Goal: Information Seeking & Learning: Find specific fact

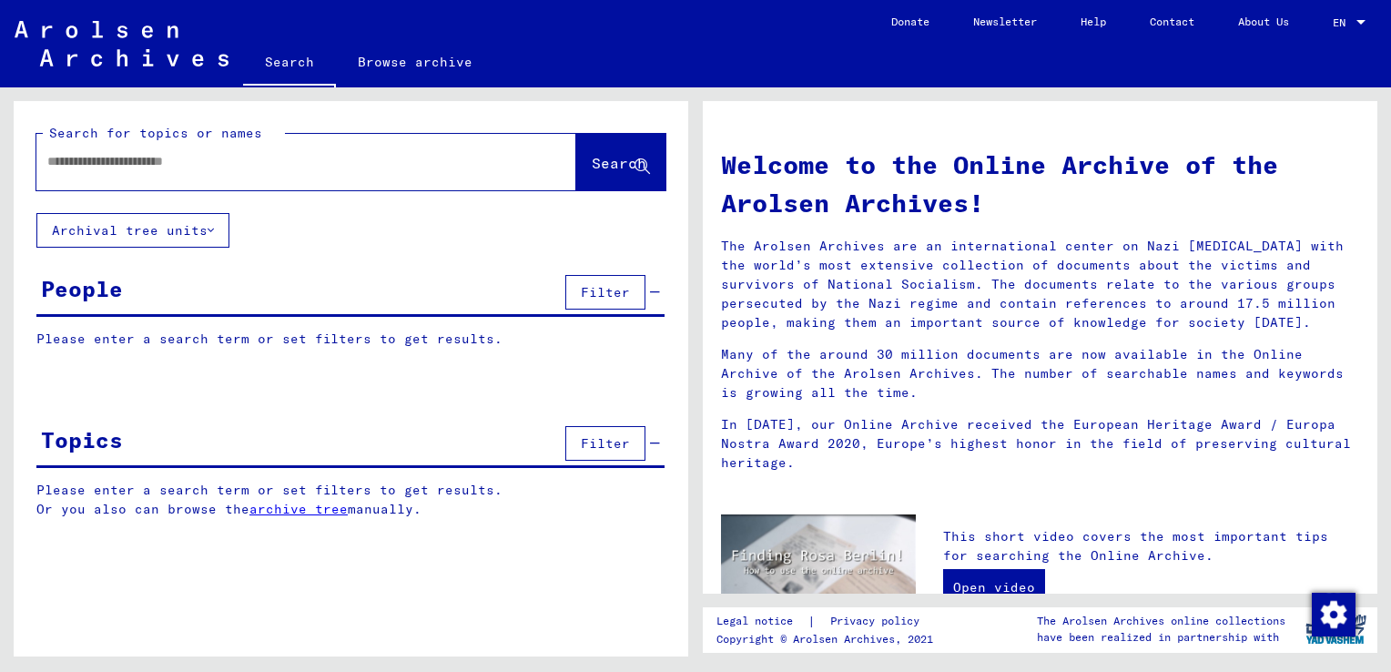
click at [188, 161] on input "text" at bounding box center [284, 161] width 474 height 19
type input "**********"
click at [592, 167] on span "Search" at bounding box center [619, 163] width 55 height 18
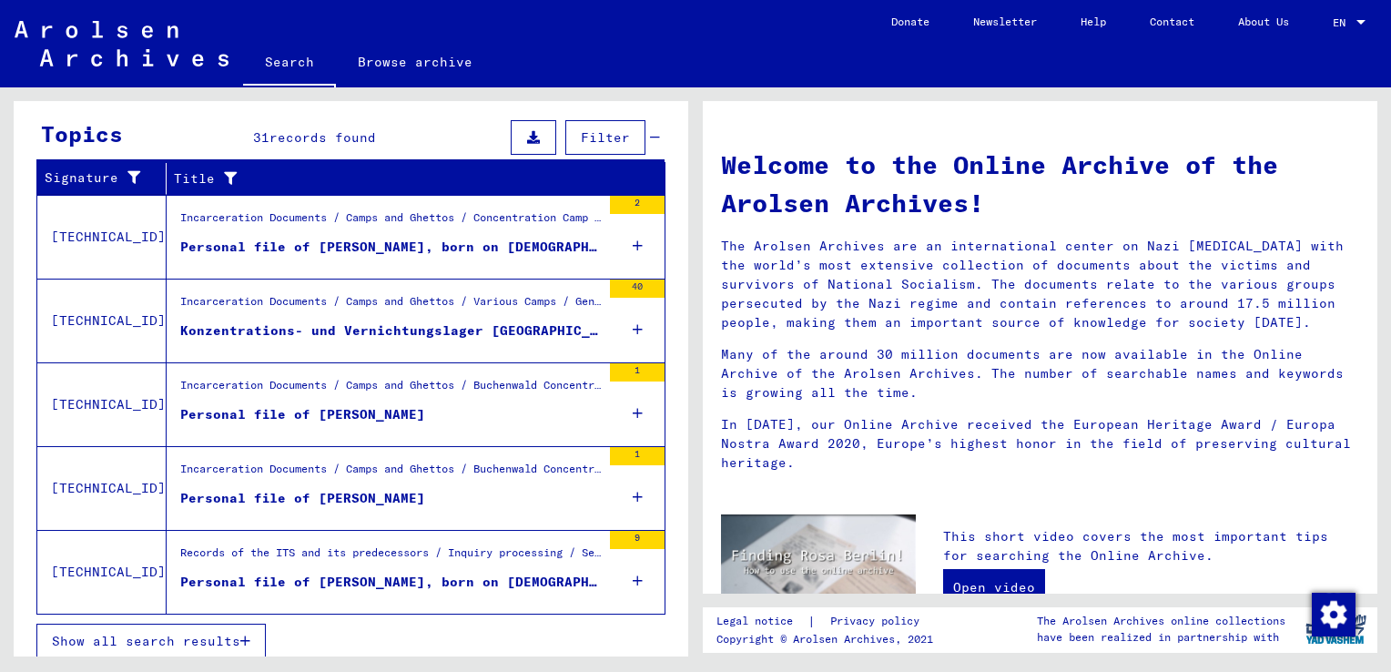
scroll to position [594, 0]
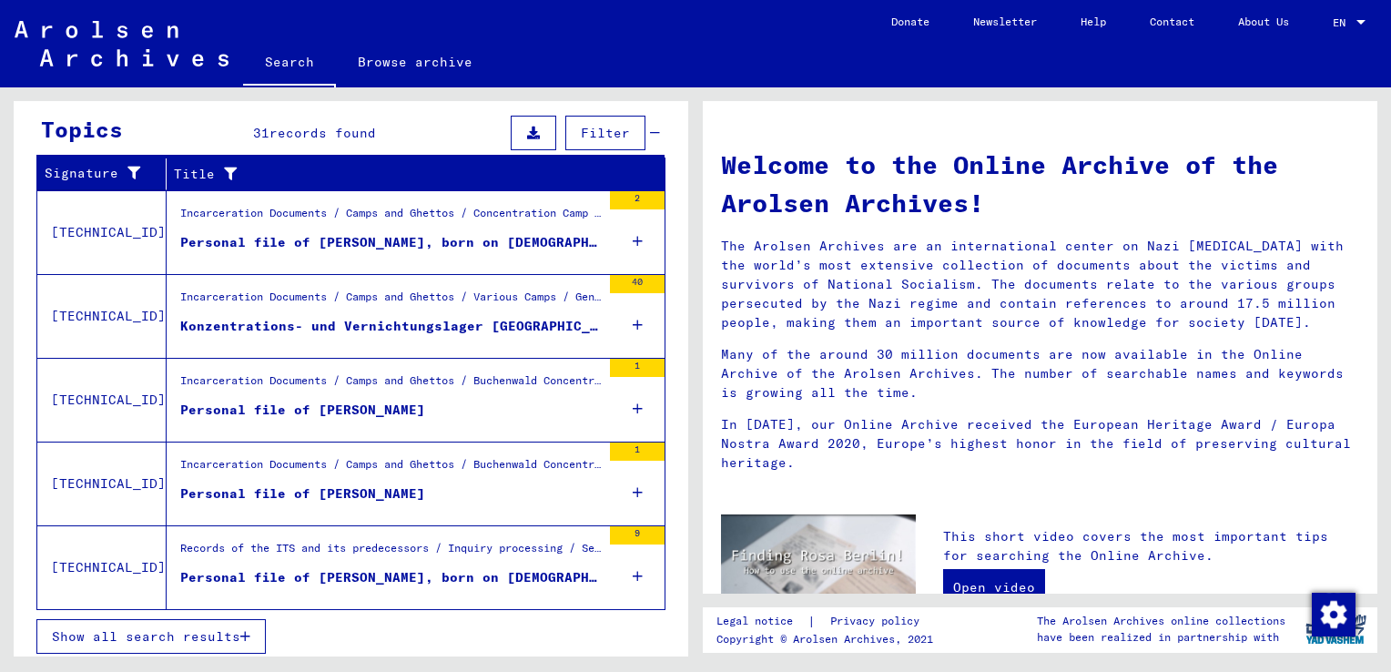
click at [107, 638] on span "Show all search results" at bounding box center [146, 636] width 188 height 16
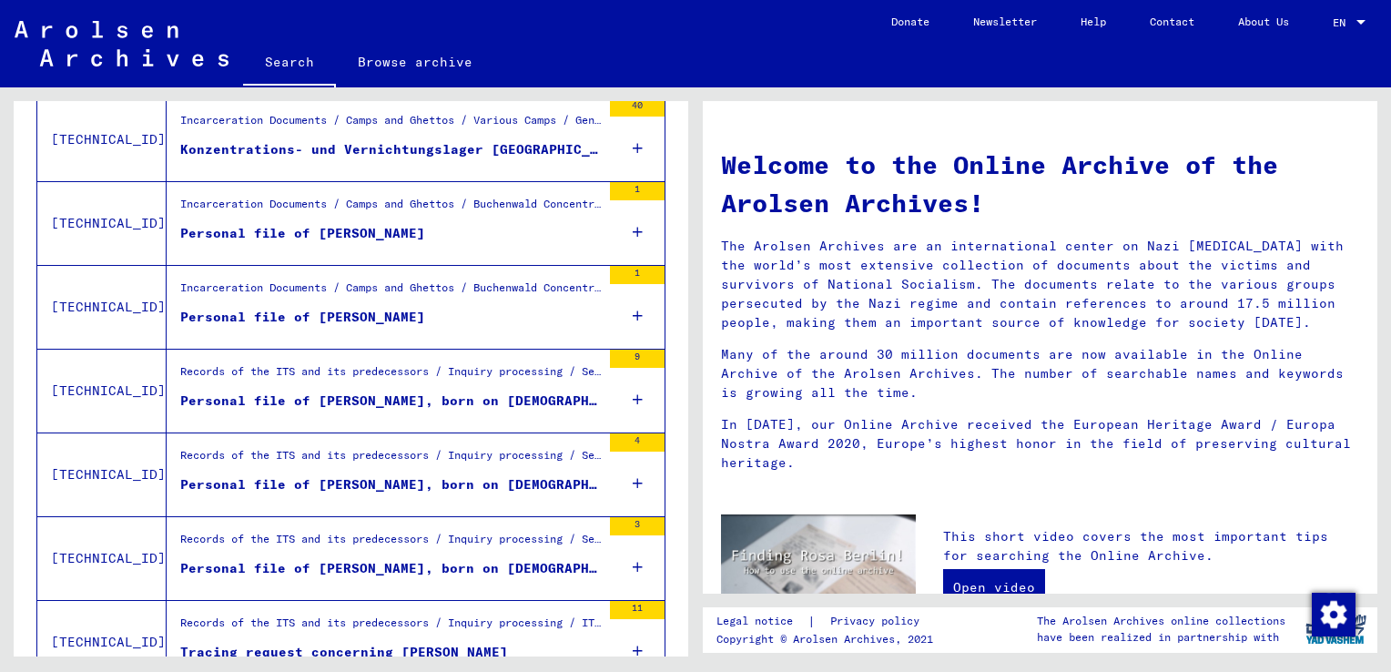
scroll to position [461, 0]
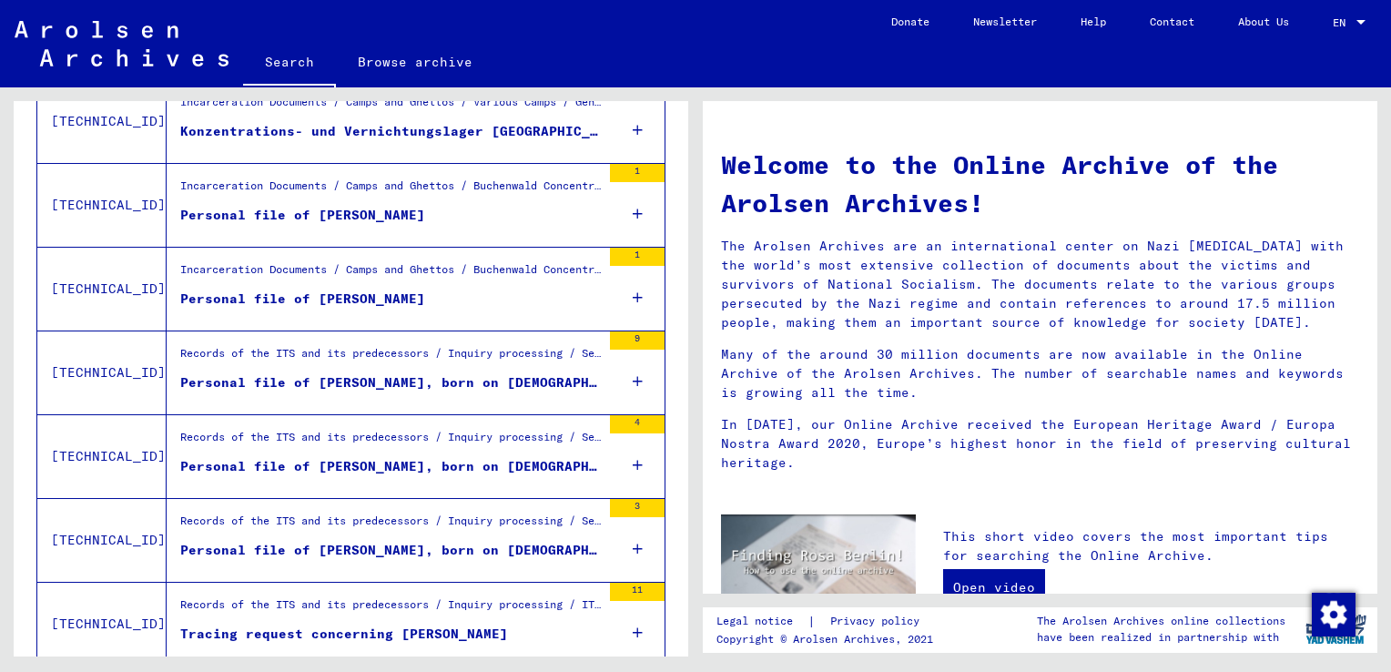
click at [351, 267] on div "Incarceration Documents / Camps and Ghettos / Buchenwald Concentration Camp / I…" at bounding box center [390, 273] width 421 height 25
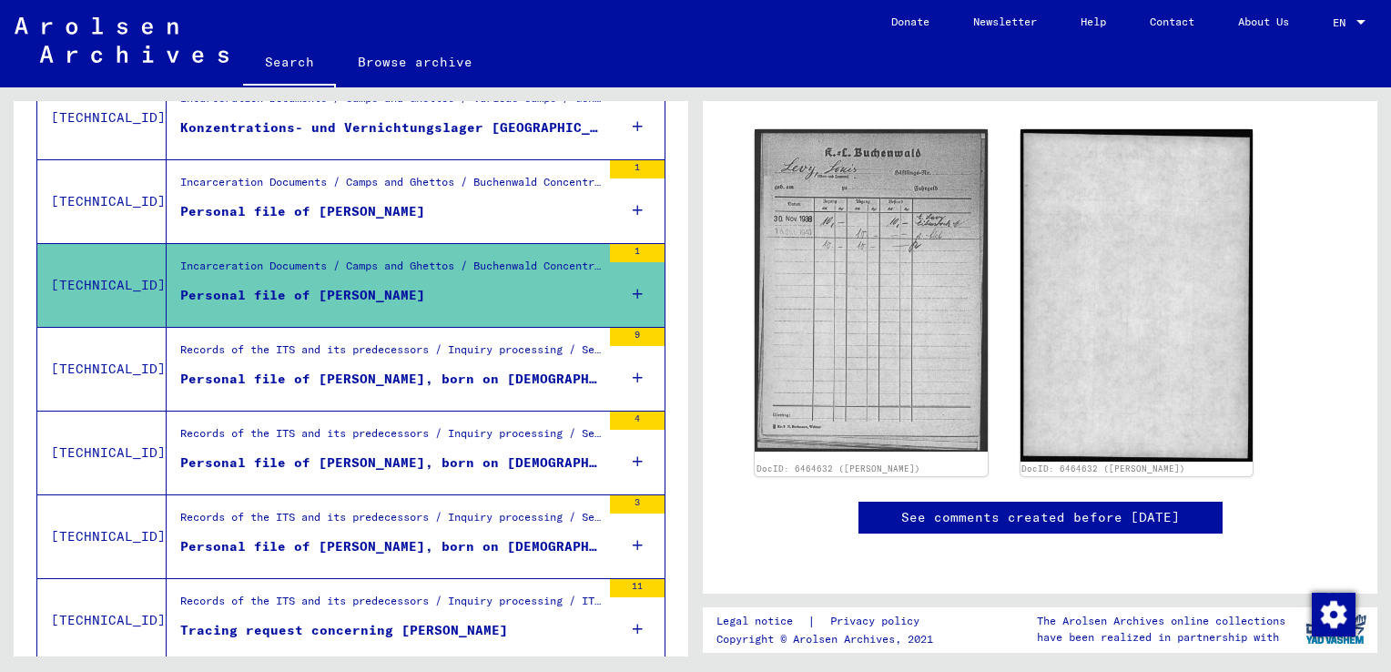
scroll to position [320, 0]
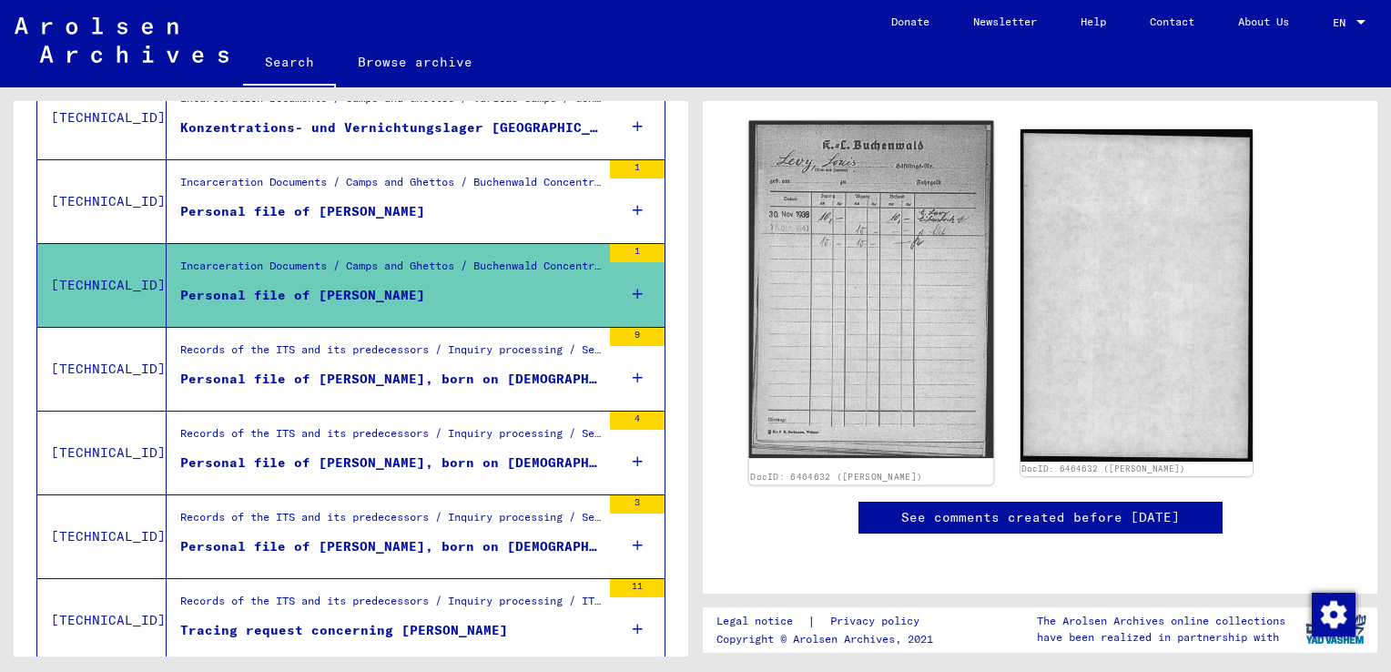
click at [882, 249] on img at bounding box center [871, 290] width 244 height 338
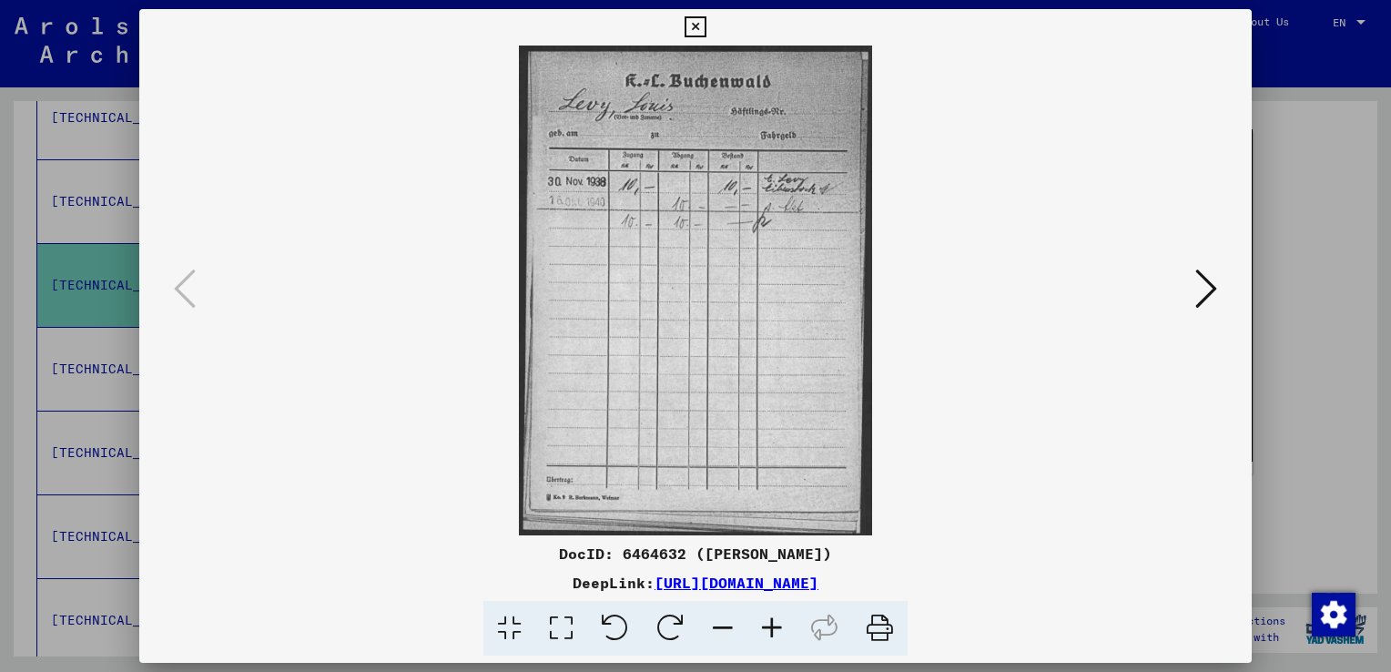
click at [1206, 288] on icon at bounding box center [1206, 289] width 22 height 44
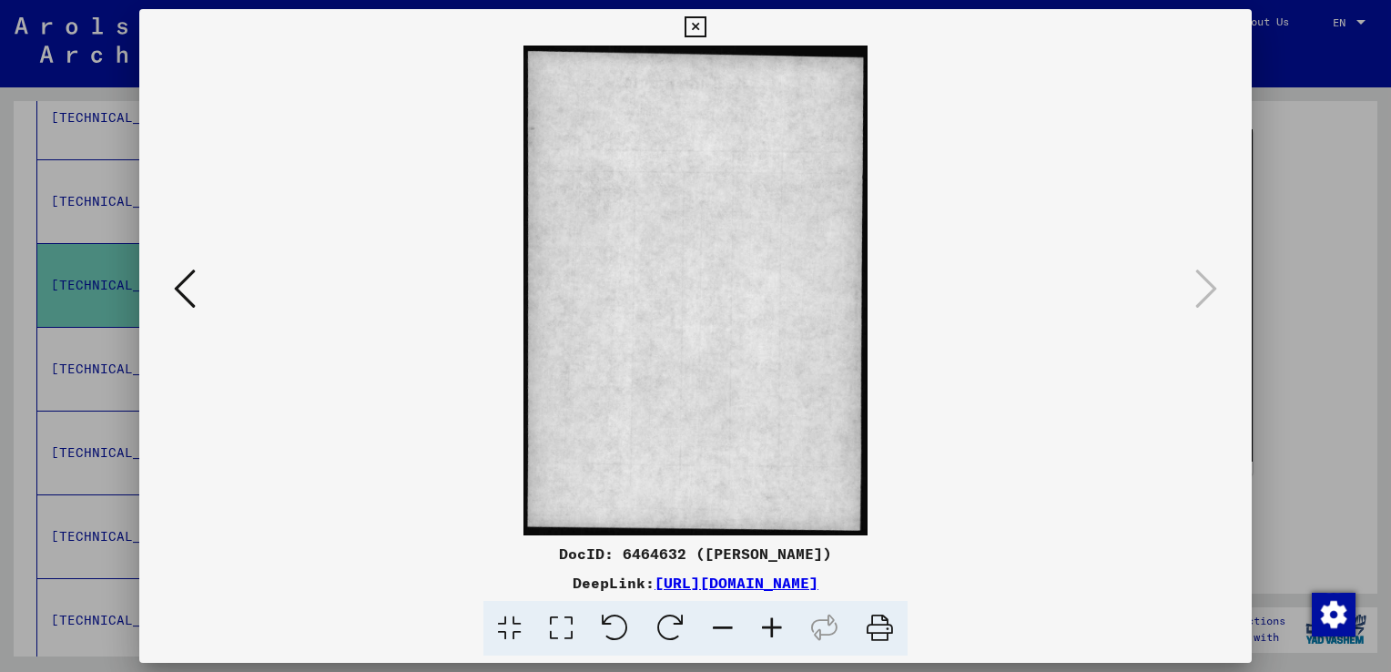
click at [687, 25] on icon at bounding box center [695, 27] width 21 height 22
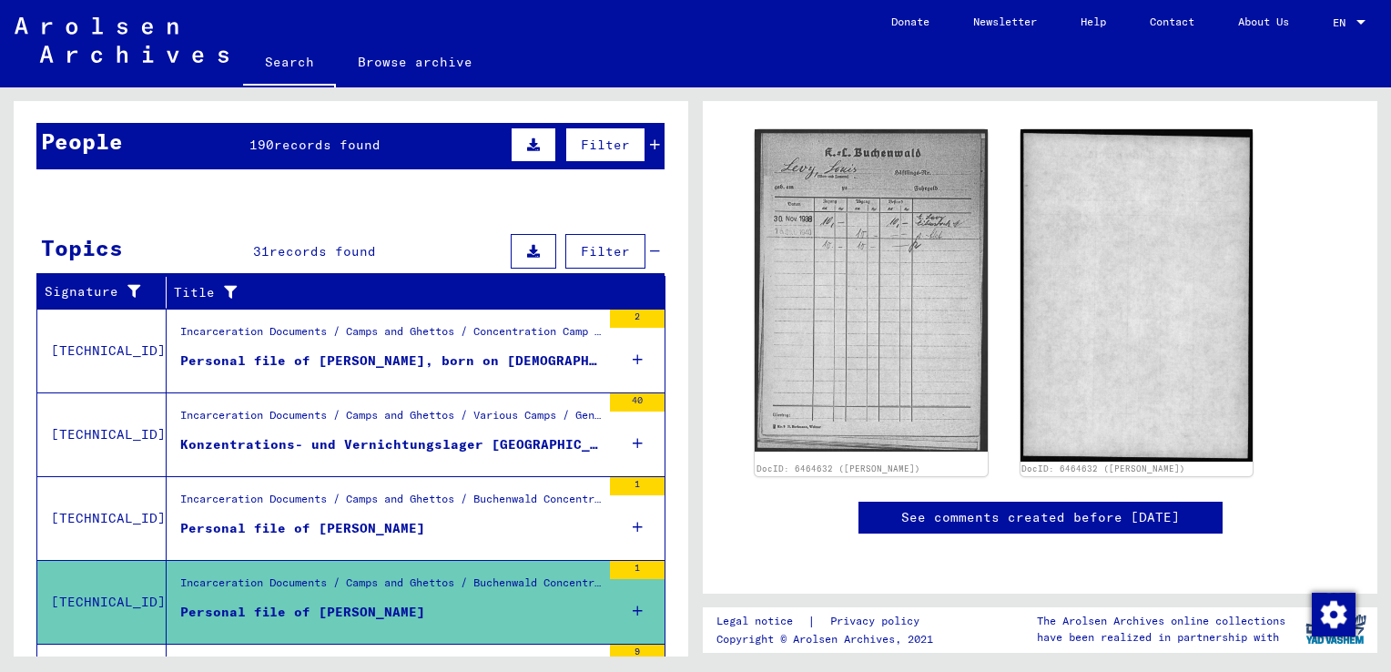
scroll to position [0, 0]
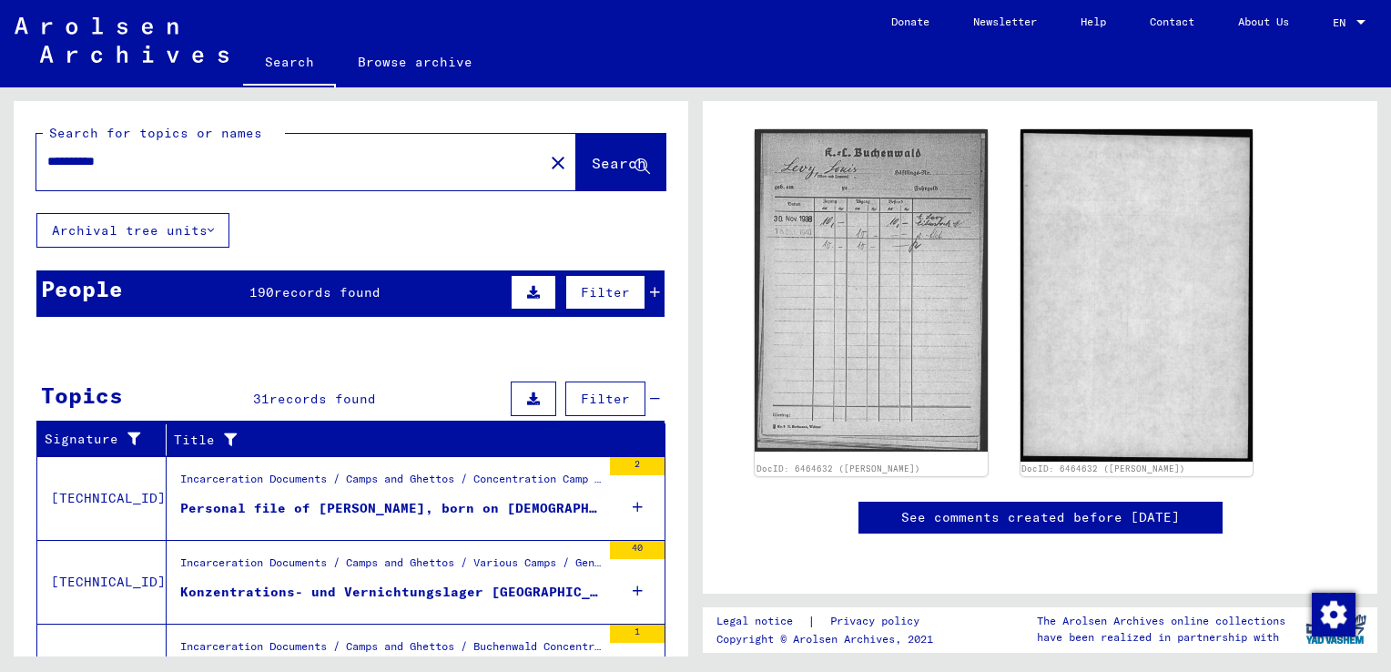
click at [604, 293] on span "Filter" at bounding box center [605, 292] width 49 height 16
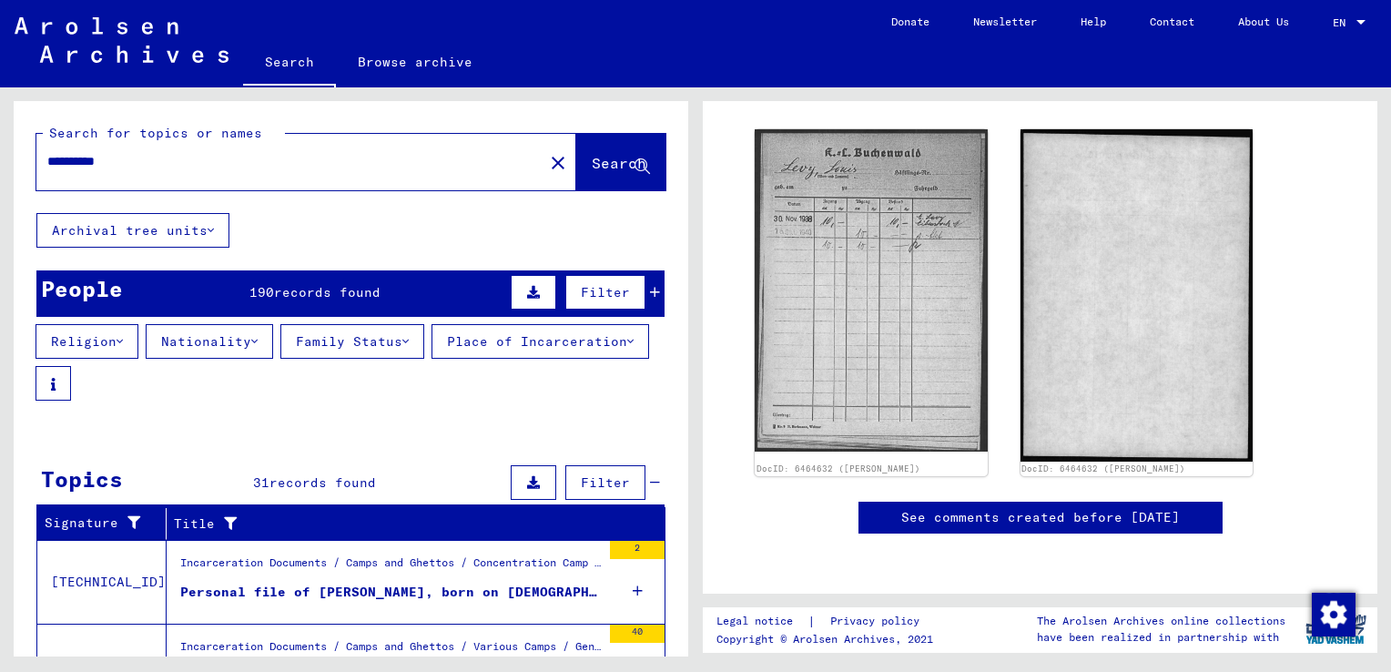
click at [123, 344] on icon at bounding box center [120, 341] width 6 height 13
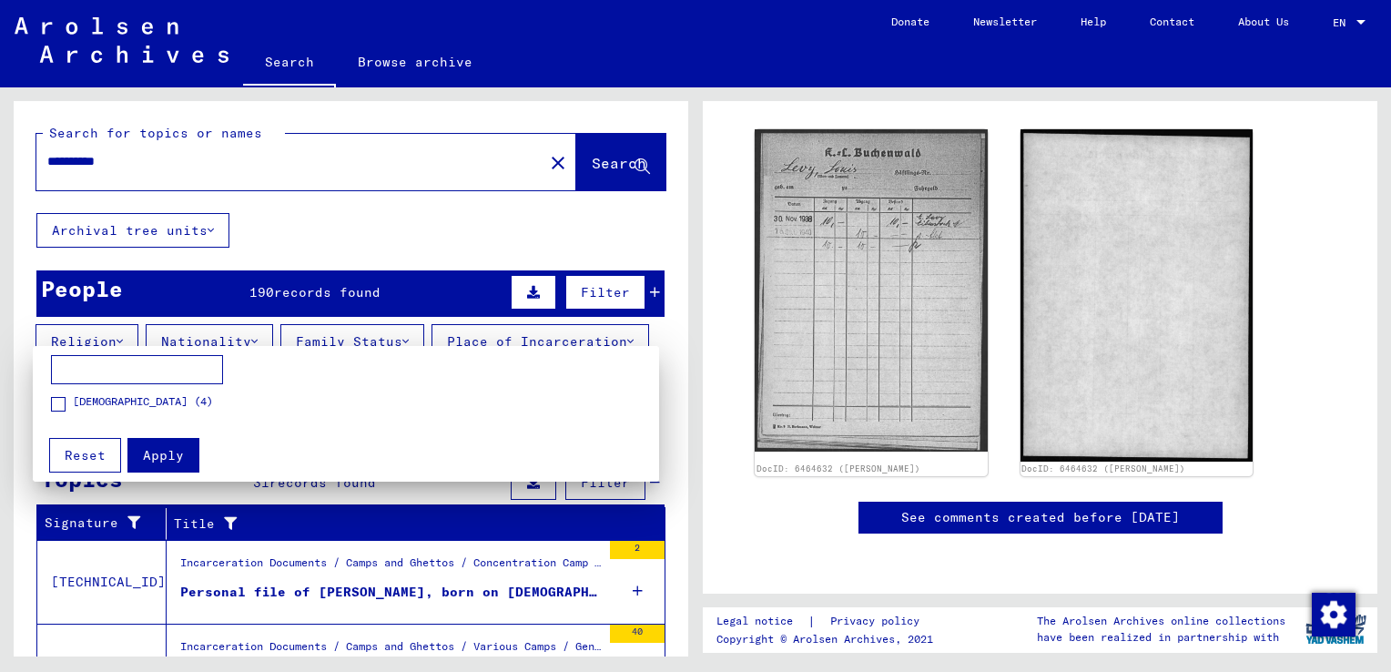
click at [673, 322] on div at bounding box center [695, 336] width 1391 height 672
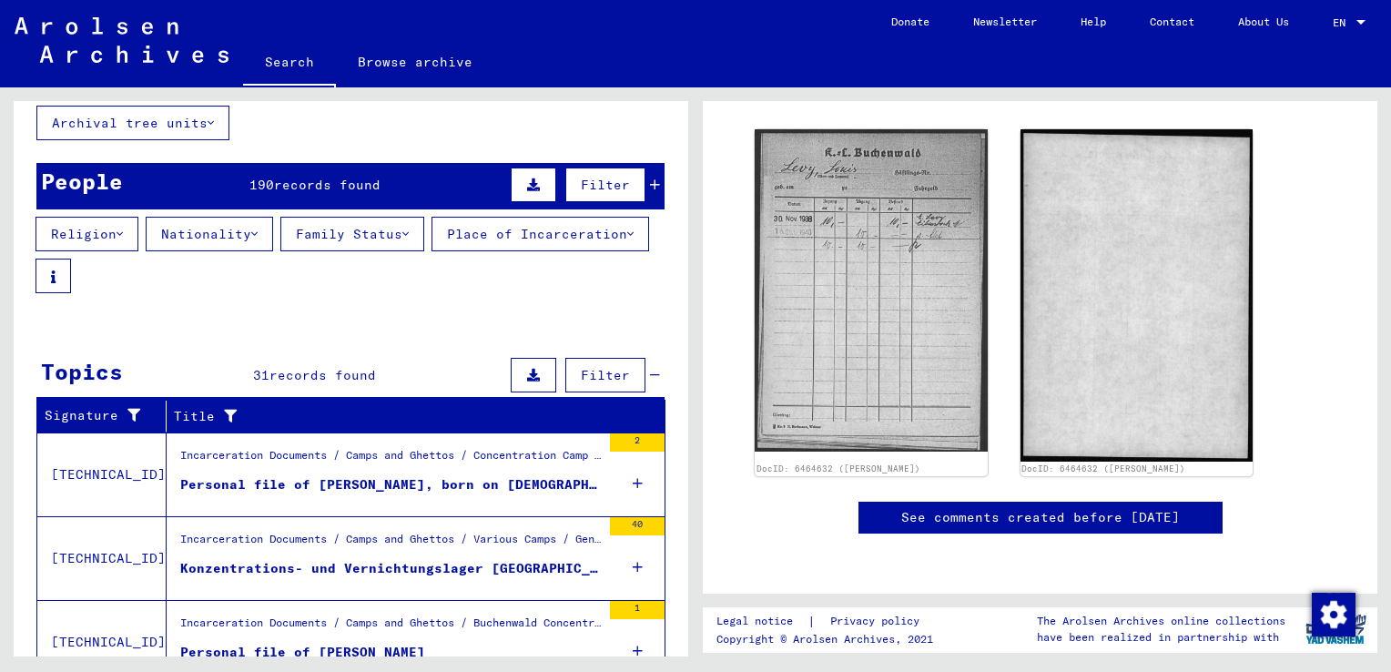
scroll to position [141, 0]
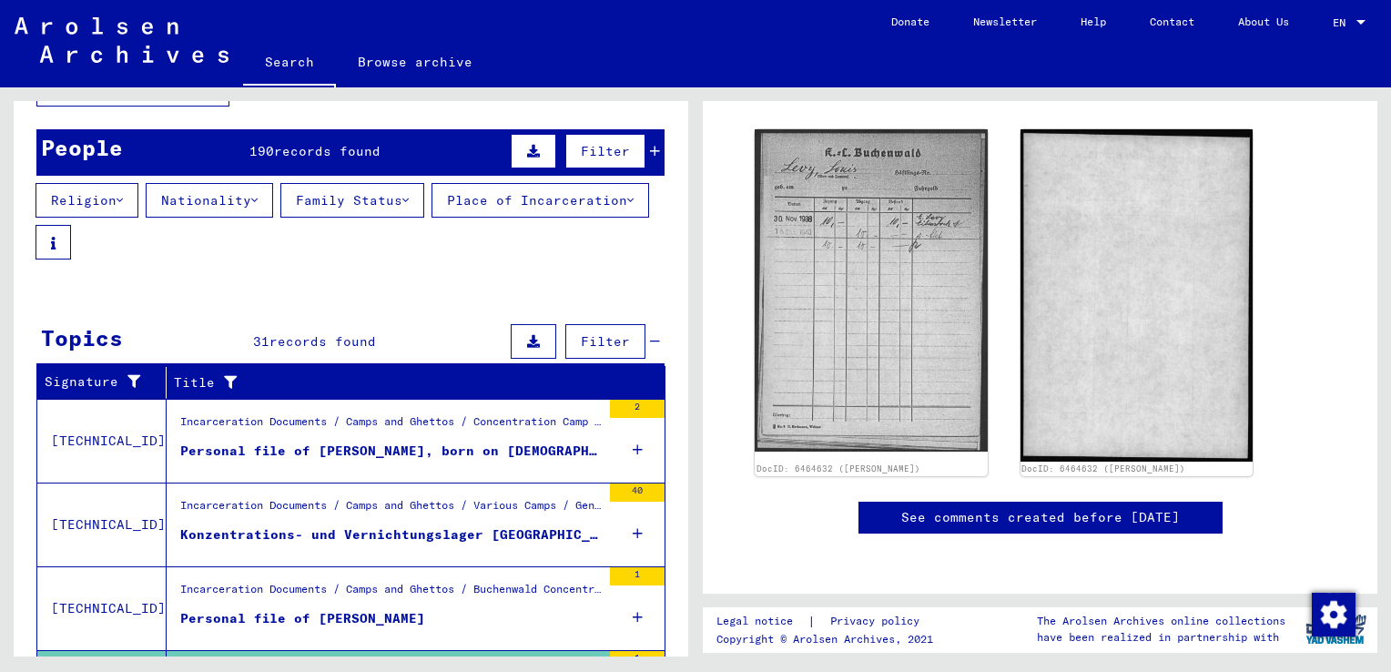
click at [627, 207] on icon at bounding box center [630, 200] width 6 height 13
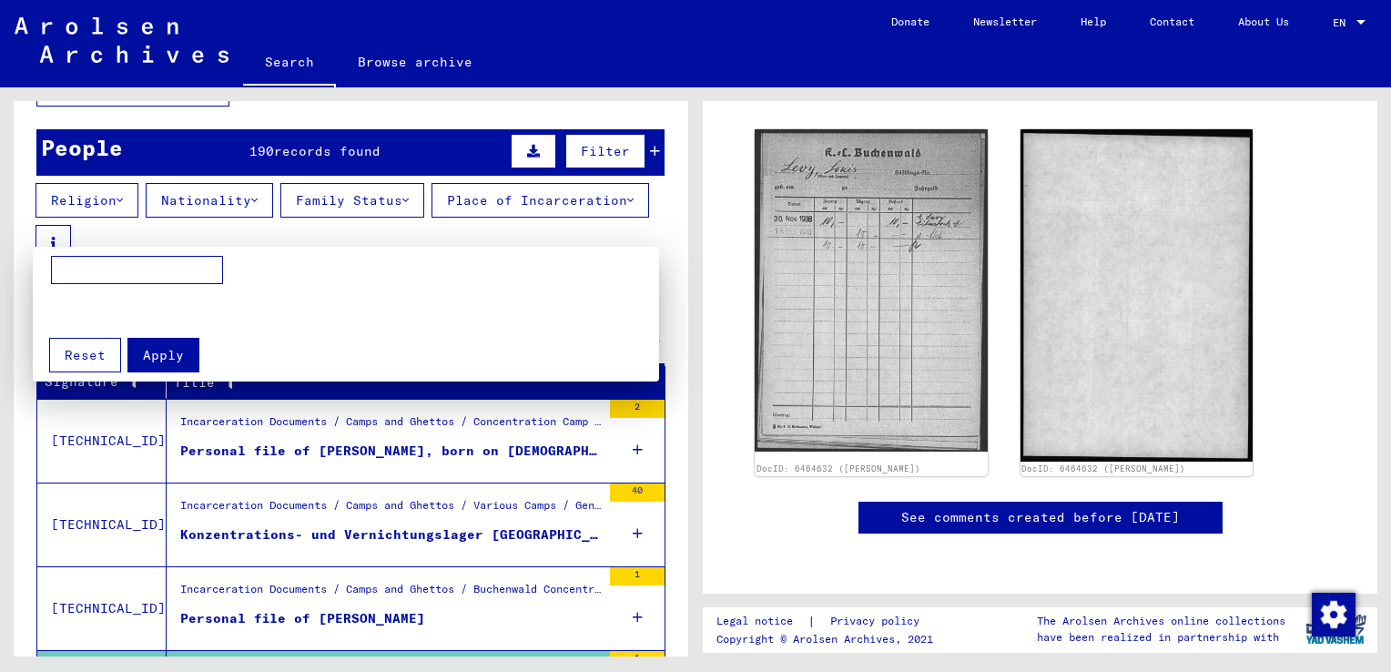
click at [355, 231] on div at bounding box center [695, 336] width 1391 height 672
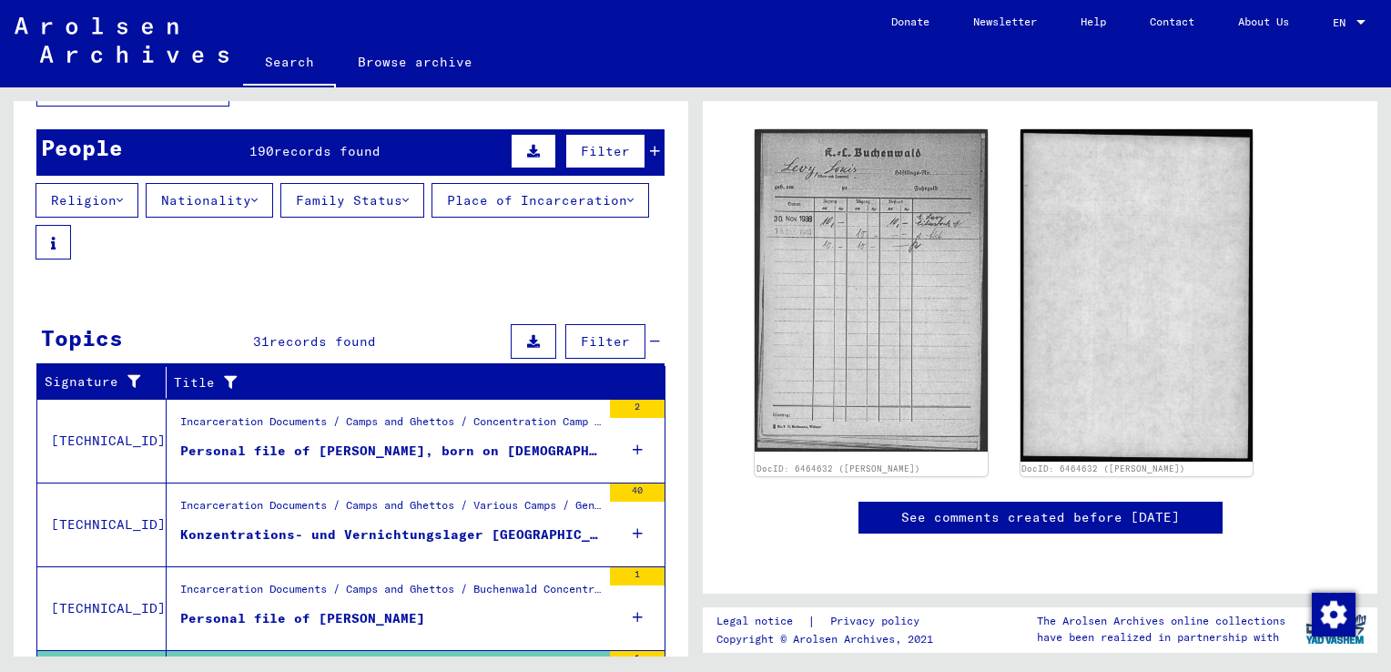
click at [258, 199] on icon at bounding box center [254, 200] width 6 height 13
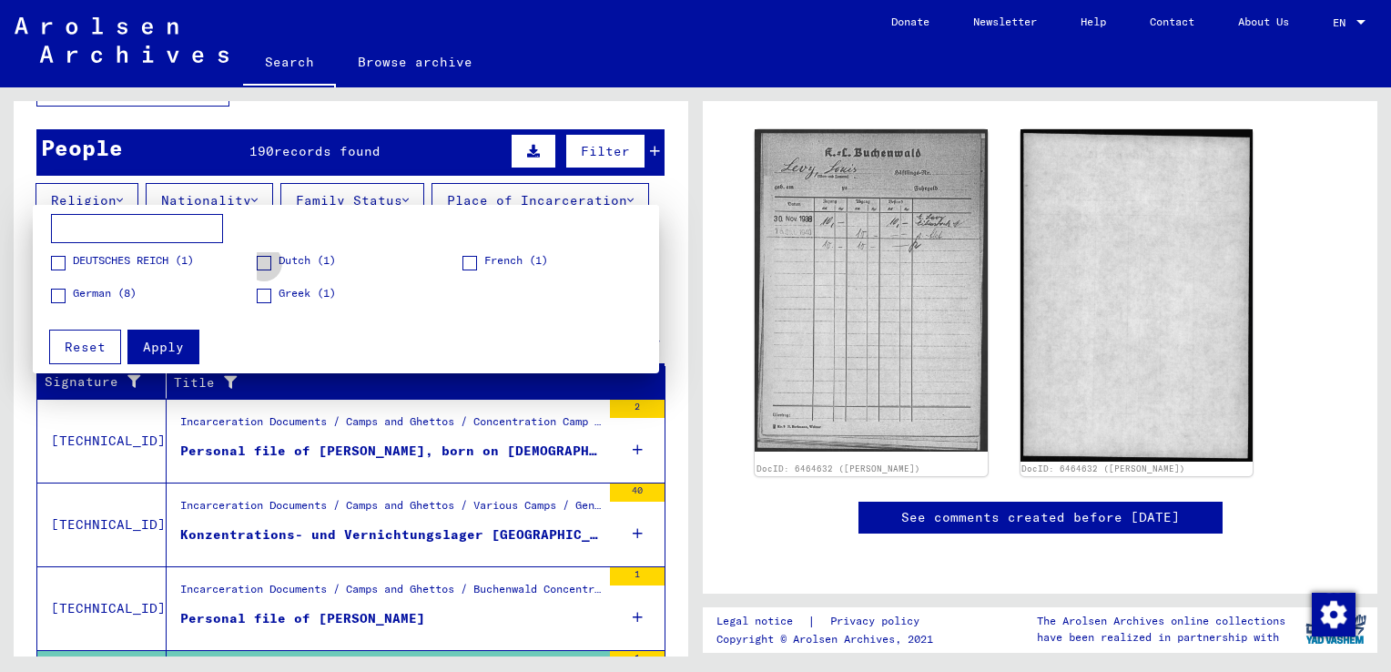
click at [259, 259] on span at bounding box center [264, 263] width 15 height 15
click at [163, 350] on span "Apply" at bounding box center [163, 347] width 41 height 16
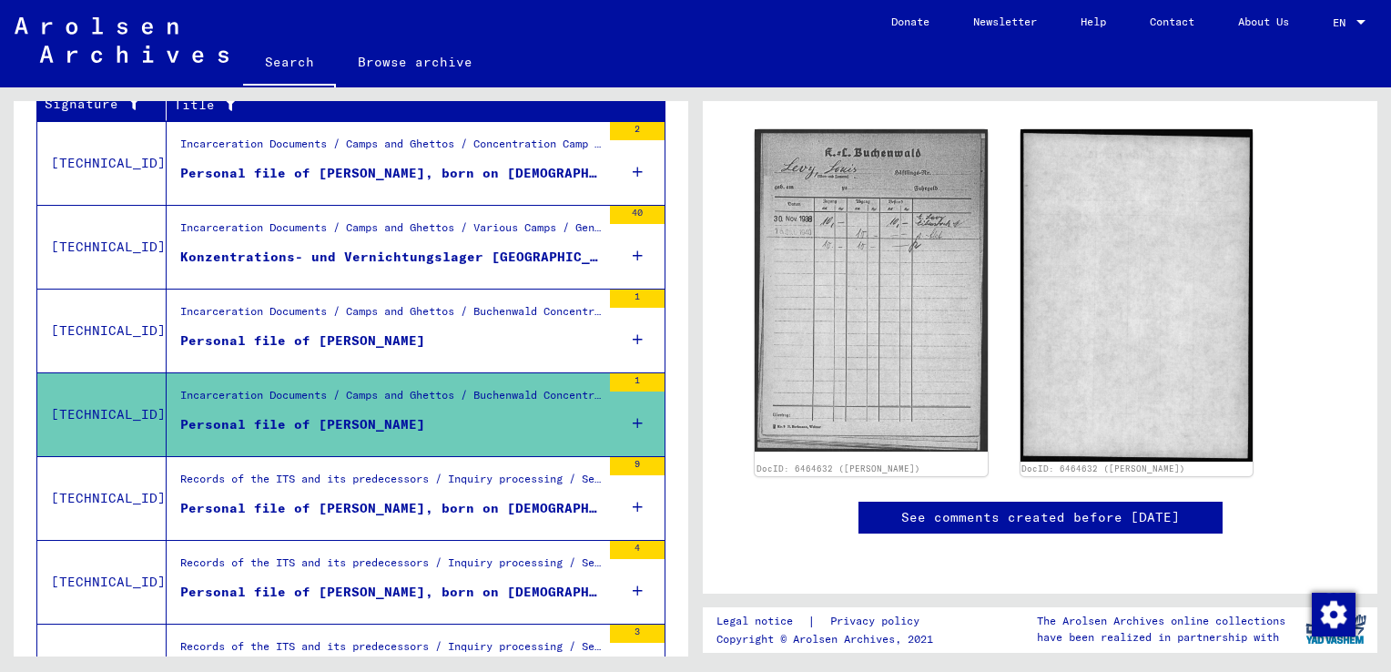
scroll to position [433, 0]
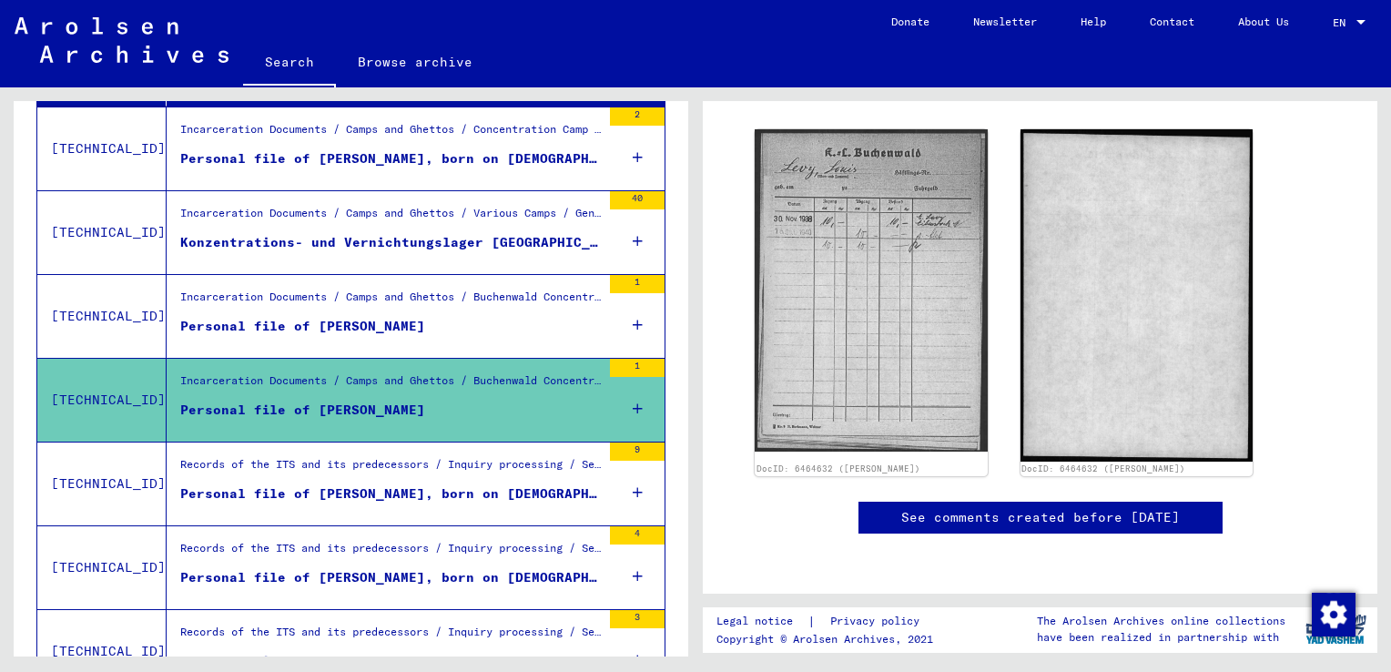
click at [299, 402] on div "Personal file of [PERSON_NAME]" at bounding box center [302, 410] width 245 height 19
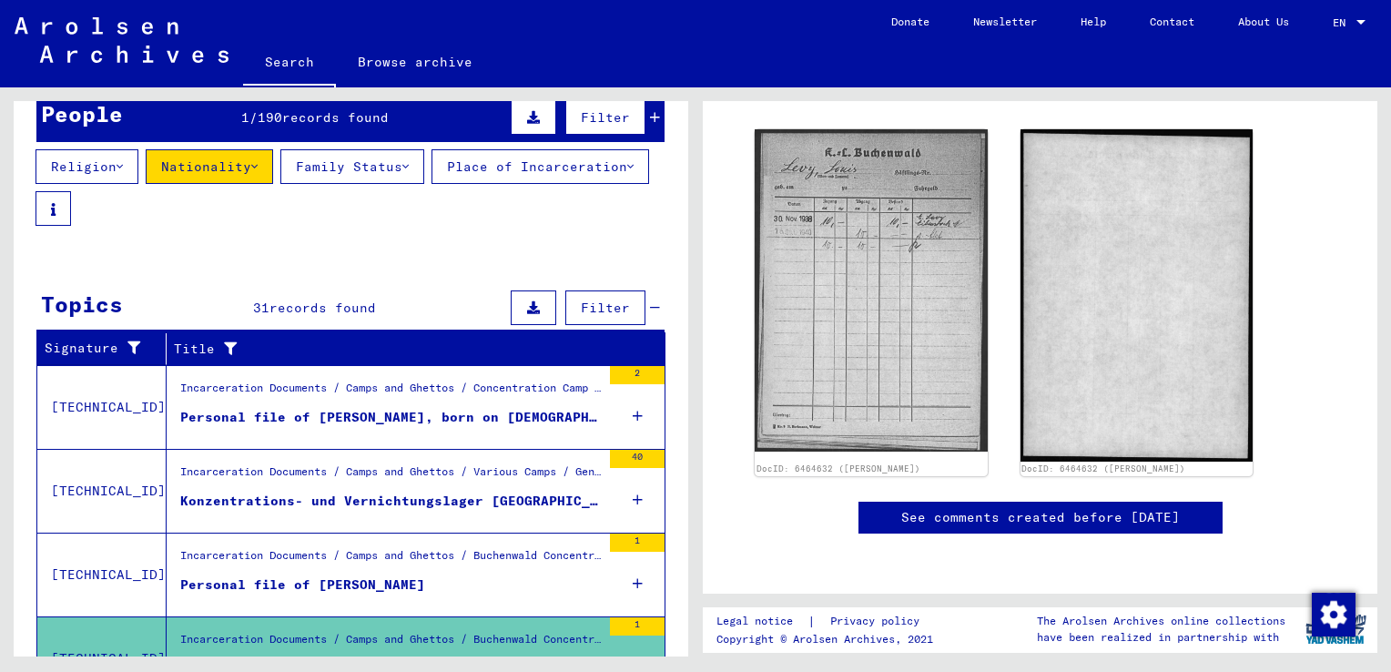
scroll to position [131, 0]
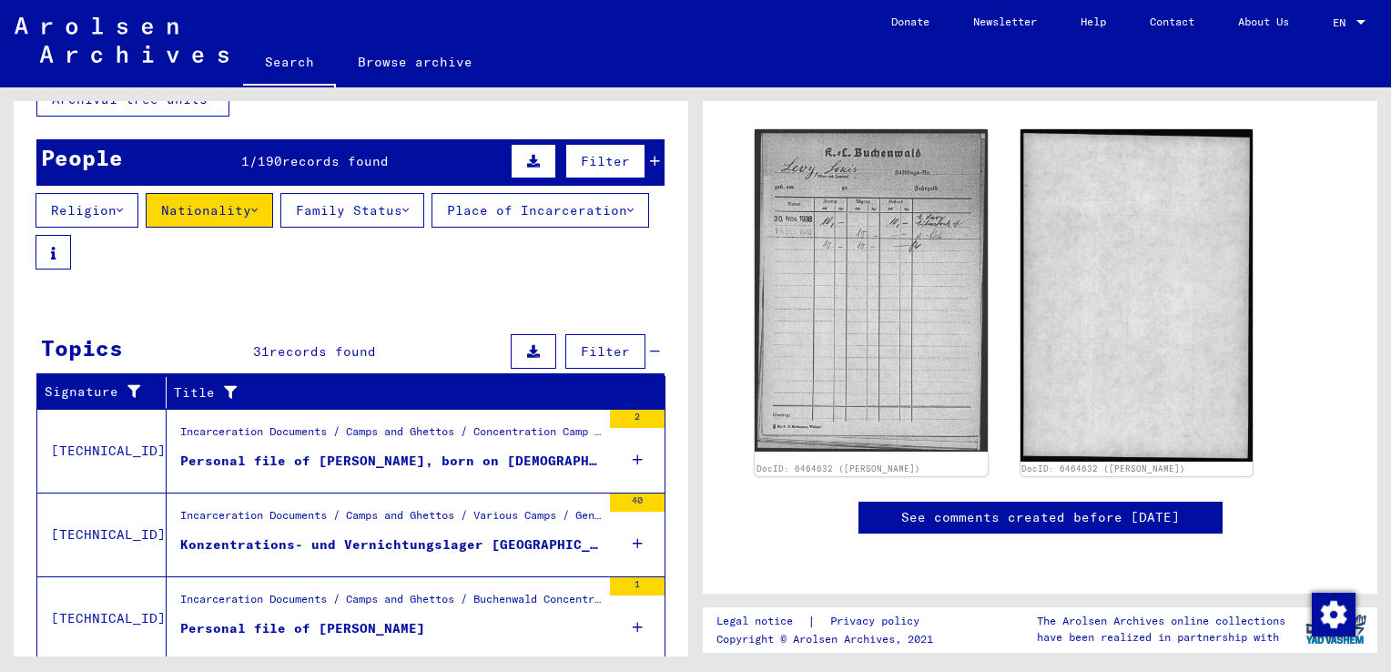
click at [627, 217] on icon at bounding box center [630, 210] width 6 height 13
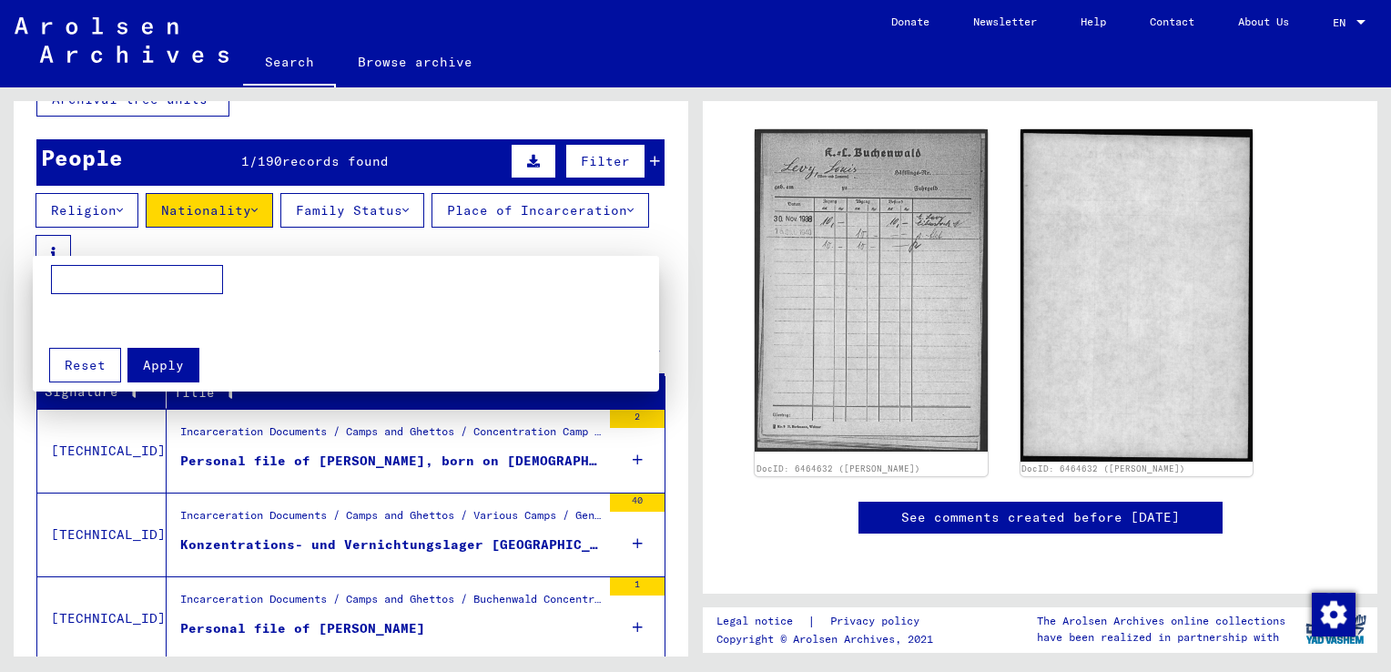
click at [171, 285] on input at bounding box center [137, 279] width 172 height 29
type input "**********"
click at [151, 362] on span "Apply" at bounding box center [163, 365] width 41 height 16
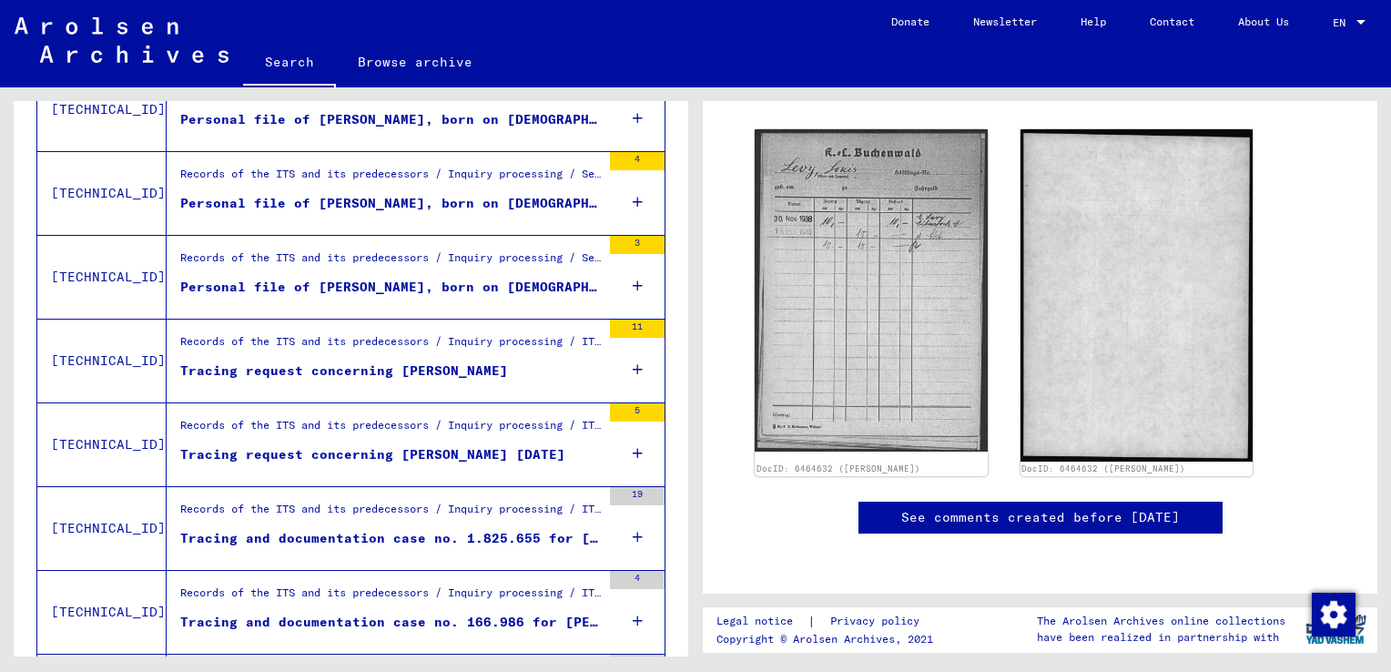
scroll to position [844, 0]
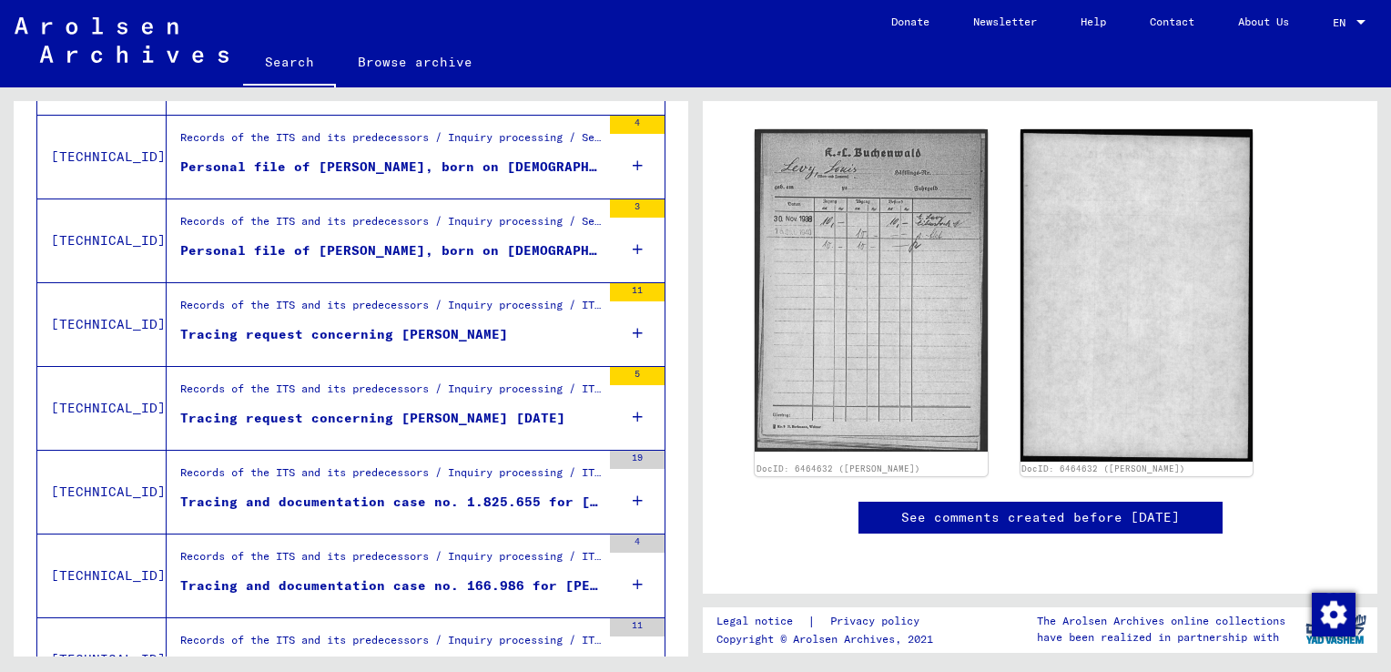
click at [494, 506] on div "Tracing and documentation case no. 1.825.655 for [PERSON_NAME] born [DEMOGRAPHI…" at bounding box center [390, 502] width 421 height 19
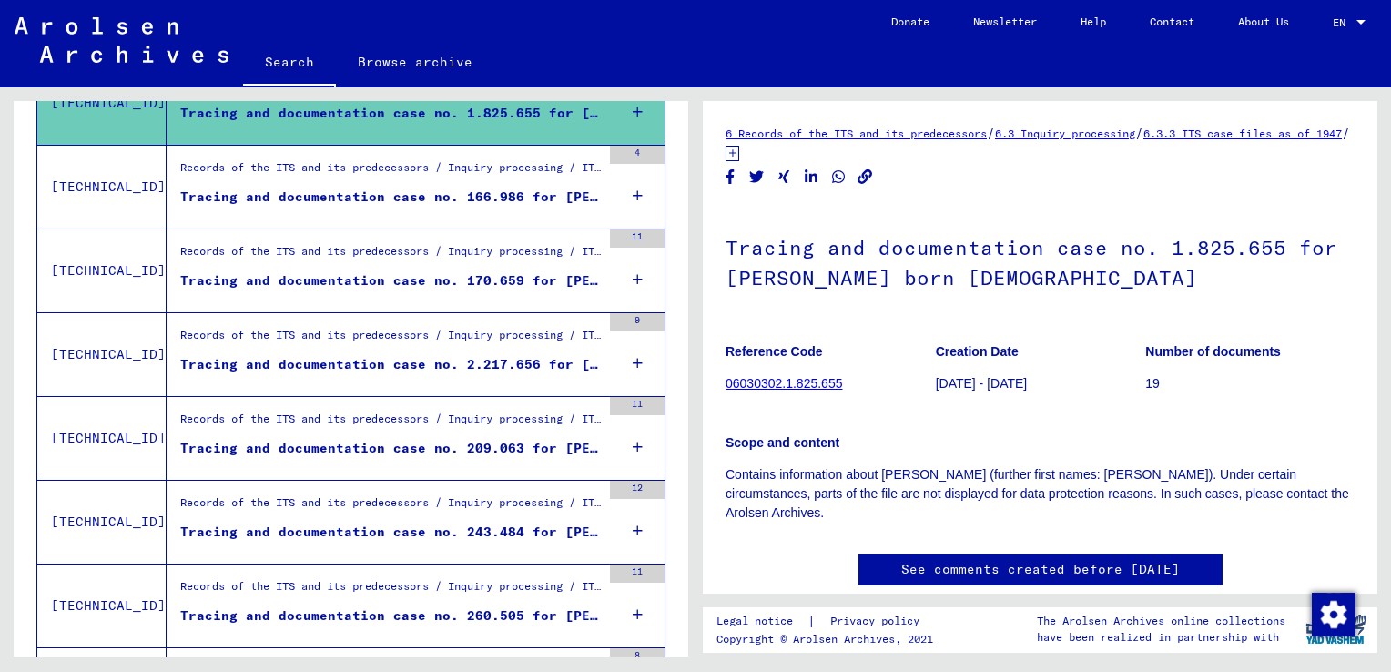
scroll to position [1236, 0]
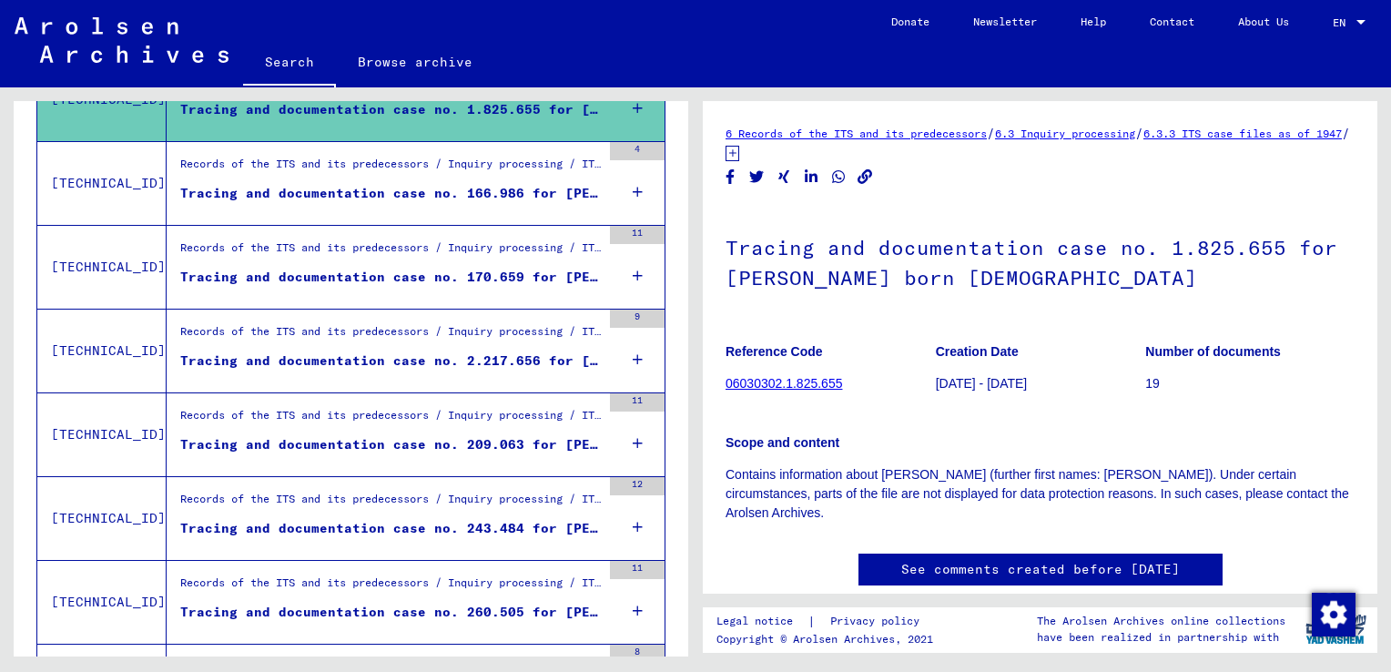
click at [513, 446] on div "Tracing and documentation case no. 209.063 for [PERSON_NAME] born [DEMOGRAPHIC_…" at bounding box center [390, 444] width 421 height 19
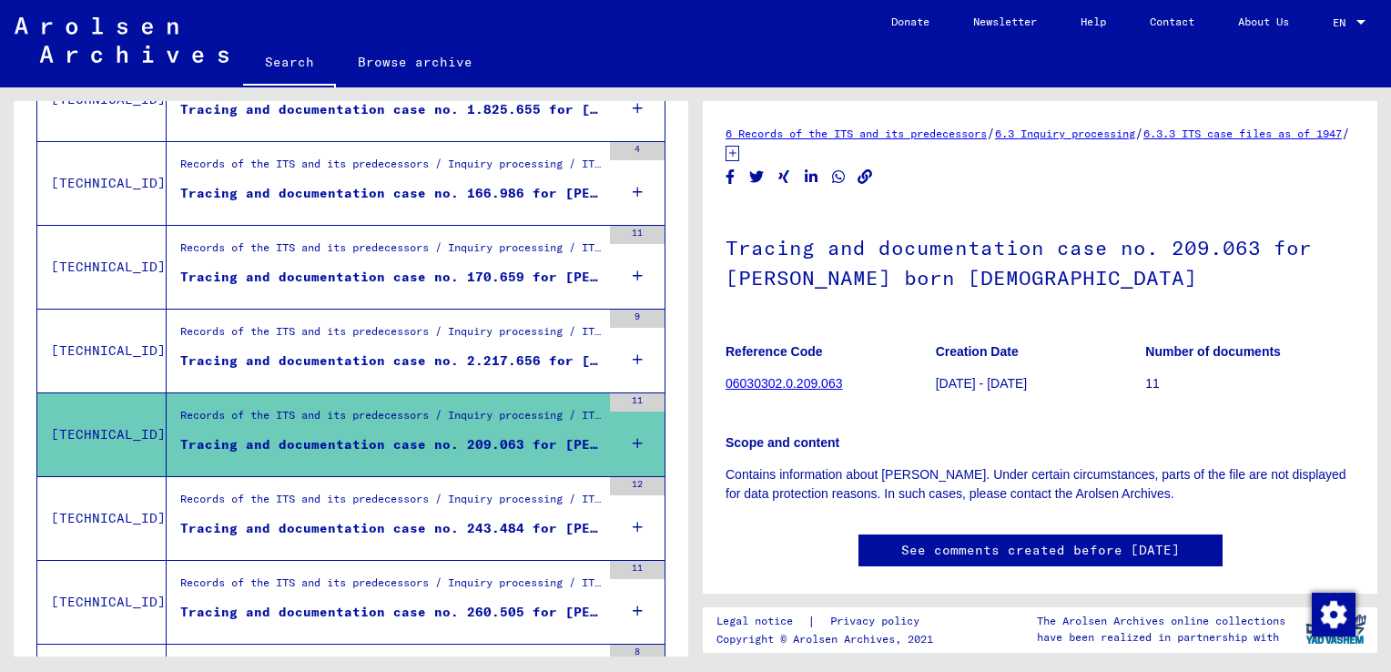
click at [554, 523] on div "Tracing and documentation case no. 243.484 for [PERSON_NAME], [PERSON_NAME] bor…" at bounding box center [390, 528] width 421 height 19
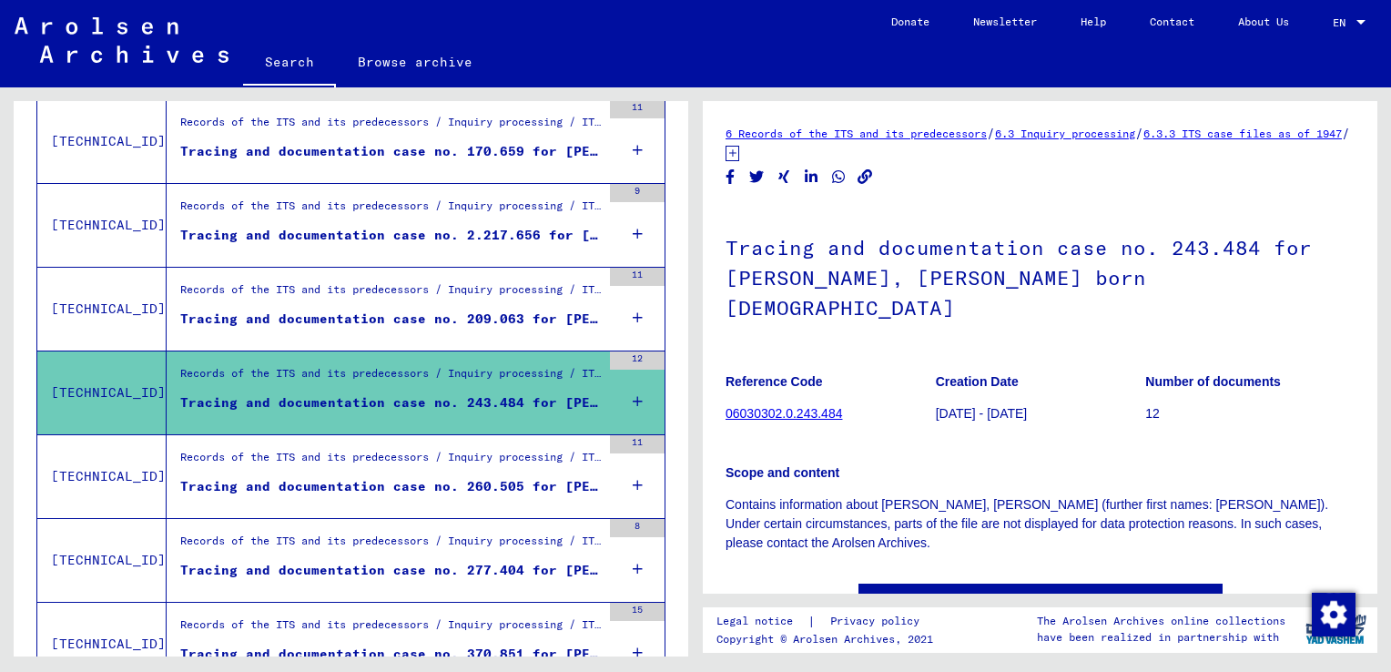
scroll to position [1425, 0]
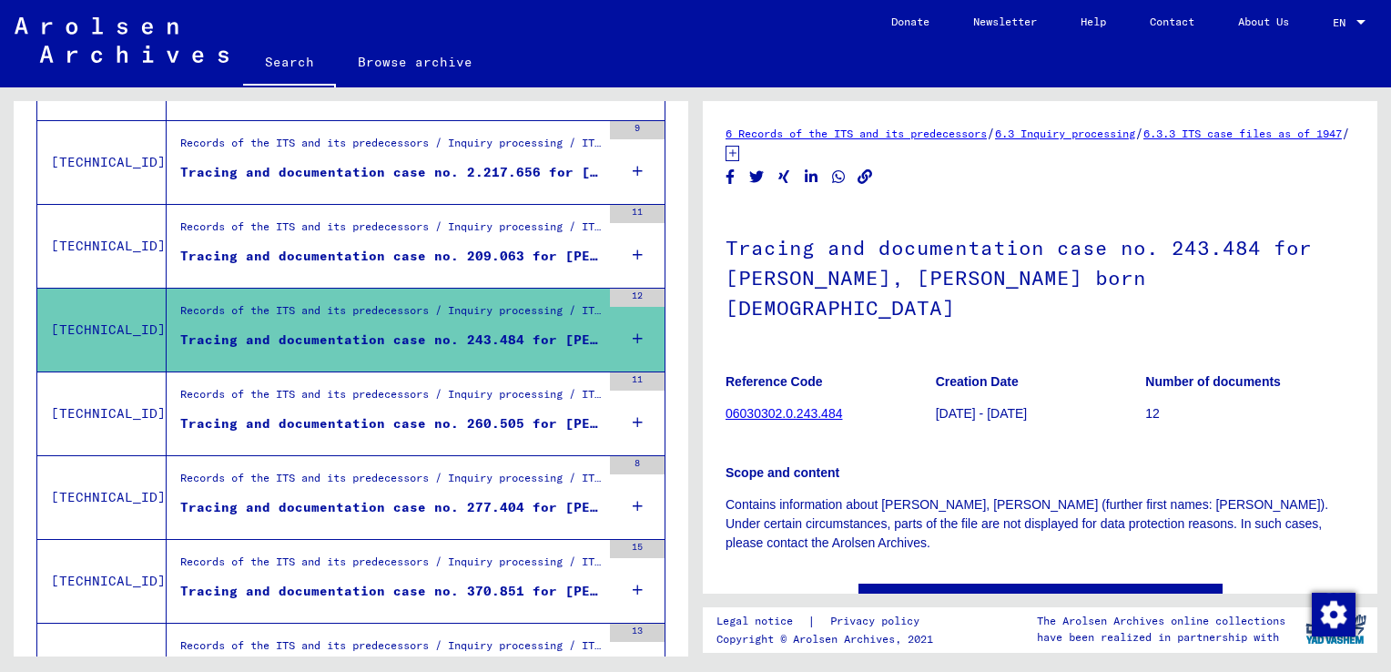
click at [452, 421] on div "Tracing and documentation case no. 260.505 for [PERSON_NAME] born [DEMOGRAPHIC_…" at bounding box center [390, 423] width 421 height 19
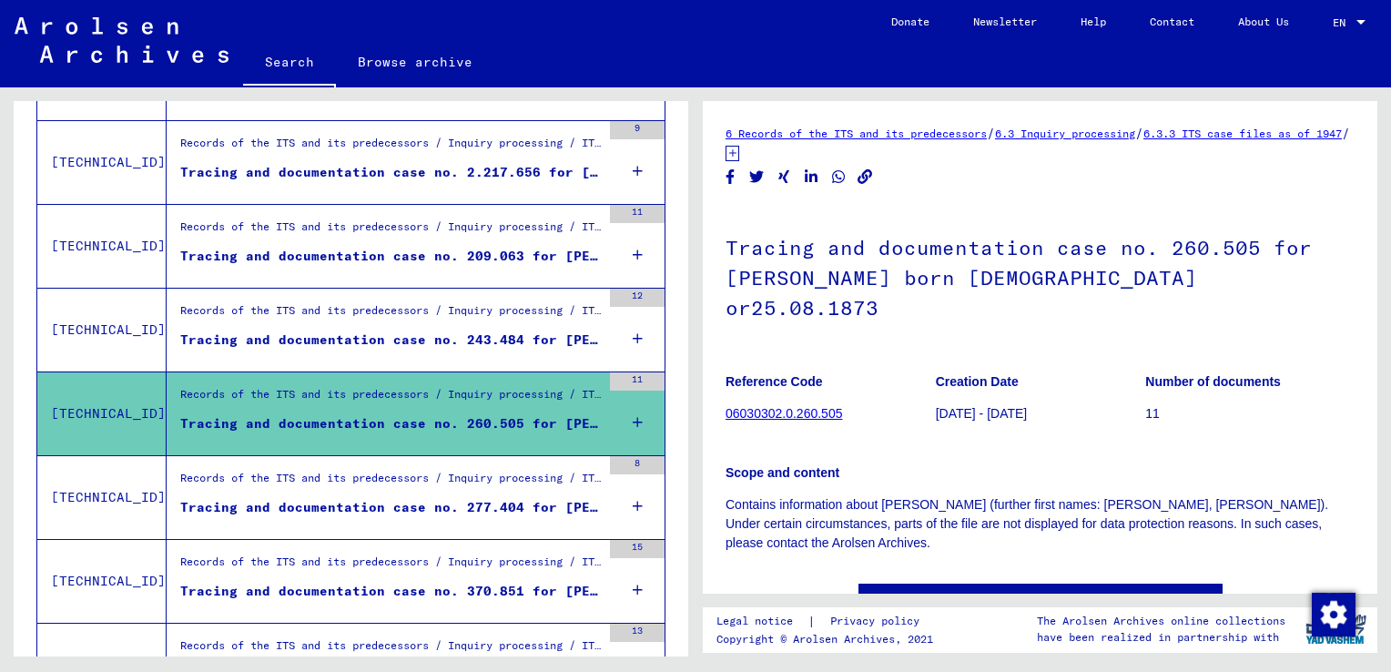
click at [551, 499] on div "Tracing and documentation case no. 277.404 for [PERSON_NAME] born [DEMOGRAPHIC_…" at bounding box center [390, 507] width 421 height 19
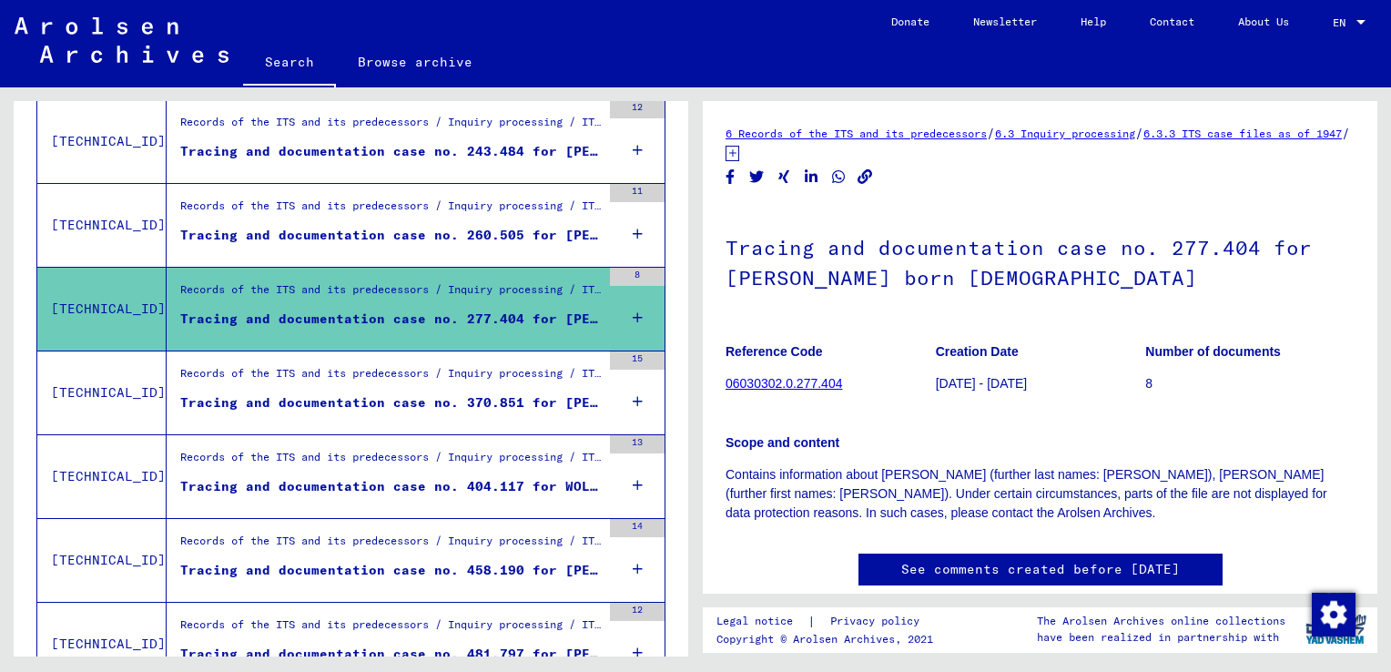
scroll to position [1624, 0]
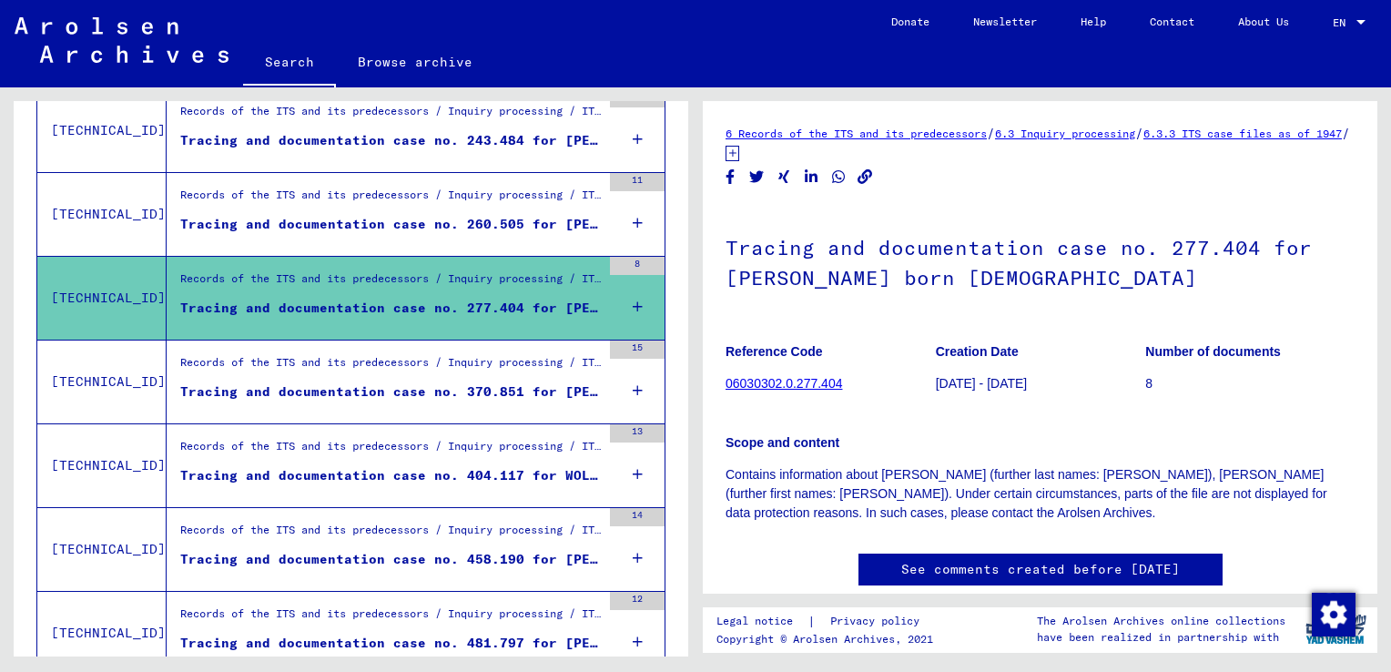
click at [433, 392] on div "Tracing and documentation case no. 370.851 for [PERSON_NAME], [PERSON_NAME] bor…" at bounding box center [390, 391] width 421 height 19
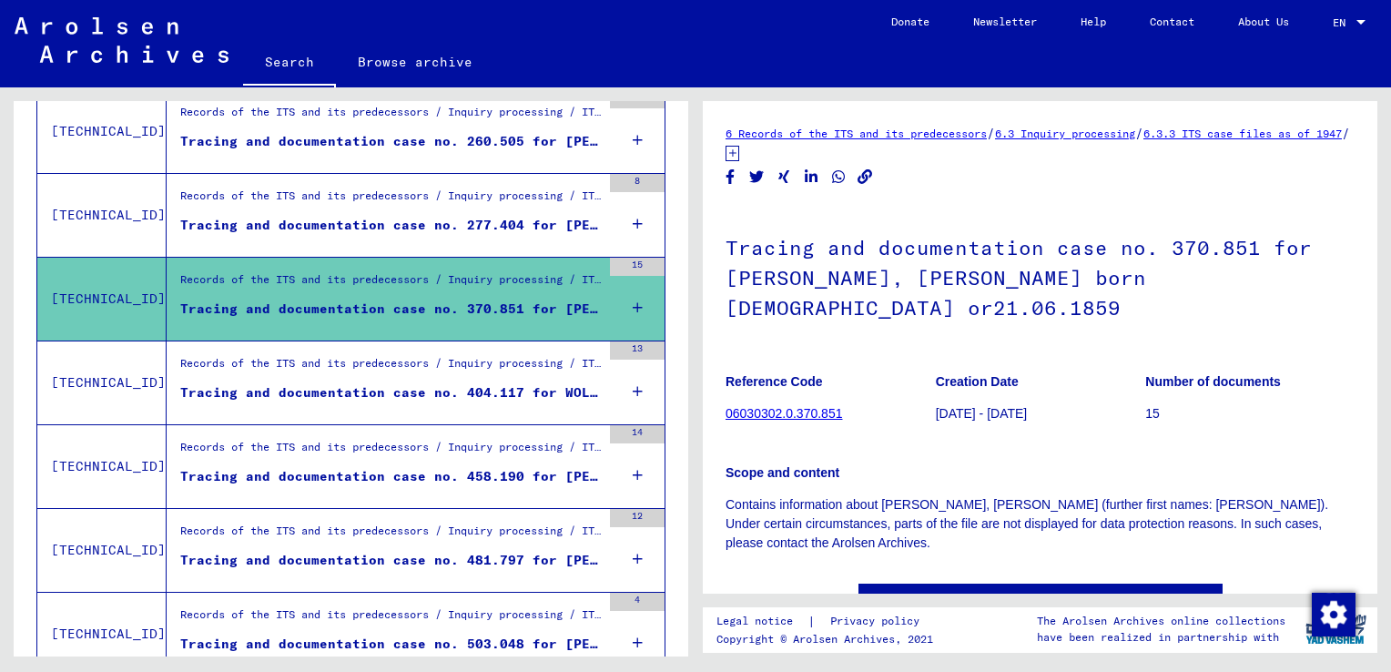
scroll to position [1714, 0]
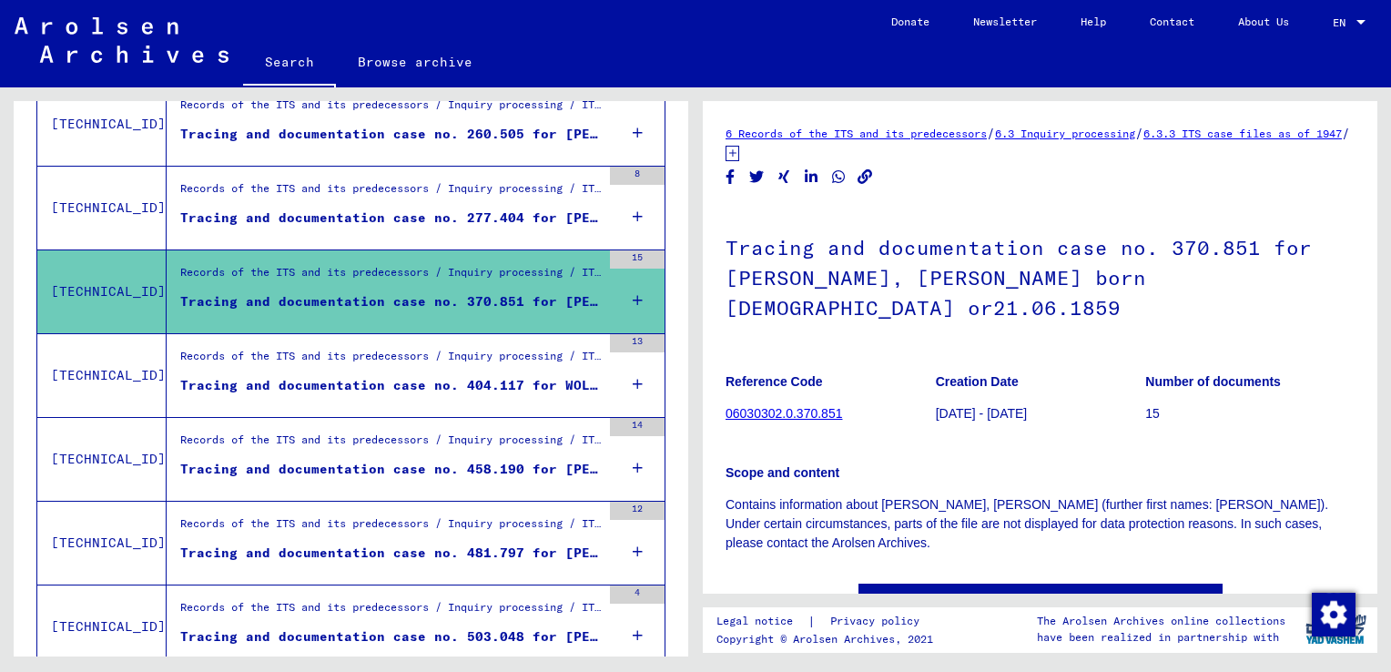
click at [498, 384] on div "Tracing and documentation case no. 404.117 for WOLF, LEVY born [DEMOGRAPHIC_DAT…" at bounding box center [390, 385] width 421 height 19
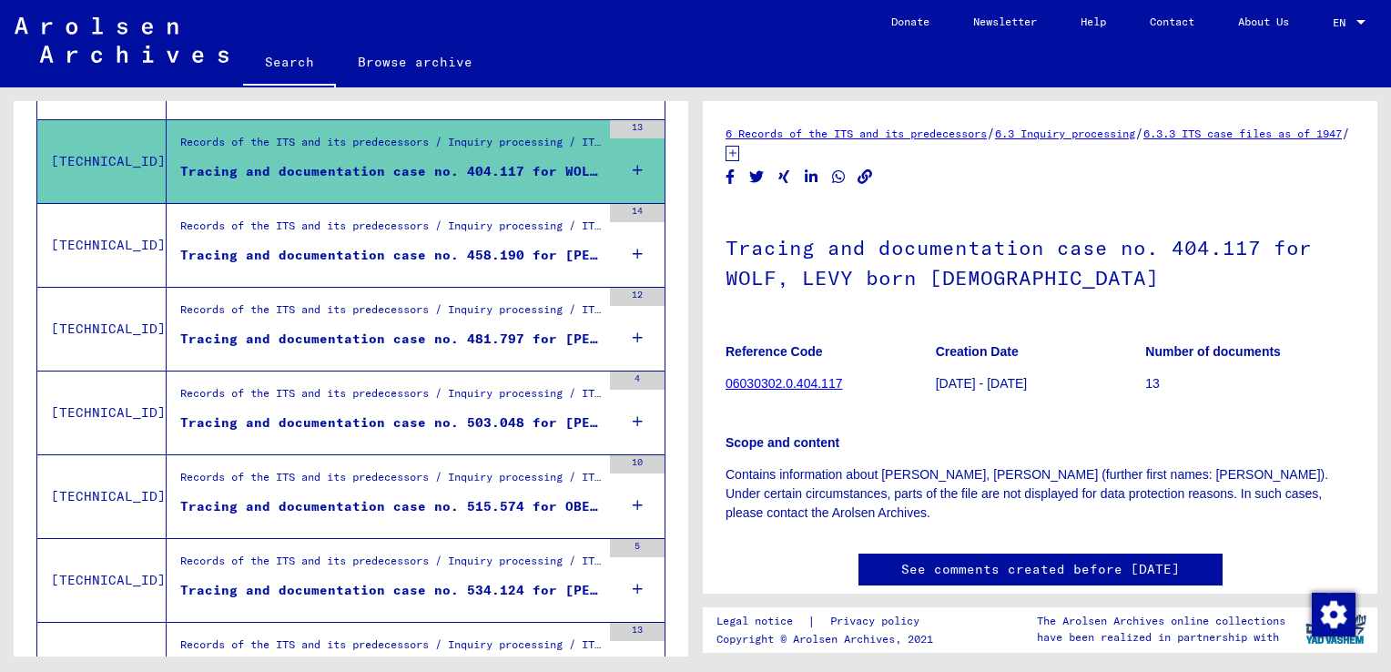
scroll to position [1935, 0]
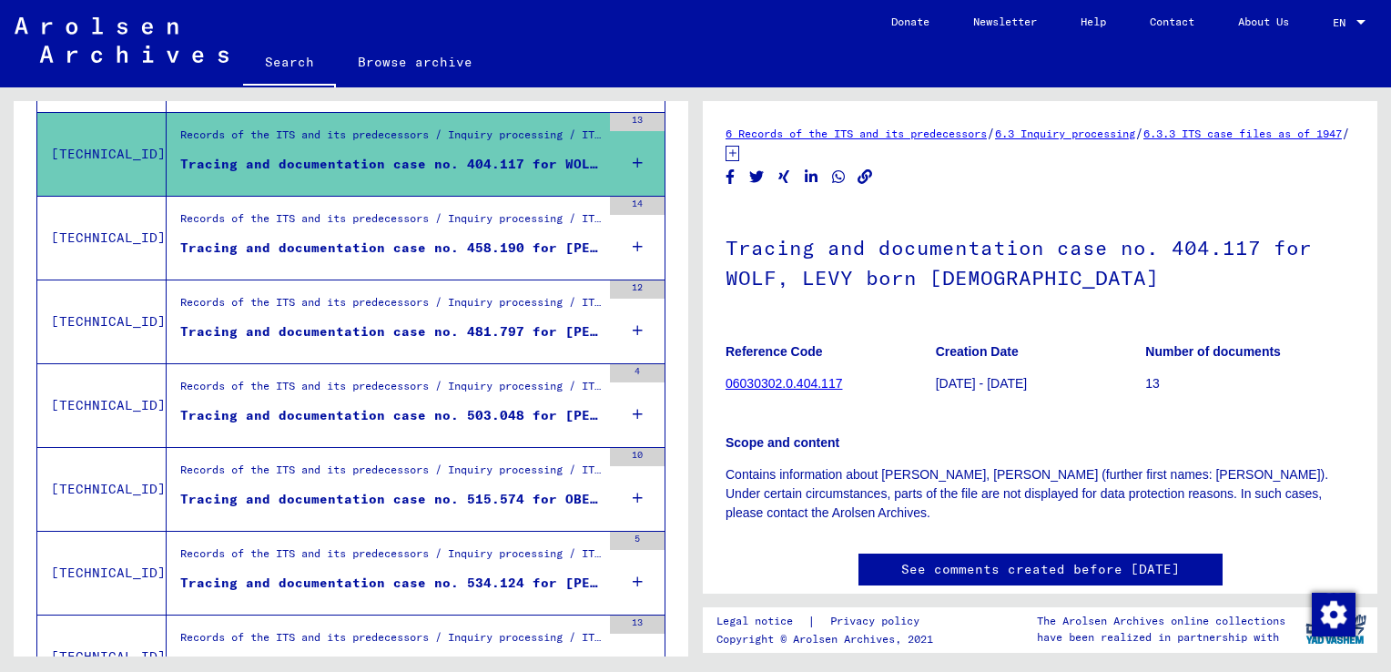
click at [473, 328] on div "Tracing and documentation case no. 481.797 for [PERSON_NAME] born [DEMOGRAPHIC_…" at bounding box center [390, 331] width 421 height 19
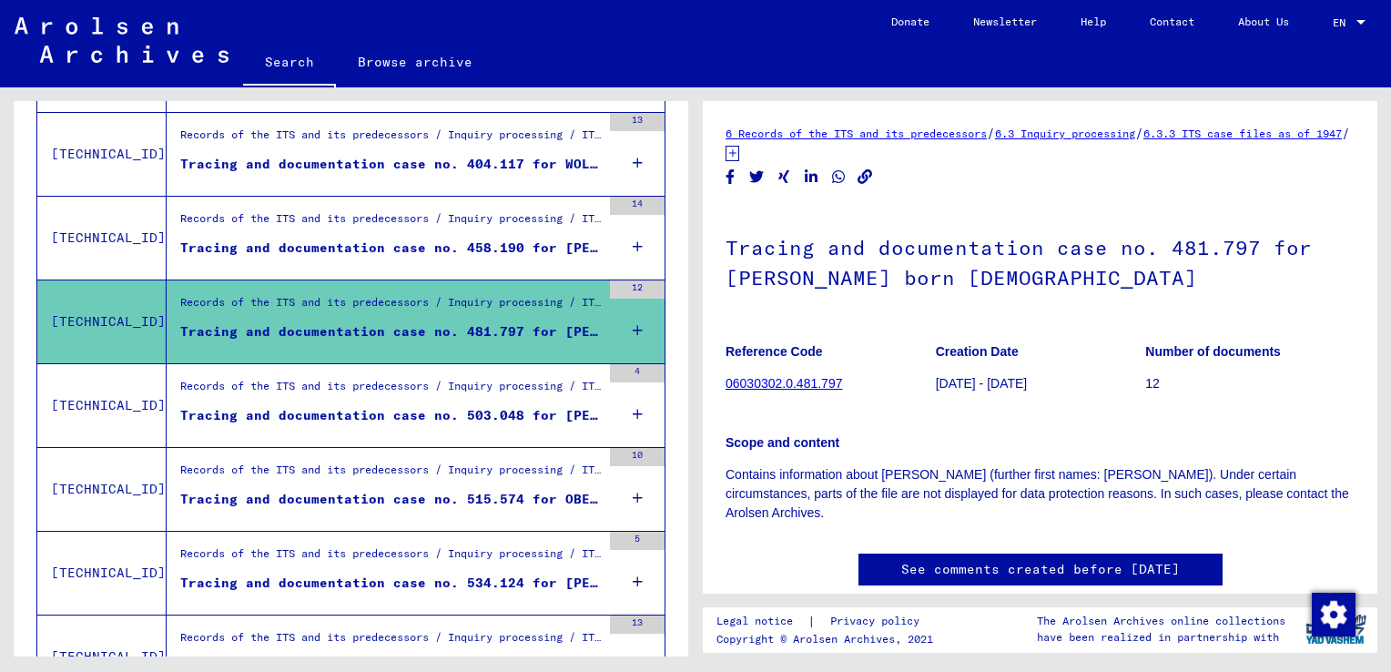
click at [482, 410] on div "Tracing and documentation case no. 503.048 for [PERSON_NAME] born [DEMOGRAPHIC_…" at bounding box center [390, 415] width 421 height 19
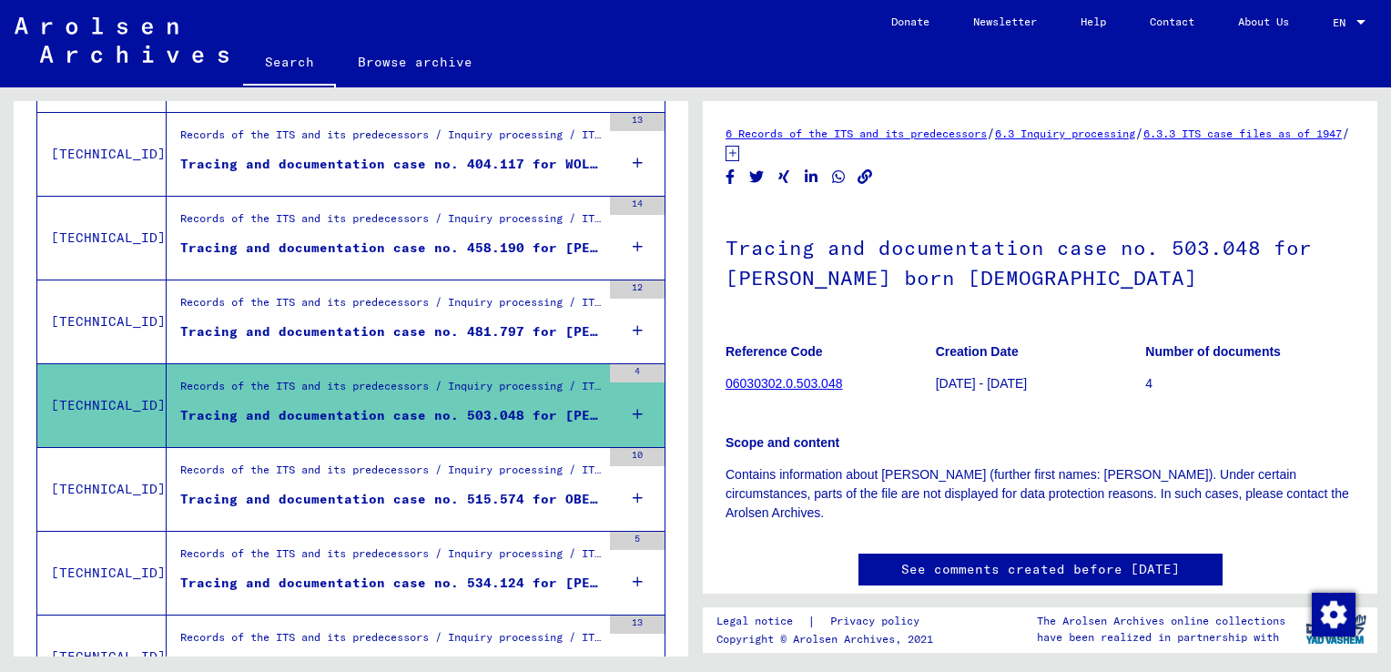
click at [503, 490] on div "Tracing and documentation case no. 515.574 for OBERSCHITZKY, LEVY born [DEMOGRA…" at bounding box center [390, 499] width 421 height 19
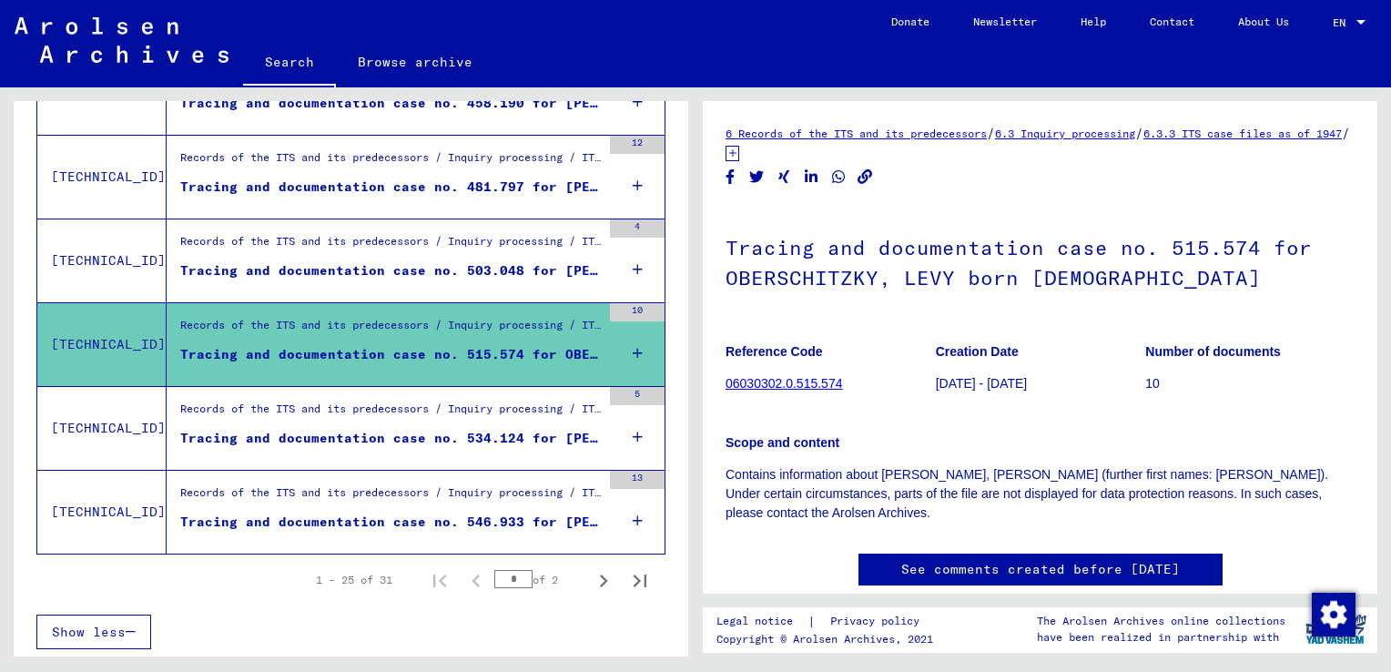
click at [428, 441] on div "Tracing and documentation case no. 534.124 for [PERSON_NAME] born [DEMOGRAPHIC_…" at bounding box center [390, 438] width 421 height 19
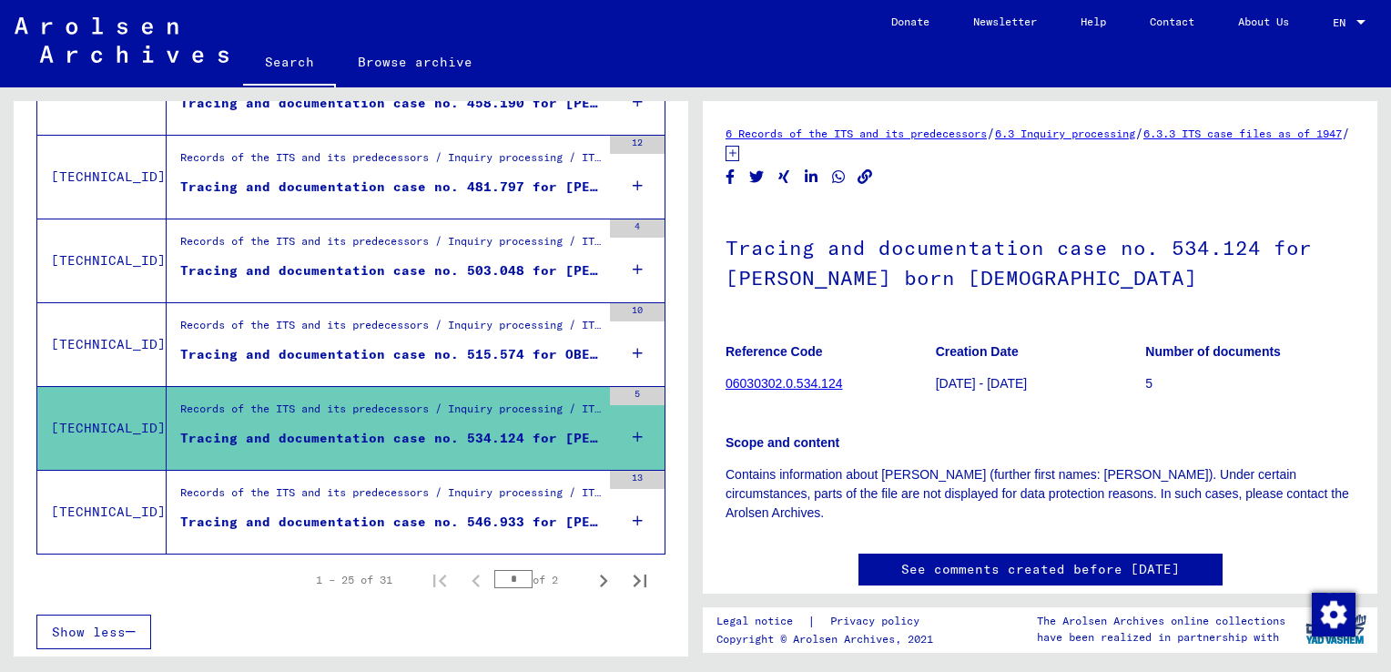
click at [405, 523] on div "Tracing and documentation case no. 546.933 for [PERSON_NAME] born [DEMOGRAPHIC_…" at bounding box center [390, 522] width 421 height 19
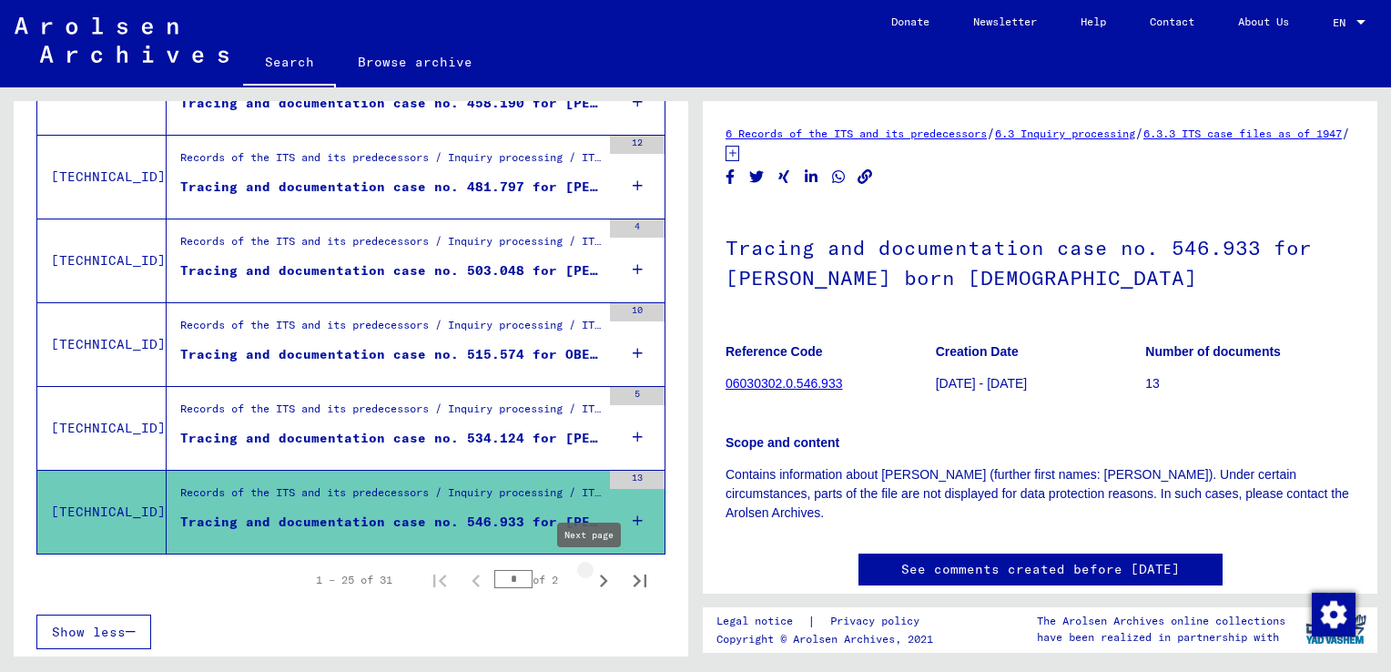
click at [591, 574] on icon "Next page" at bounding box center [603, 580] width 25 height 25
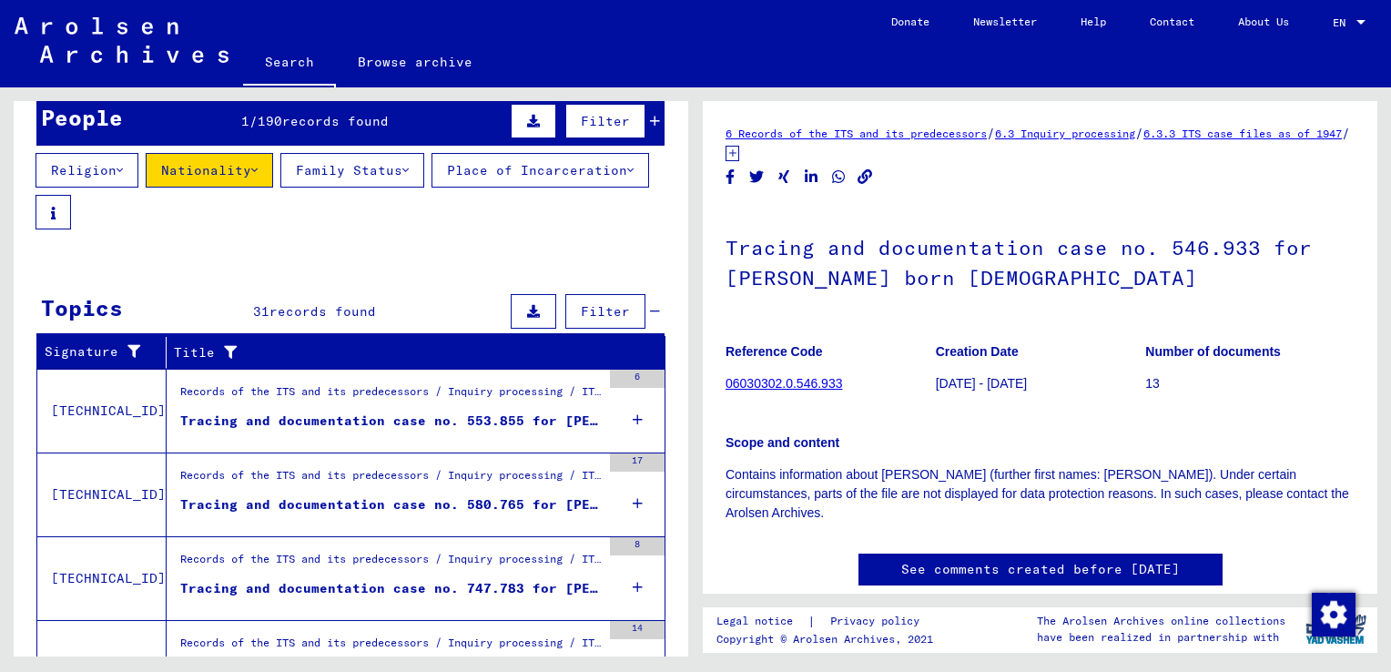
scroll to position [119, 0]
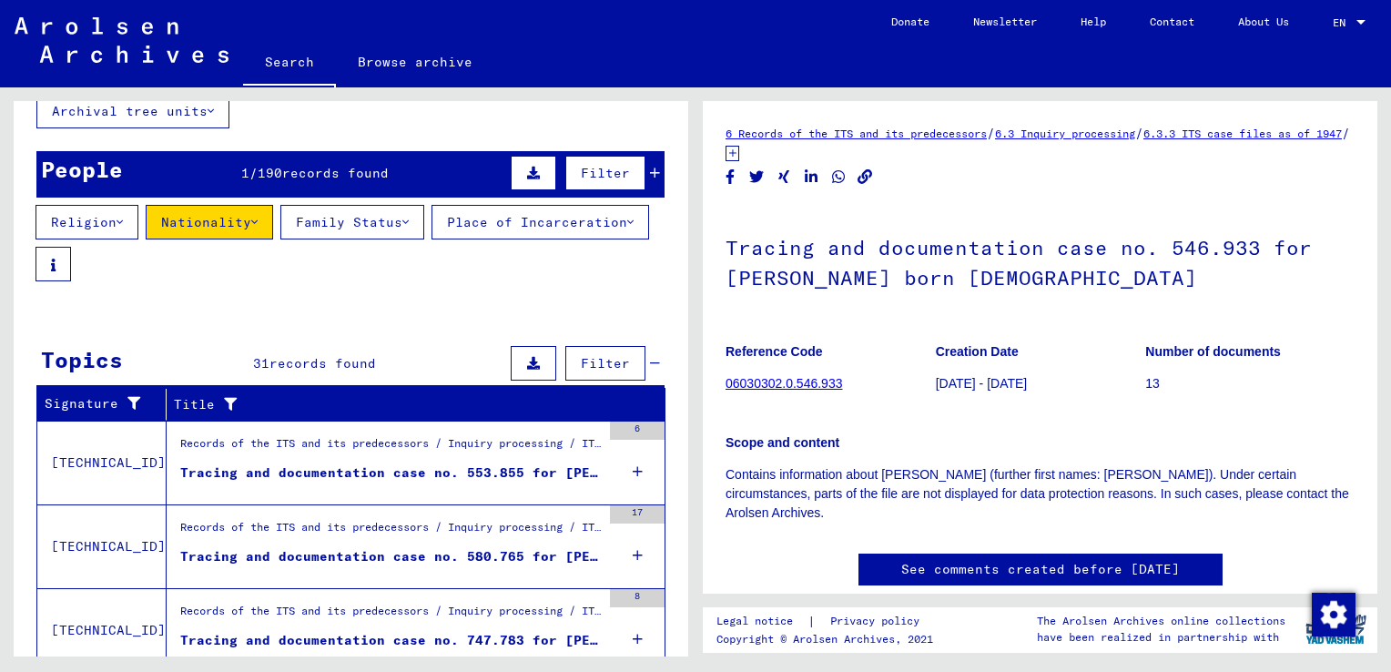
click at [435, 482] on div "Tracing and documentation case no. 553.855 for [PERSON_NAME] born [DEMOGRAPHIC_…" at bounding box center [390, 472] width 421 height 19
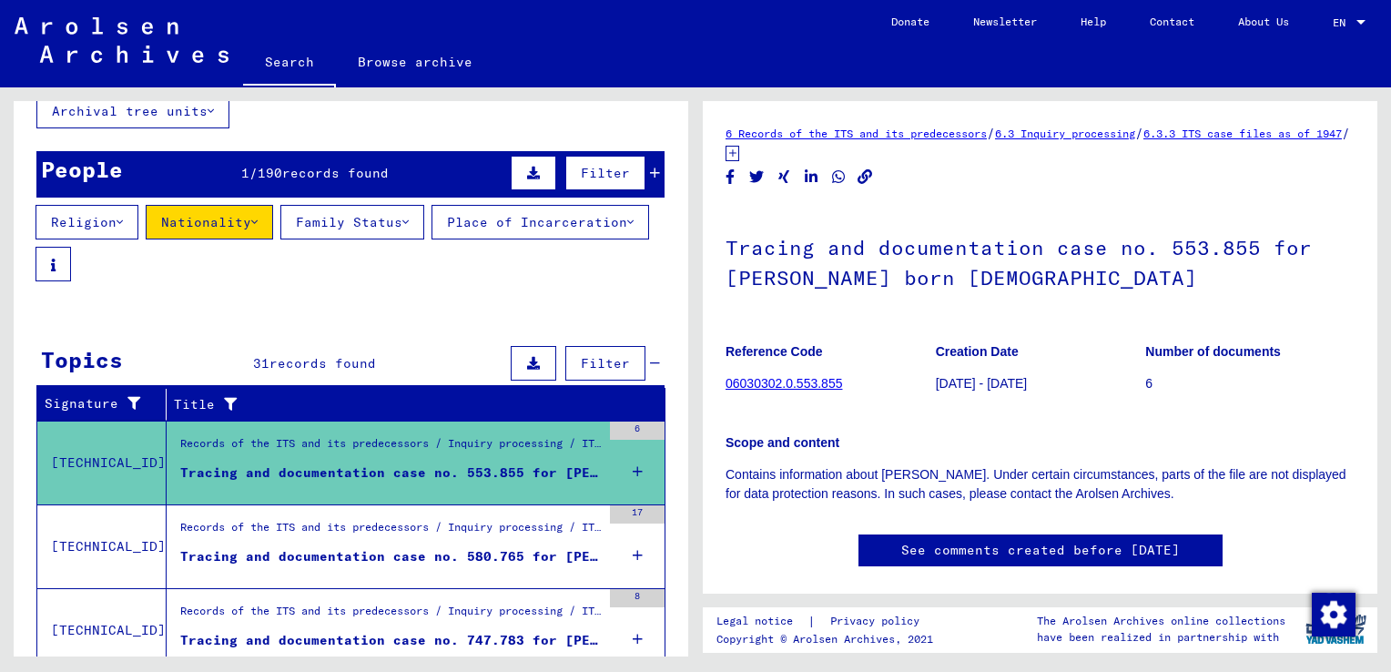
click at [422, 554] on div "Tracing and documentation case no. 580.765 for [PERSON_NAME] born [DEMOGRAPHIC_…" at bounding box center [390, 556] width 421 height 19
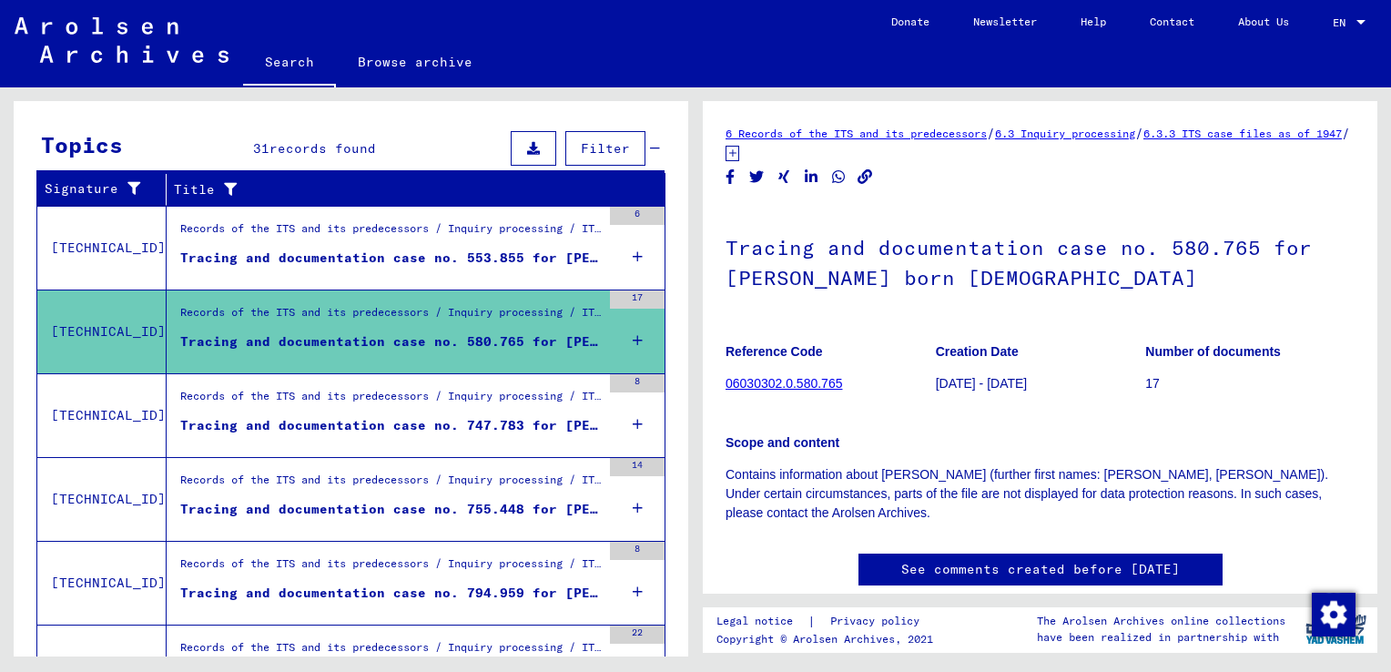
scroll to position [341, 0]
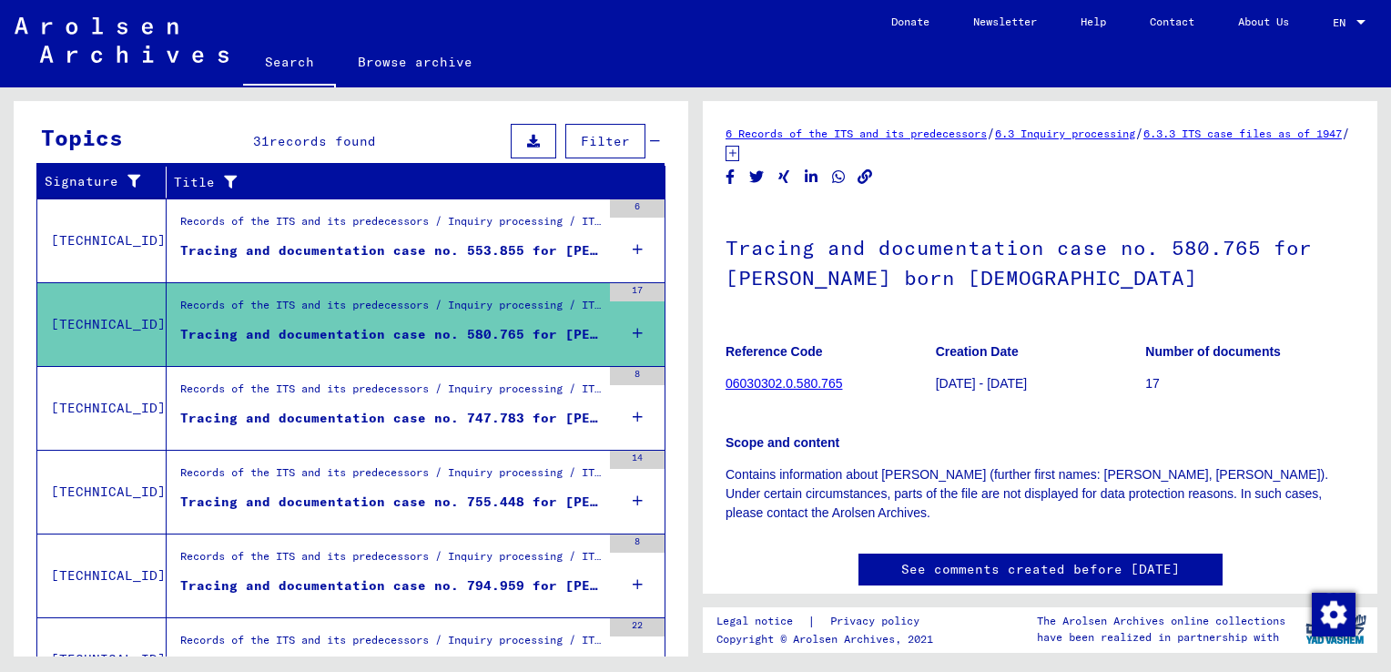
click at [445, 413] on div "Tracing and documentation case no. 747.783 for [PERSON_NAME], [PERSON_NAME] bor…" at bounding box center [390, 418] width 421 height 19
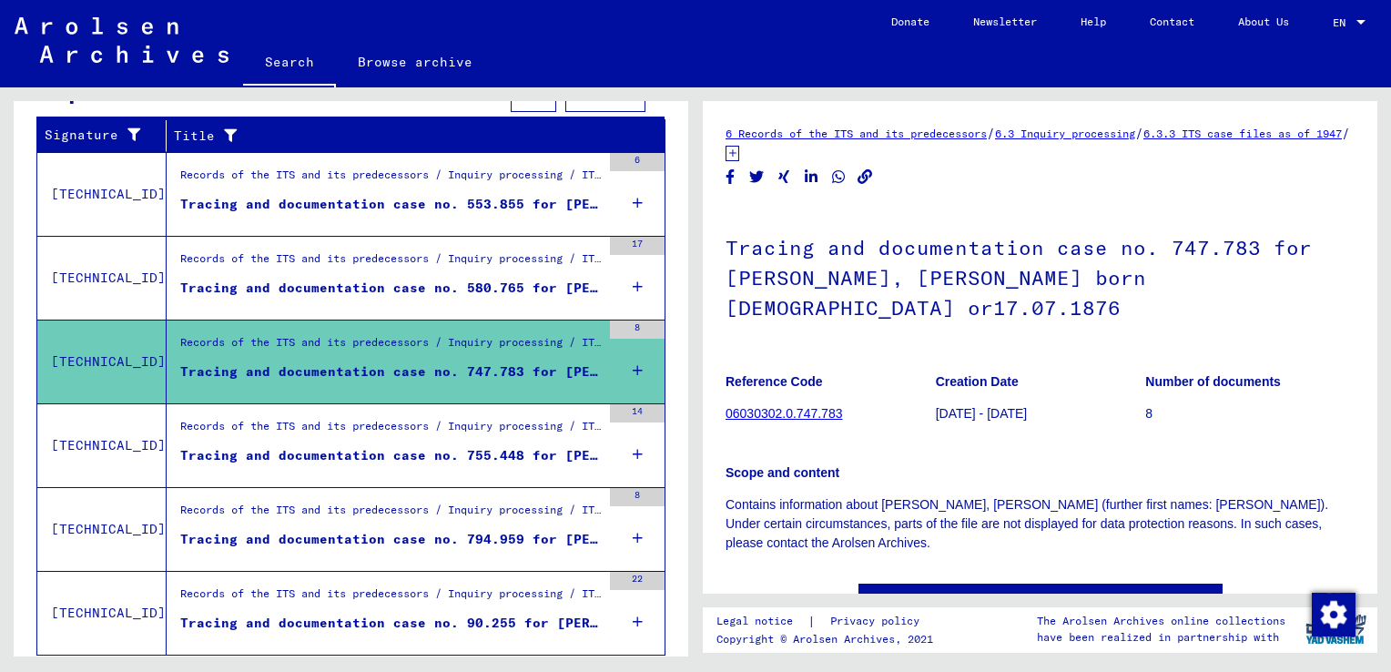
scroll to position [433, 0]
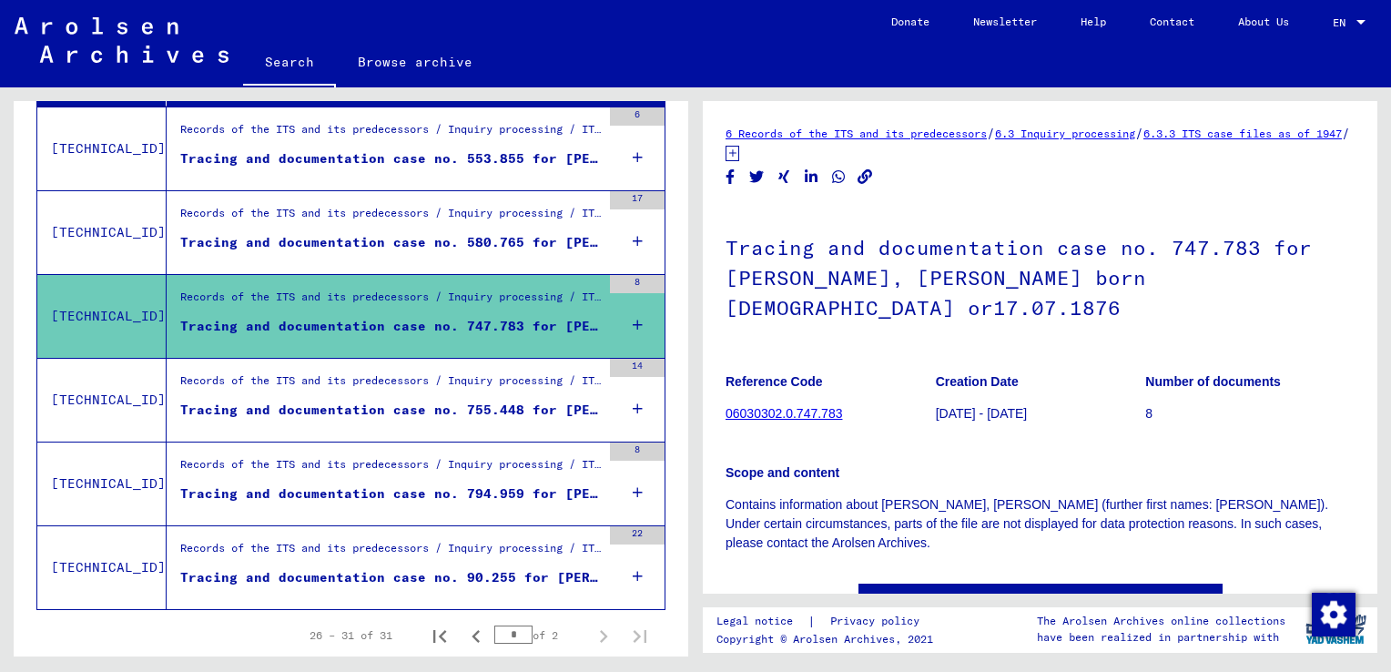
click at [468, 417] on div "Tracing and documentation case no. 755.448 for [PERSON_NAME] born [DEMOGRAPHIC_…" at bounding box center [390, 410] width 421 height 19
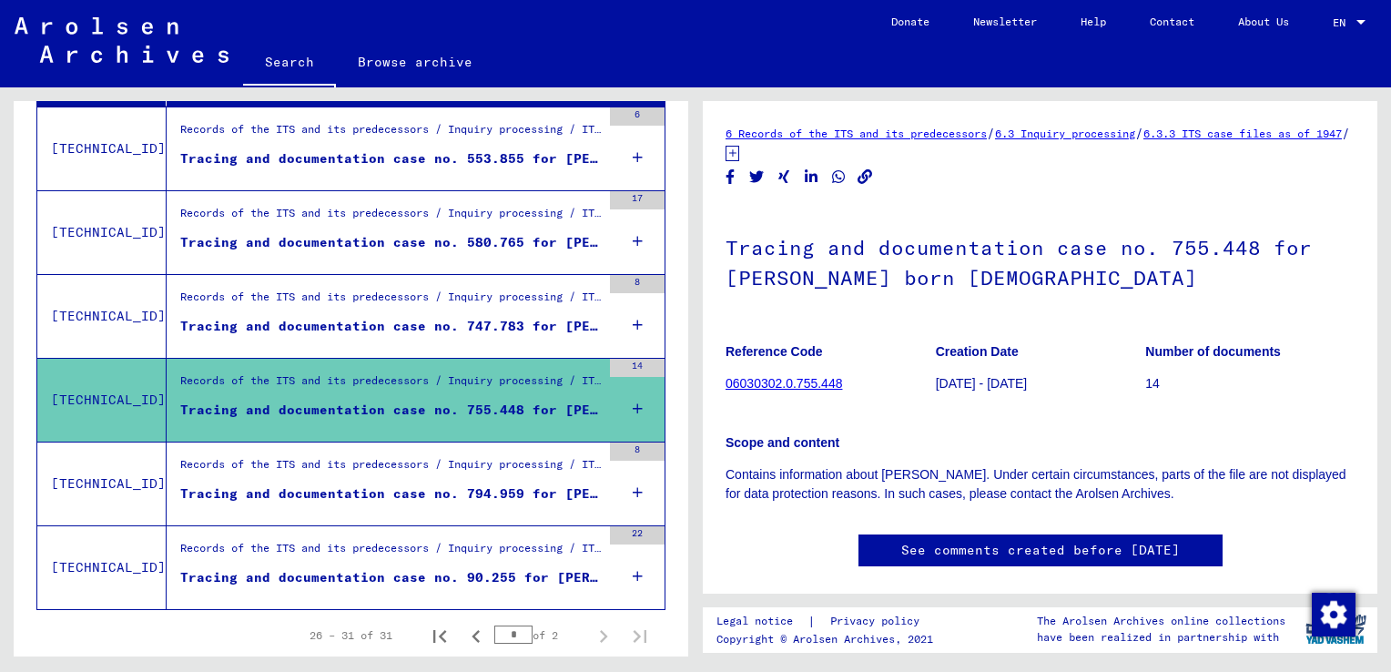
click at [544, 493] on div "Tracing and documentation case no. 794.959 for [PERSON_NAME], [PERSON_NAME] bor…" at bounding box center [390, 493] width 421 height 19
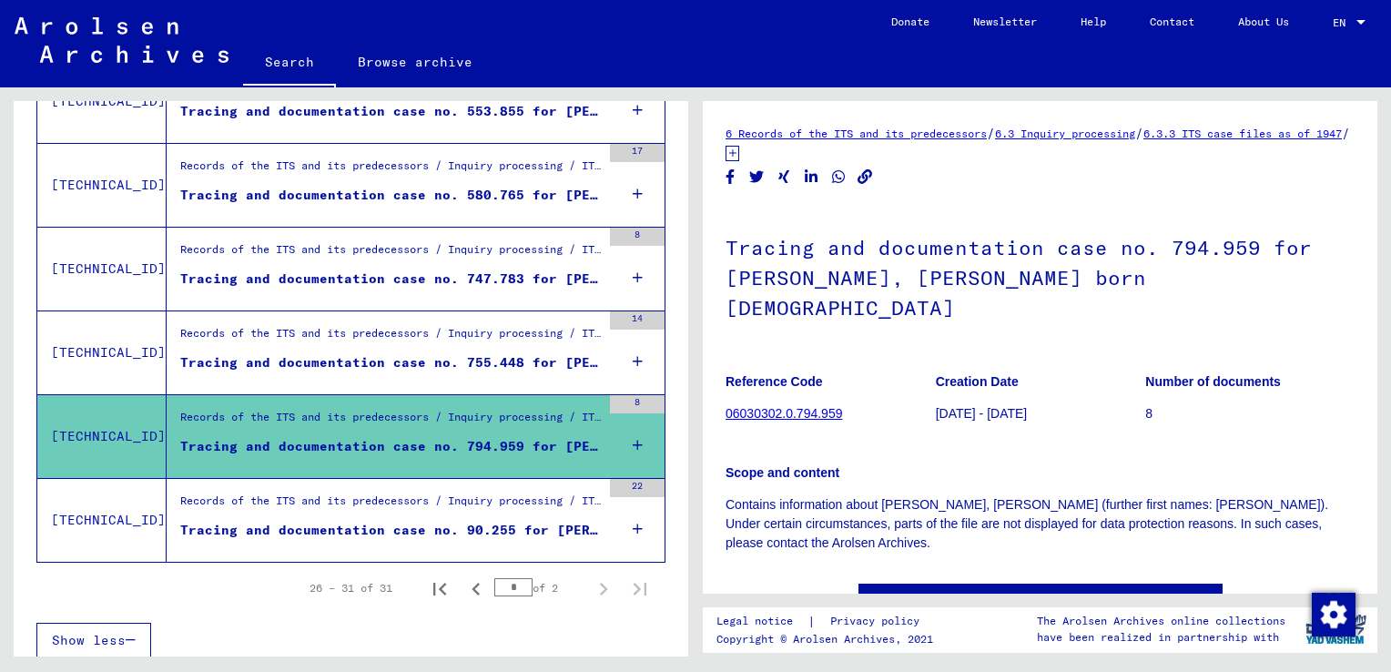
scroll to position [493, 0]
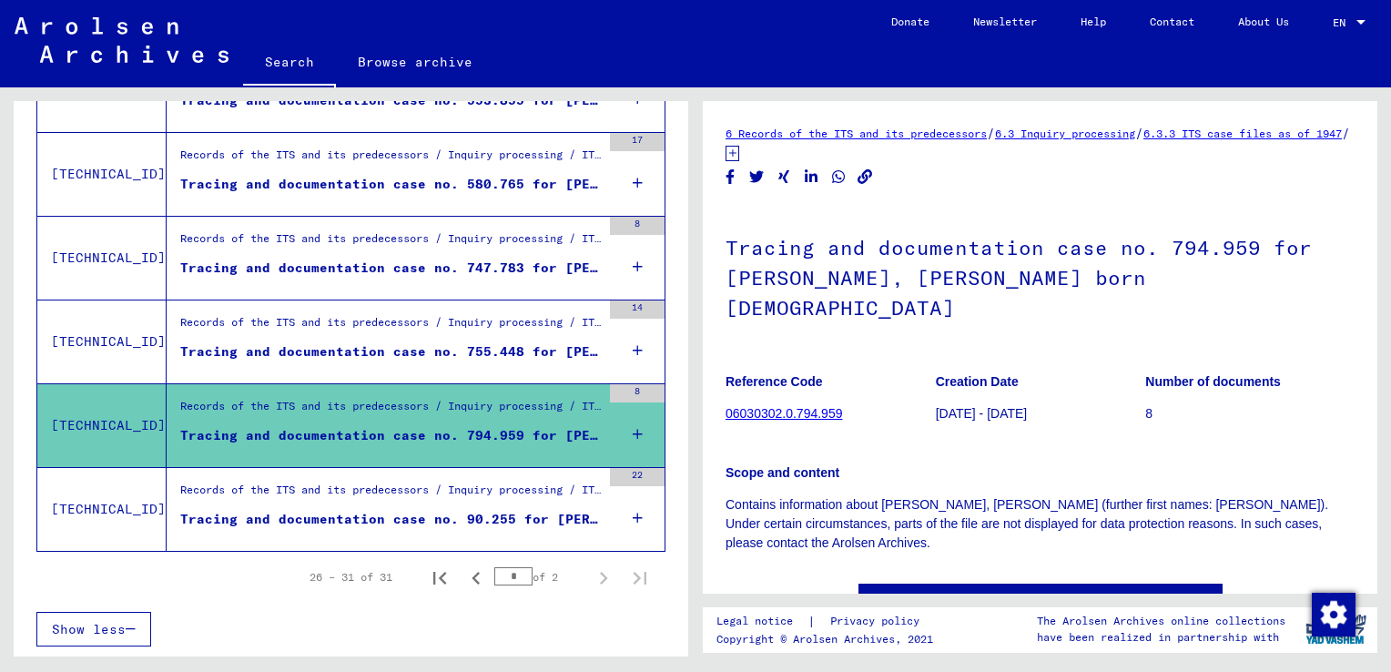
click at [476, 515] on div "Tracing and documentation case no. 90.255 for [PERSON_NAME] born [DEMOGRAPHIC_D…" at bounding box center [390, 519] width 421 height 19
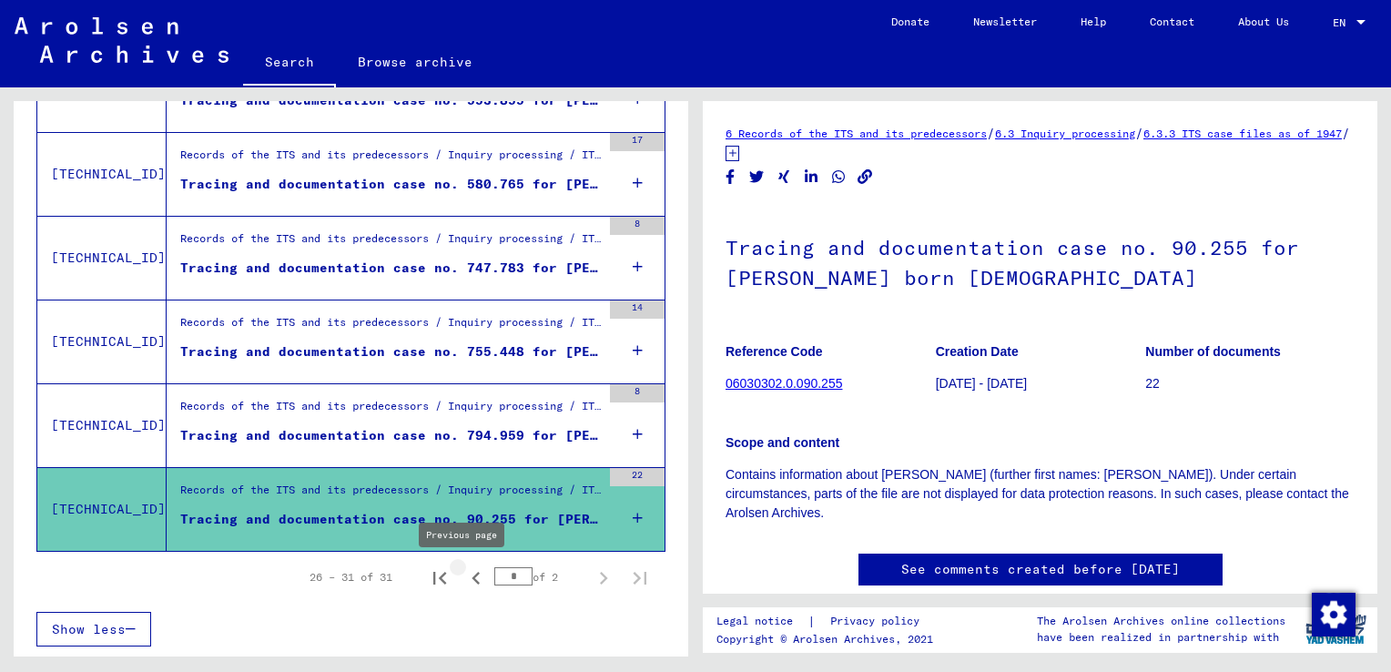
click at [463, 577] on icon "Previous page" at bounding box center [475, 577] width 25 height 25
type input "*"
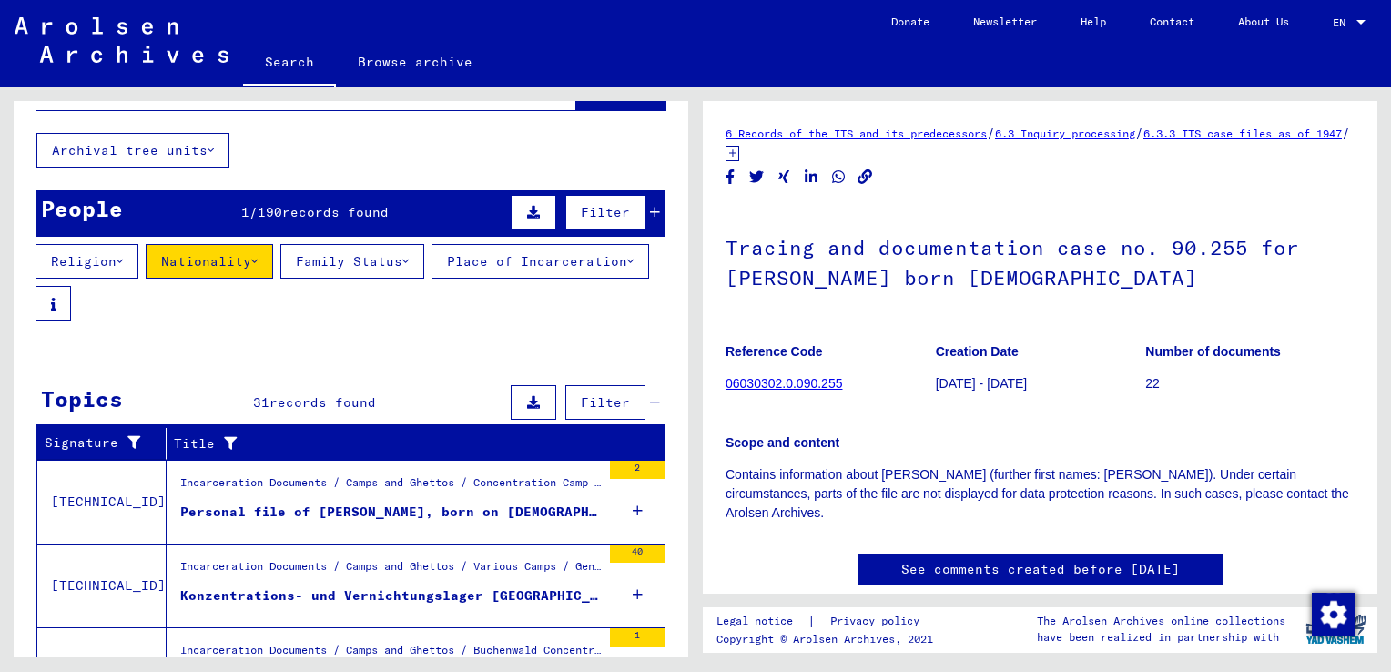
scroll to position [69, 0]
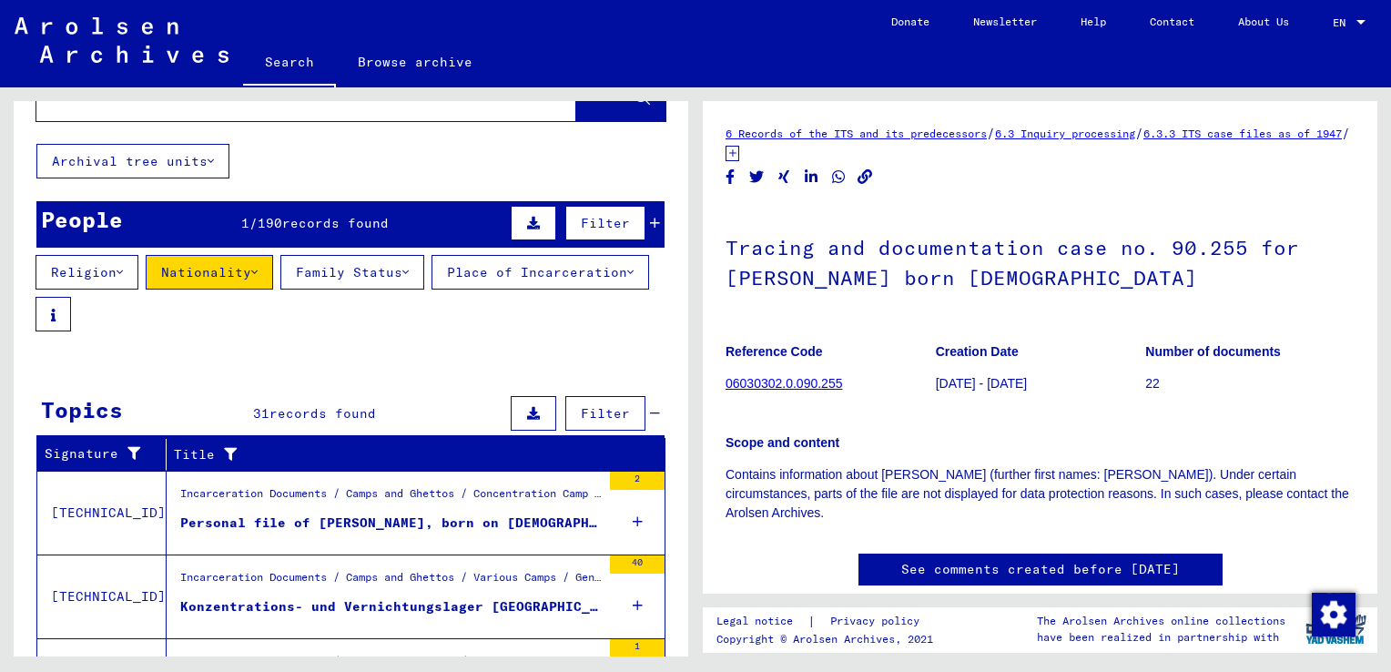
click at [455, 523] on div "Personal file of [PERSON_NAME], born on [DEMOGRAPHIC_DATA]" at bounding box center [390, 522] width 421 height 19
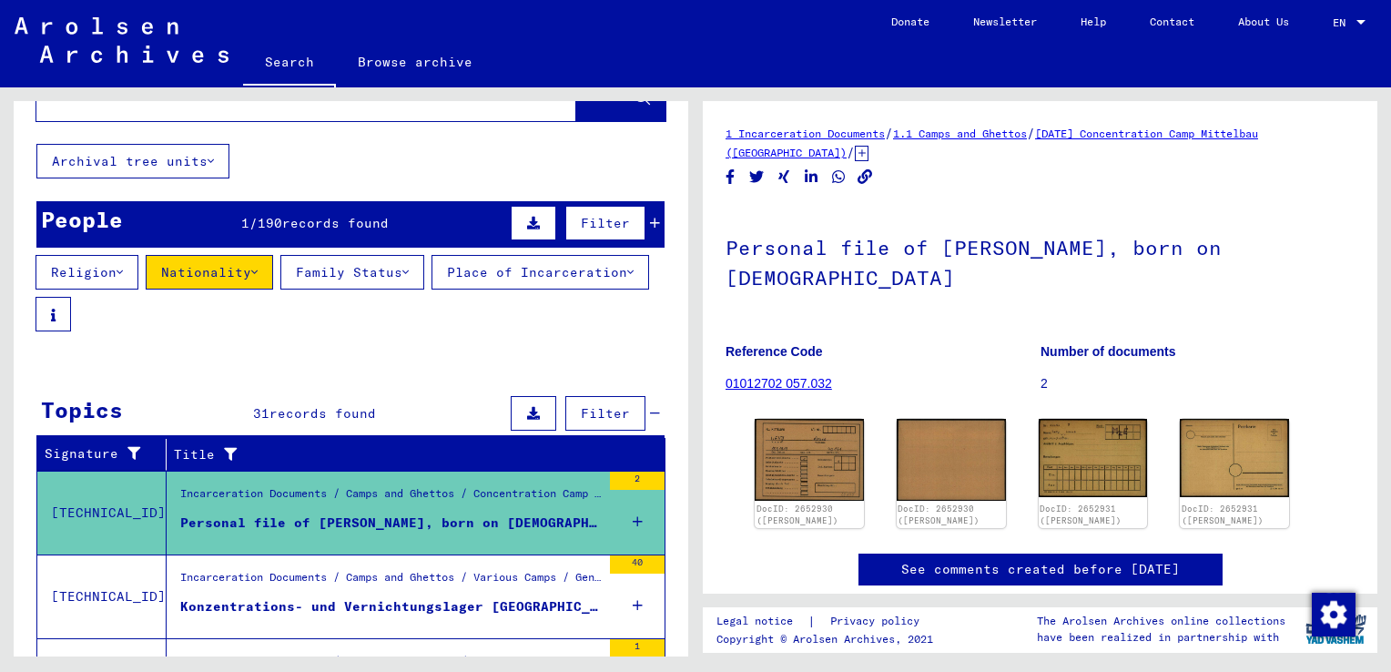
click at [503, 605] on div "Konzentrations- und Vernichtungslager [GEOGRAPHIC_DATA]" at bounding box center [390, 606] width 421 height 19
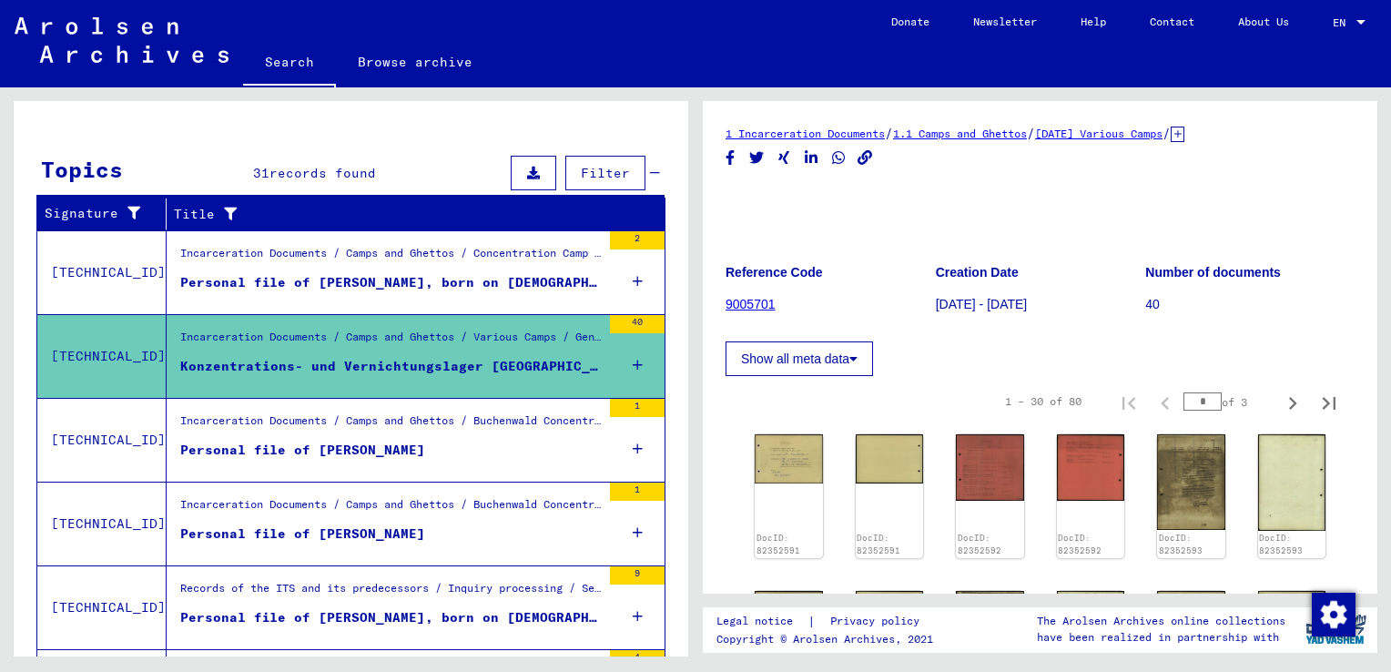
scroll to position [335, 0]
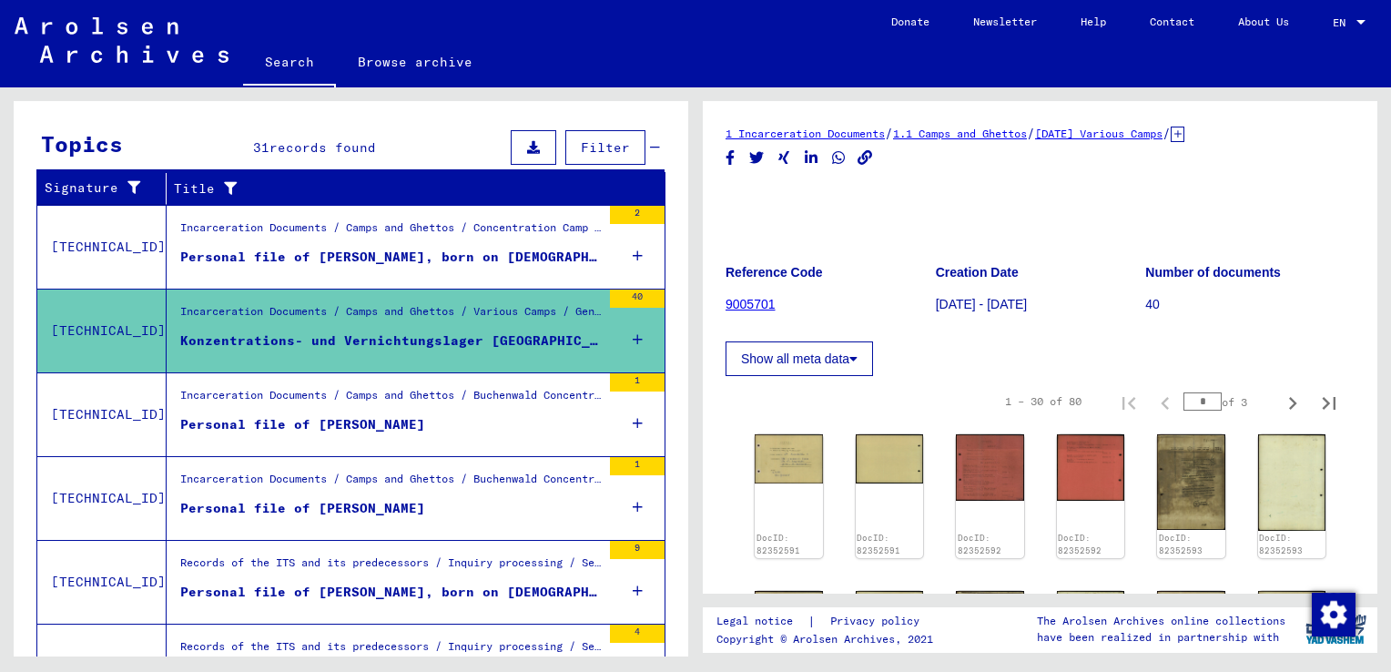
click at [375, 432] on div "Personal file of [PERSON_NAME]" at bounding box center [302, 424] width 245 height 19
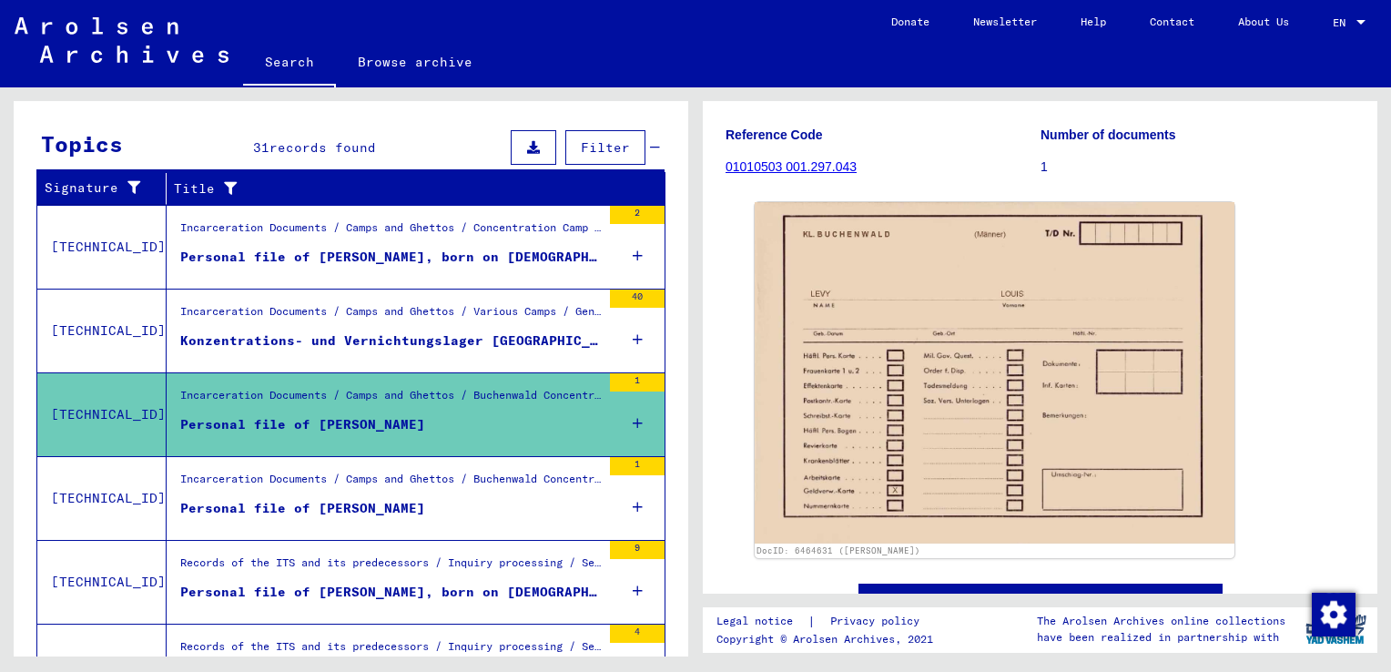
scroll to position [194, 0]
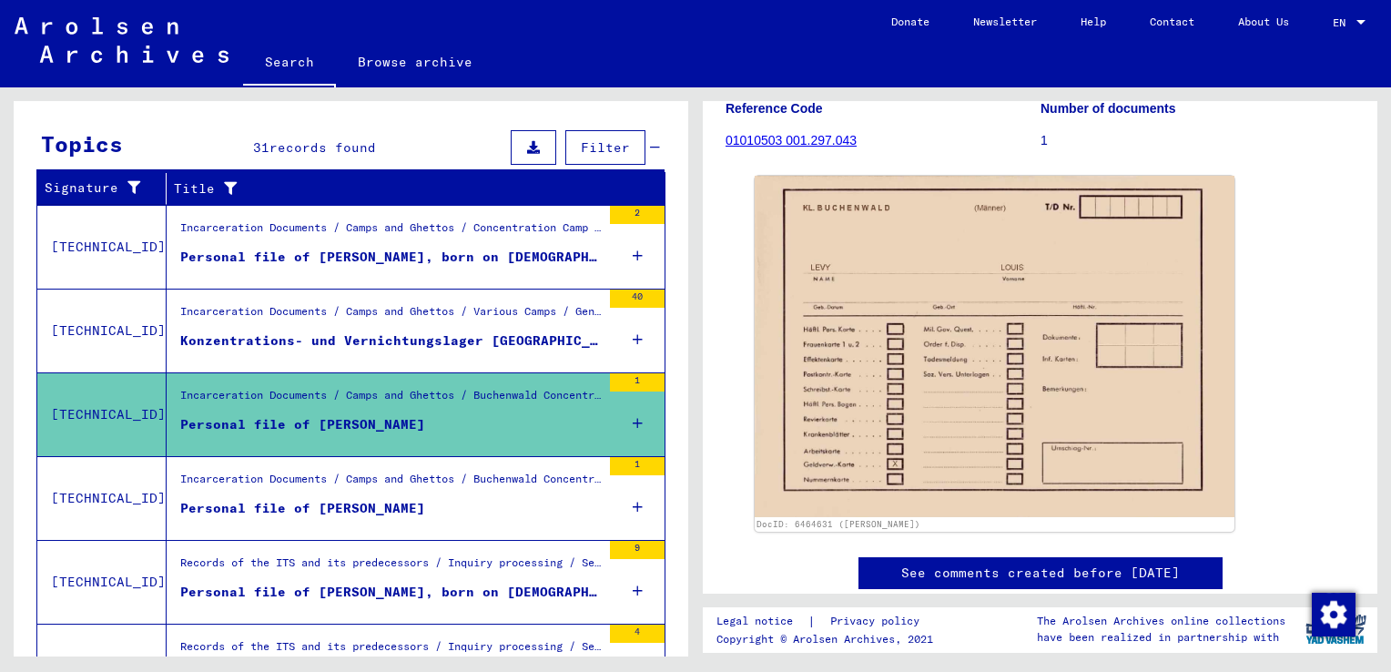
click at [550, 478] on div "Incarceration Documents / Camps and Ghettos / Buchenwald Concentration Camp / I…" at bounding box center [390, 483] width 421 height 25
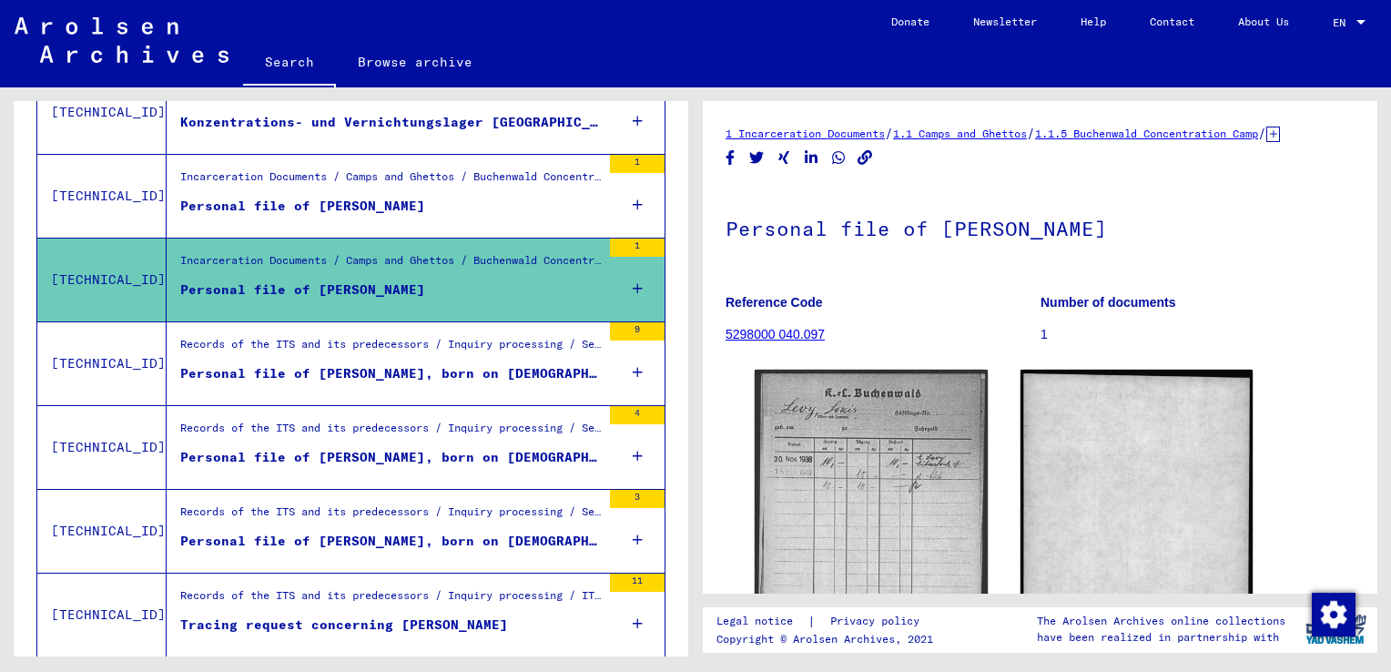
scroll to position [557, 0]
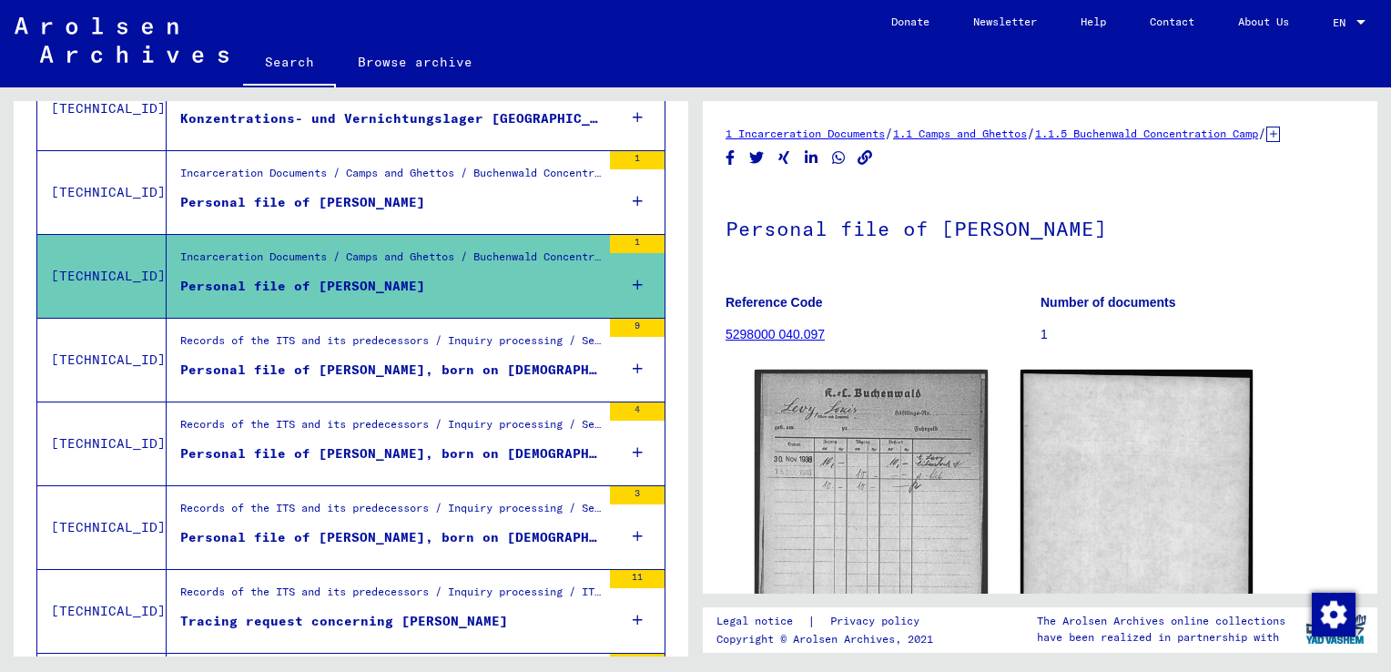
click at [495, 377] on div "Personal file of [PERSON_NAME], born on [DEMOGRAPHIC_DATA]" at bounding box center [390, 370] width 421 height 19
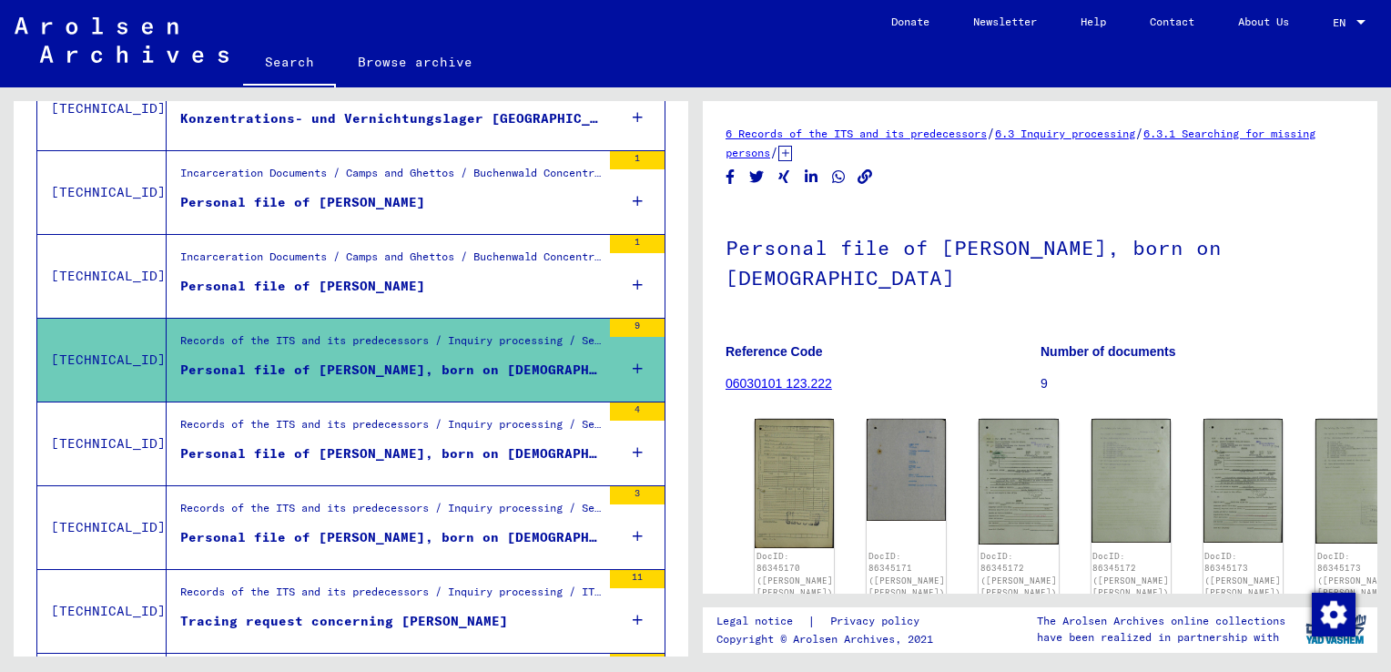
click at [447, 452] on div "Personal file of [PERSON_NAME], born on [DEMOGRAPHIC_DATA] and of further perso…" at bounding box center [390, 453] width 421 height 19
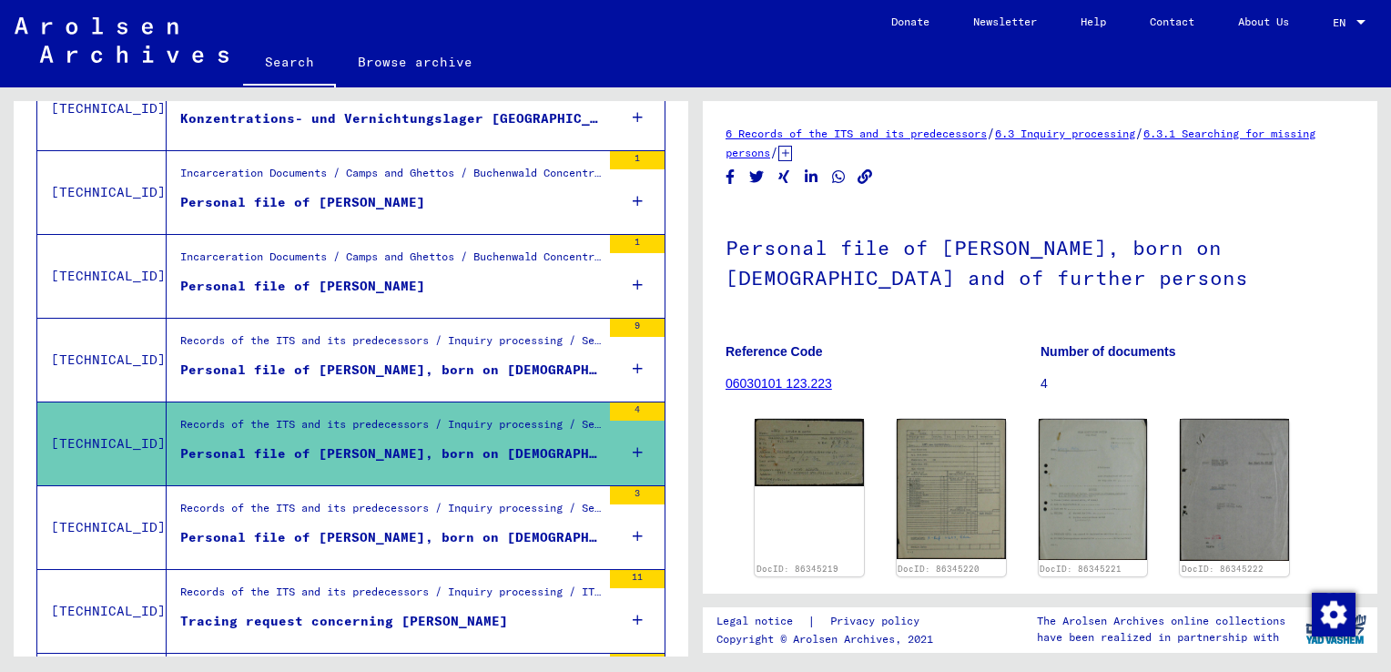
click at [412, 533] on div "Personal file of [PERSON_NAME], born on [DEMOGRAPHIC_DATA] and of further perso…" at bounding box center [390, 537] width 421 height 19
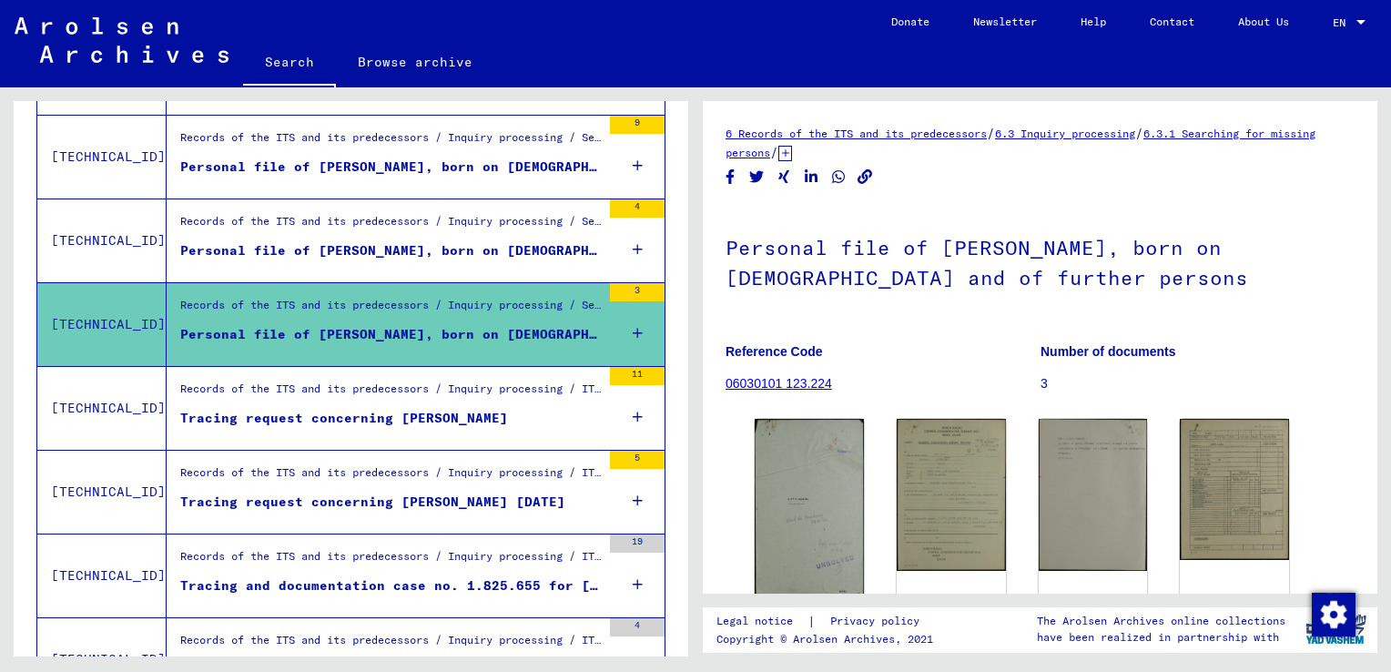
scroll to position [767, 0]
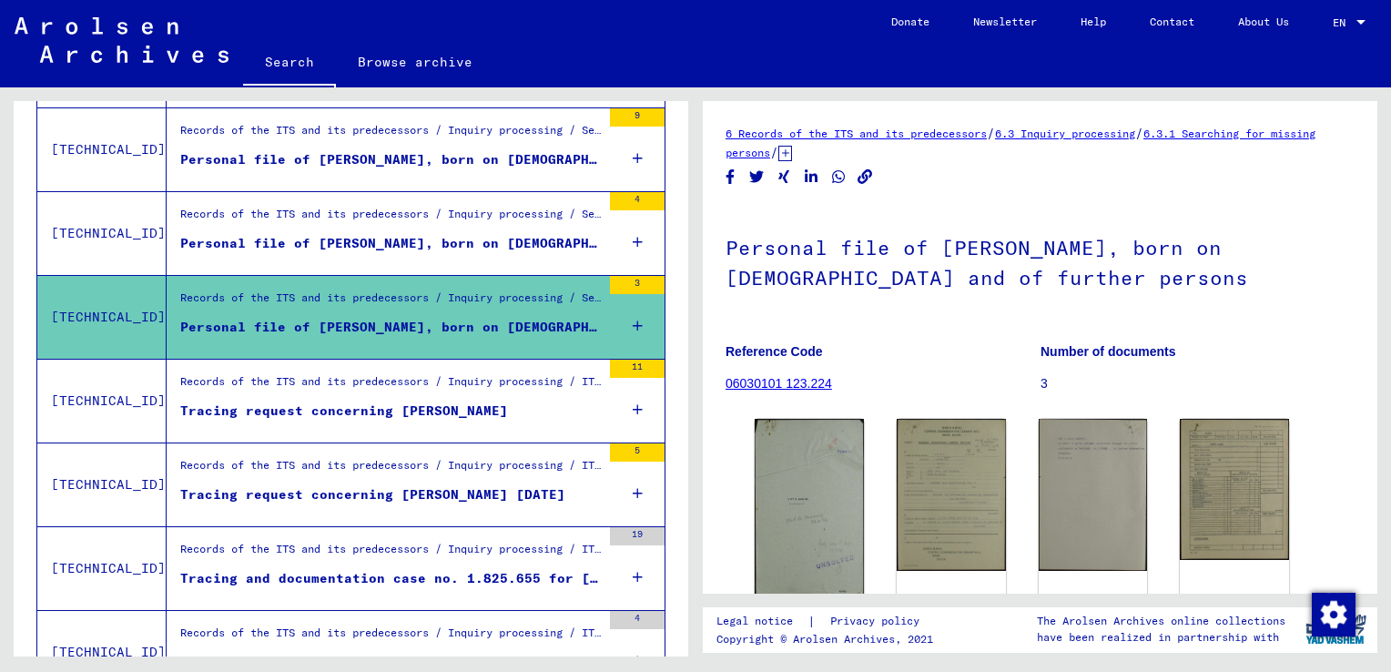
click at [448, 420] on div "Tracing request concerning [PERSON_NAME]" at bounding box center [344, 410] width 328 height 19
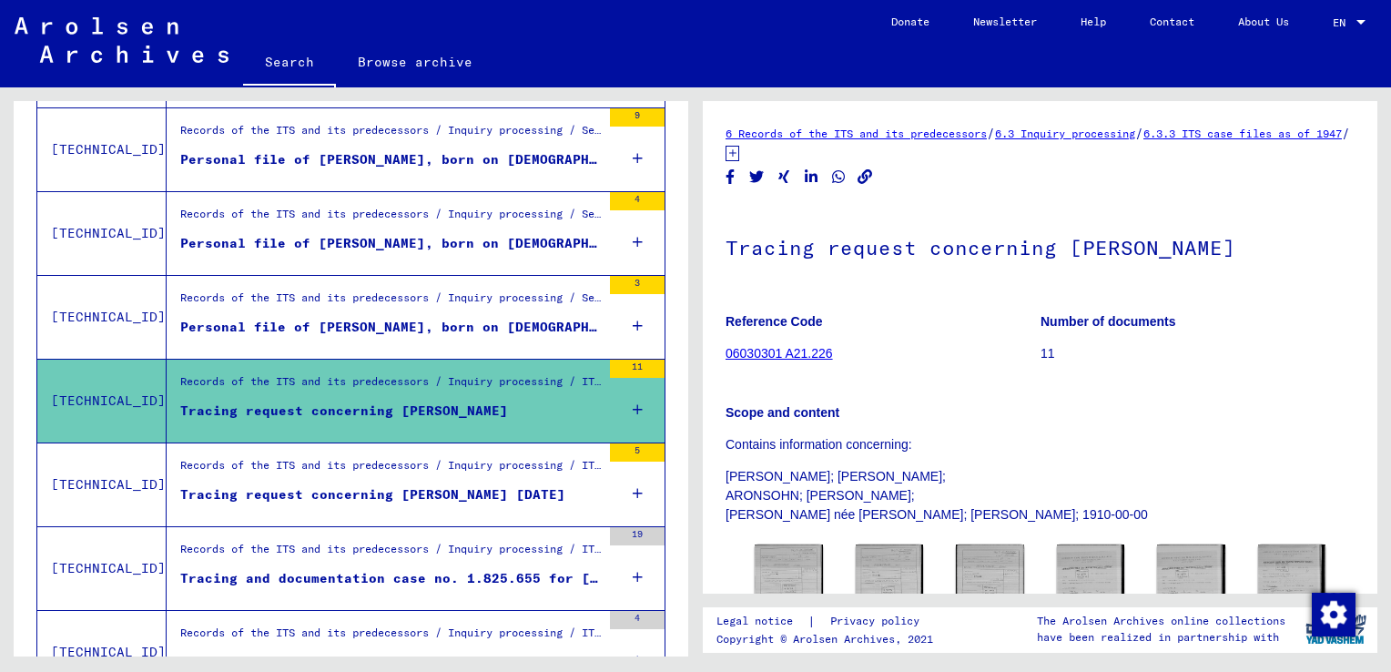
click at [447, 493] on div "Tracing request concerning [PERSON_NAME] [DATE]" at bounding box center [372, 494] width 385 height 19
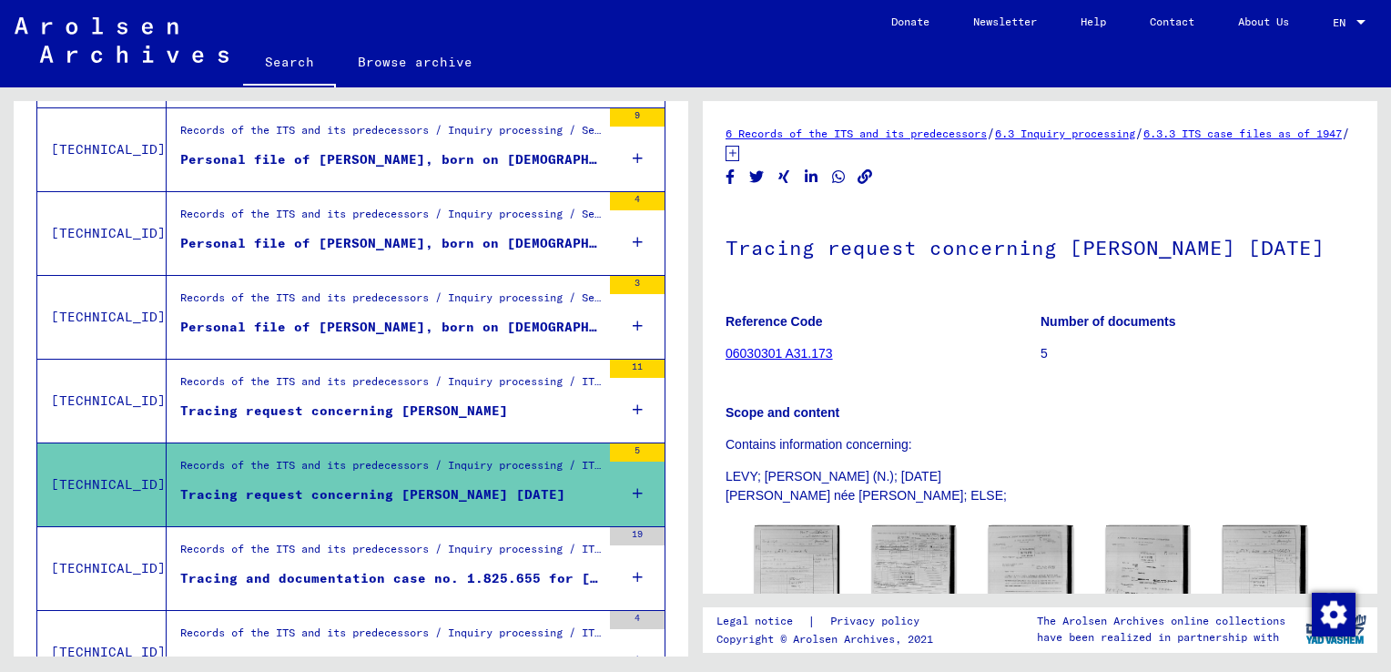
click at [438, 576] on div "Tracing and documentation case no. 1.825.655 for [PERSON_NAME] born [DEMOGRAPHI…" at bounding box center [390, 578] width 421 height 19
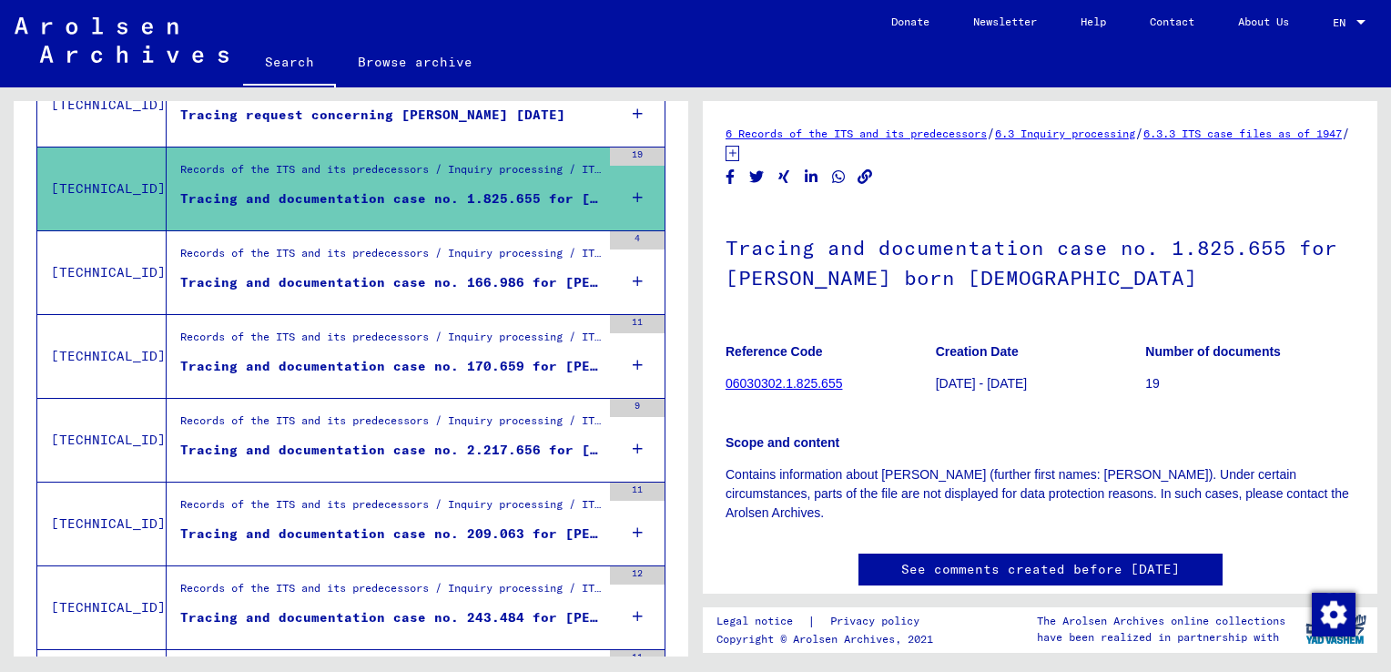
scroll to position [1154, 0]
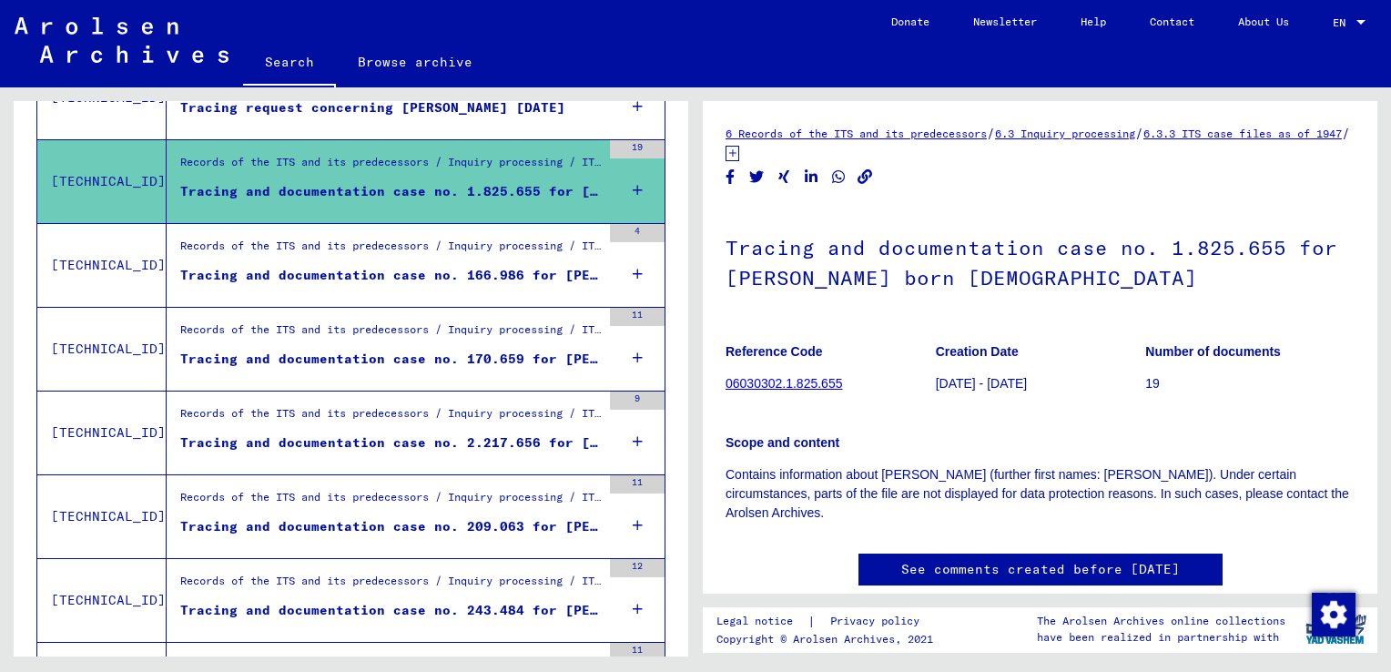
click at [391, 281] on div "Tracing and documentation case no. 166.986 for [PERSON_NAME] born [DEMOGRAPHIC_…" at bounding box center [390, 275] width 421 height 19
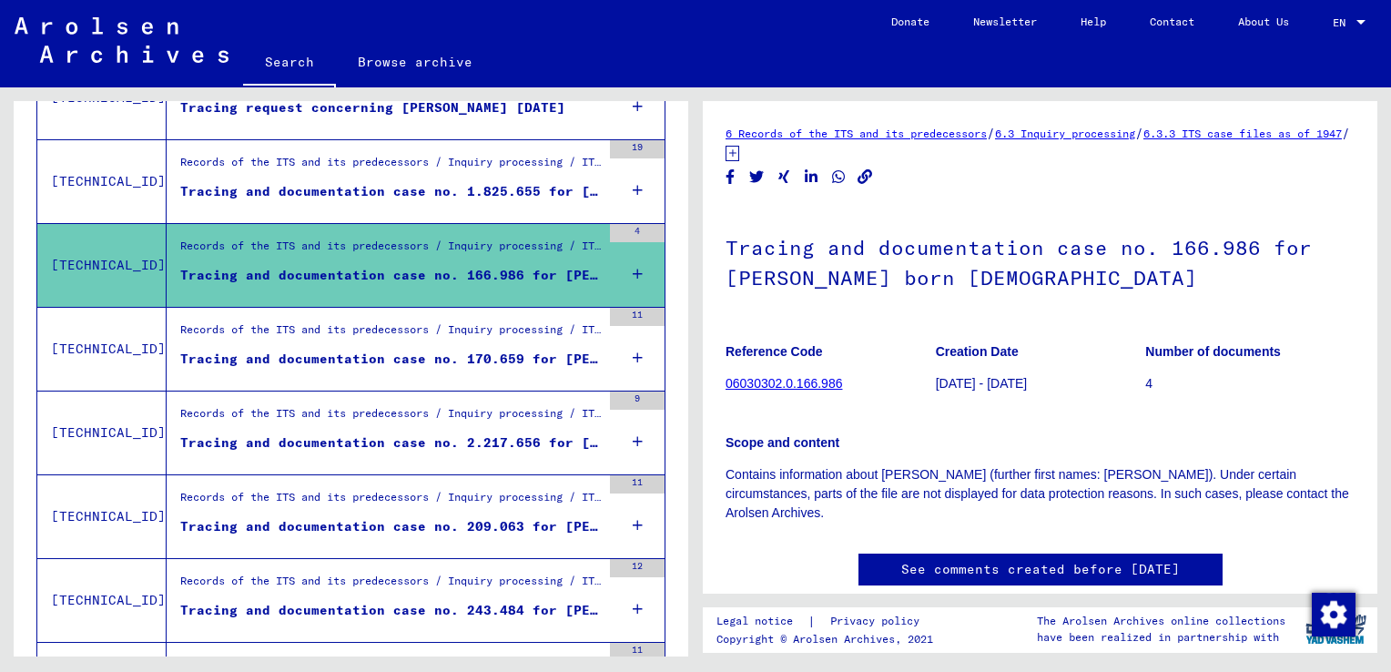
click at [364, 363] on div "Tracing and documentation case no. 170.659 for [PERSON_NAME] born [DEMOGRAPHIC_…" at bounding box center [390, 359] width 421 height 19
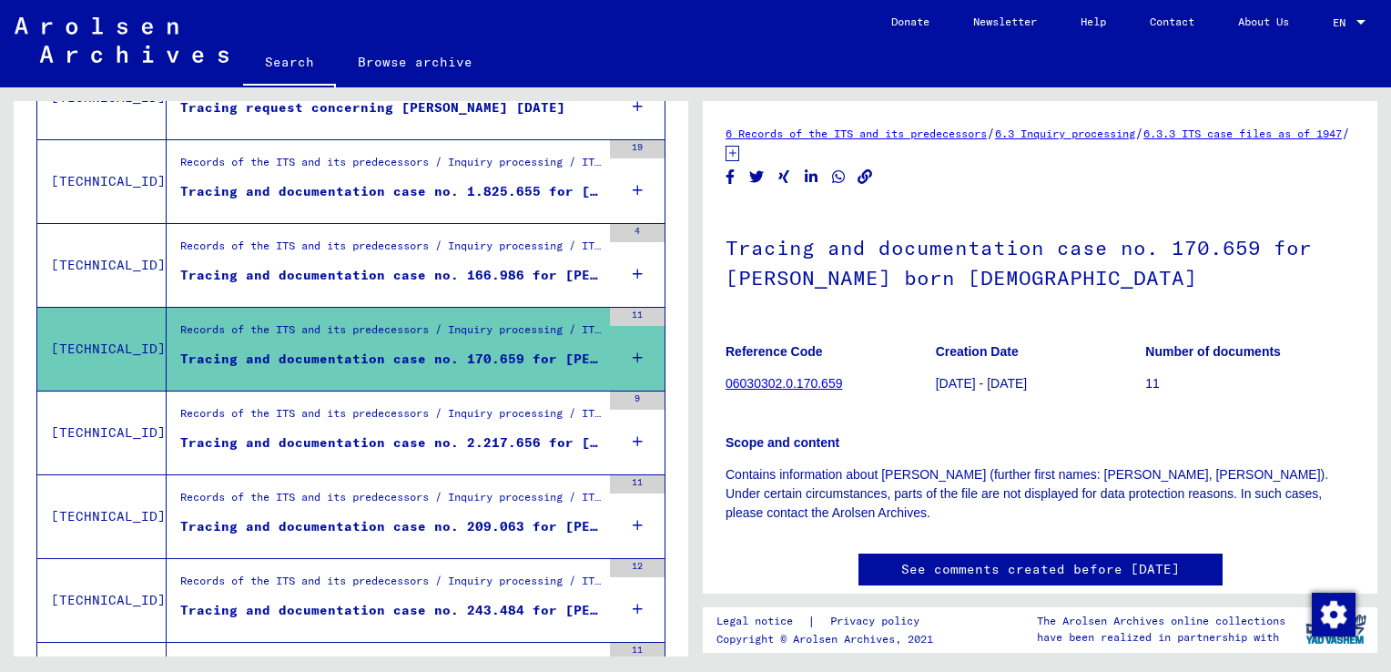
click at [344, 444] on div "Tracing and documentation case no. 2.217.656 for [DEMOGRAPHIC_DATA], [PERSON_NA…" at bounding box center [390, 442] width 421 height 19
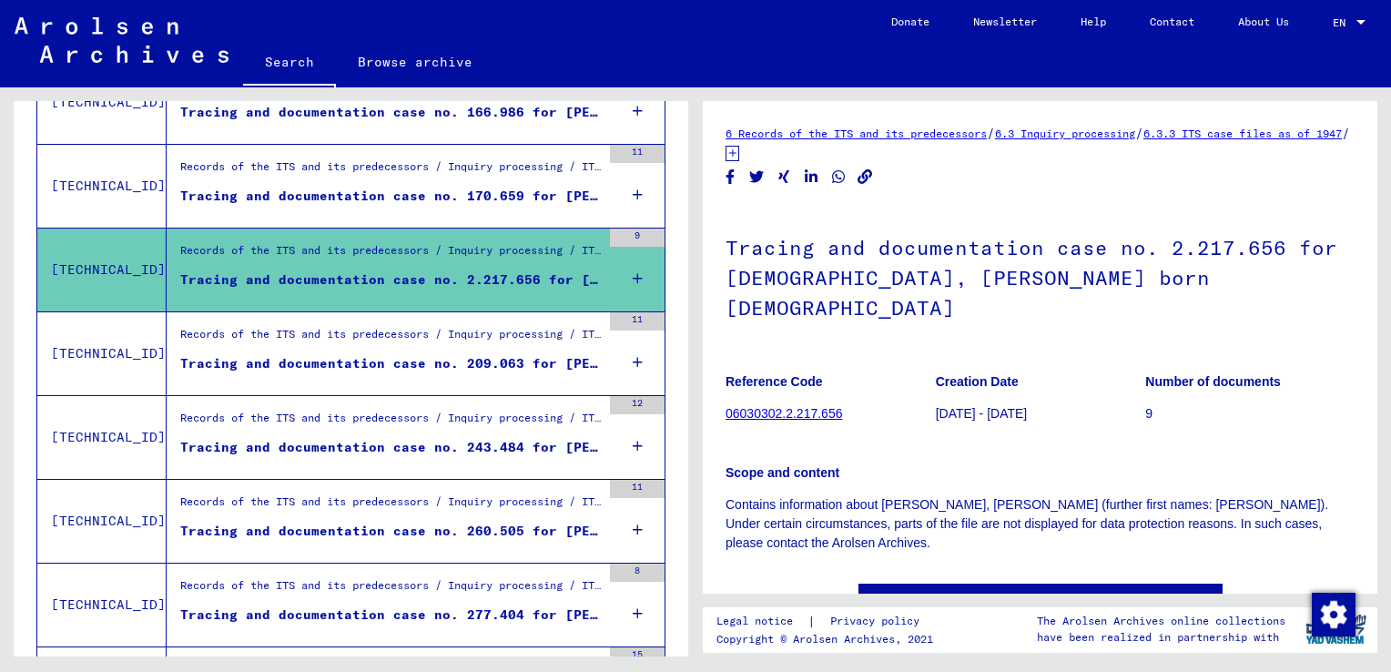
scroll to position [1386, 0]
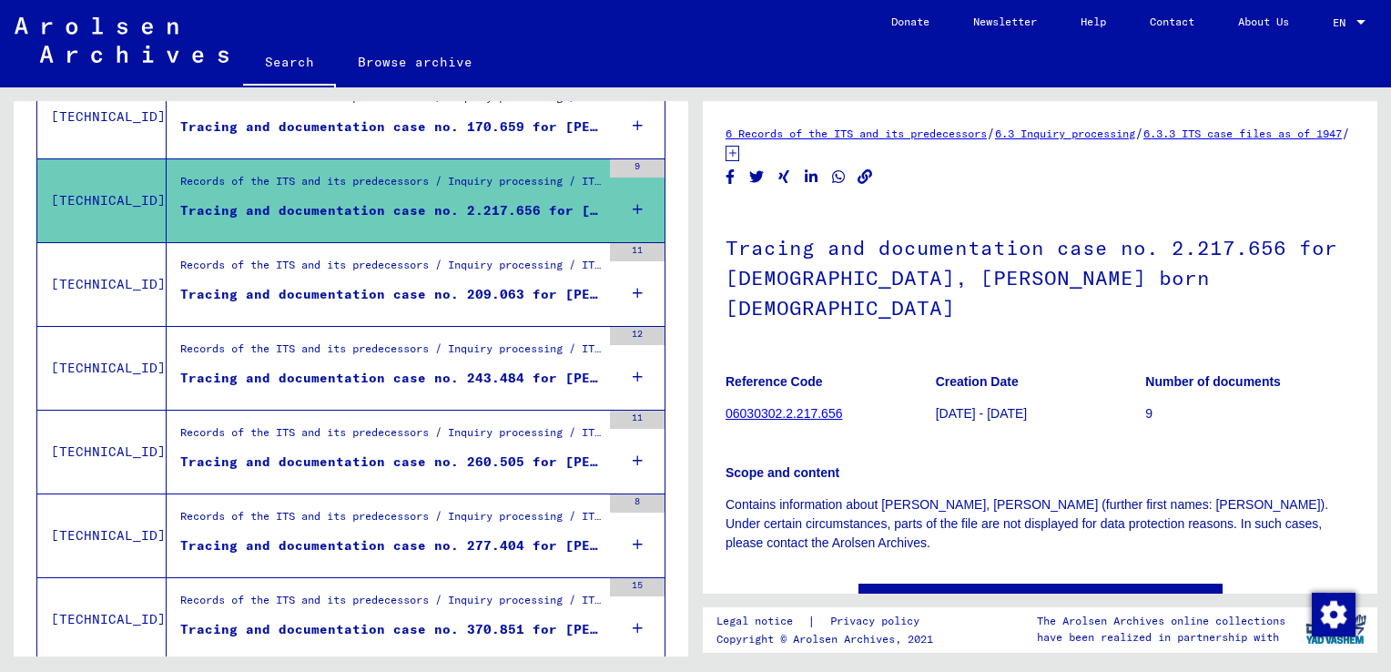
click at [498, 300] on div "Tracing and documentation case no. 209.063 for [PERSON_NAME] born [DEMOGRAPHIC_…" at bounding box center [390, 294] width 421 height 19
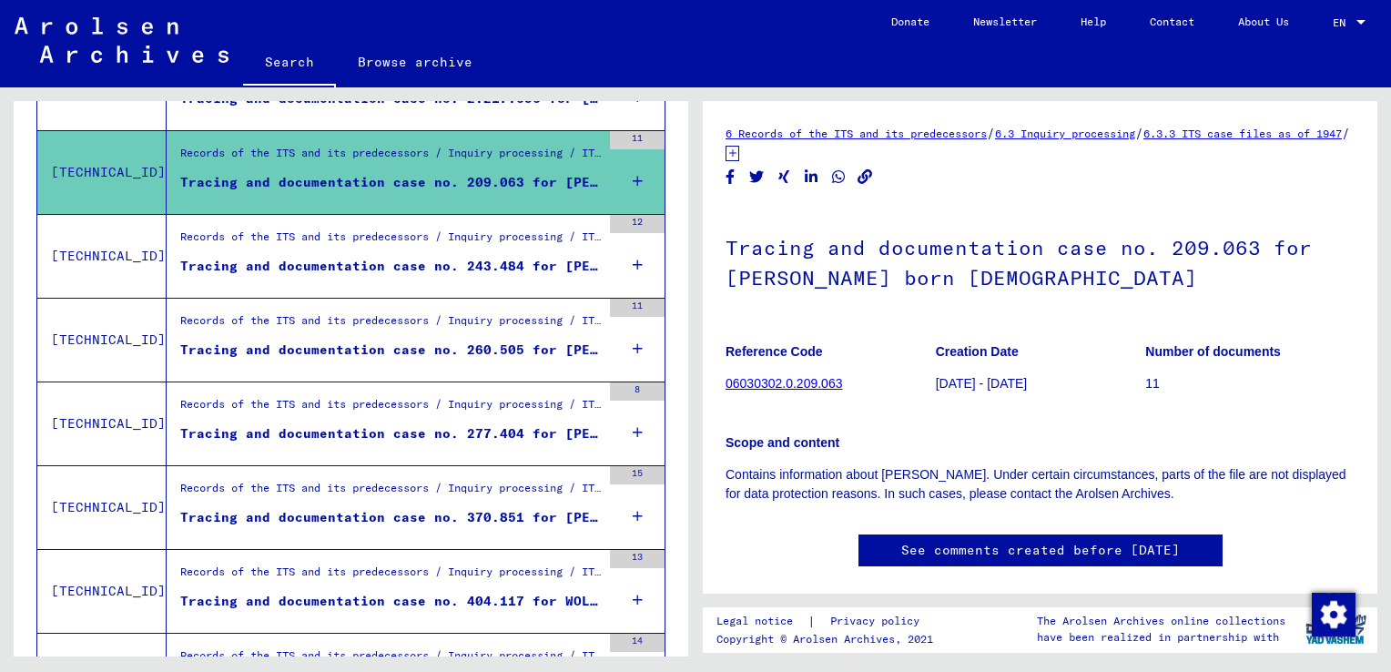
scroll to position [1513, 0]
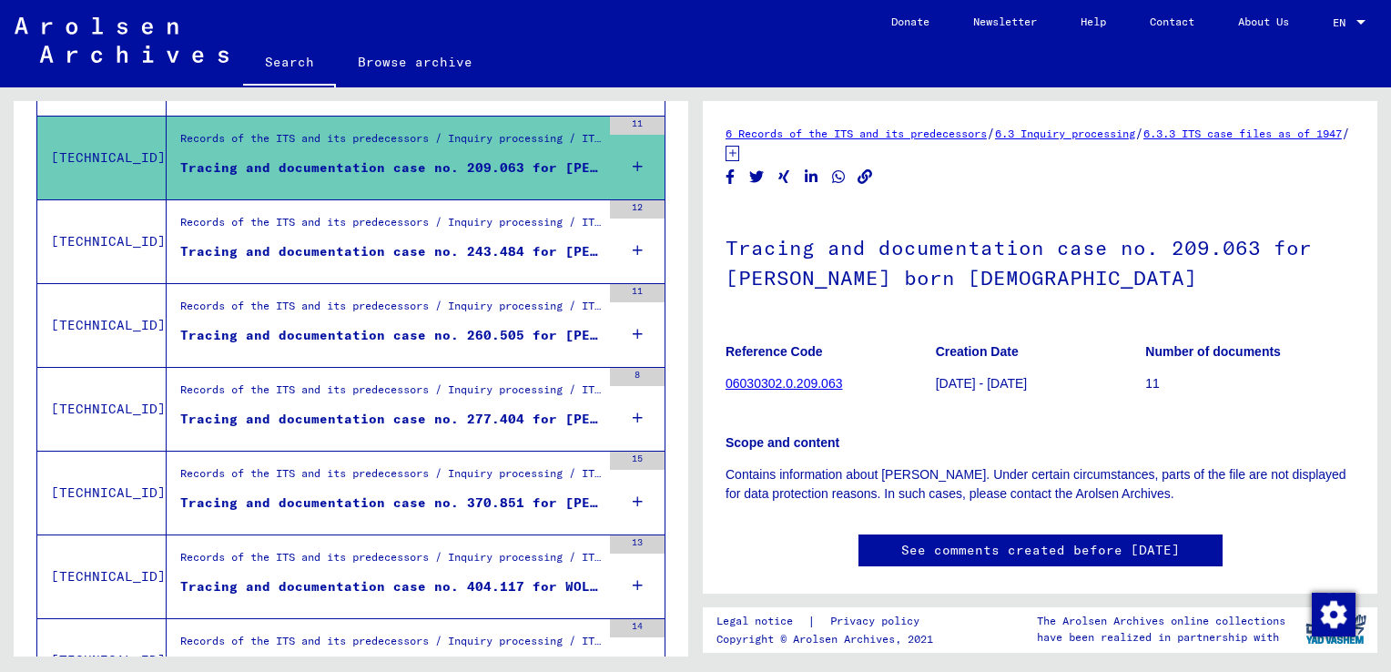
click at [401, 247] on div "Tracing and documentation case no. 243.484 for [PERSON_NAME], [PERSON_NAME] bor…" at bounding box center [390, 251] width 421 height 19
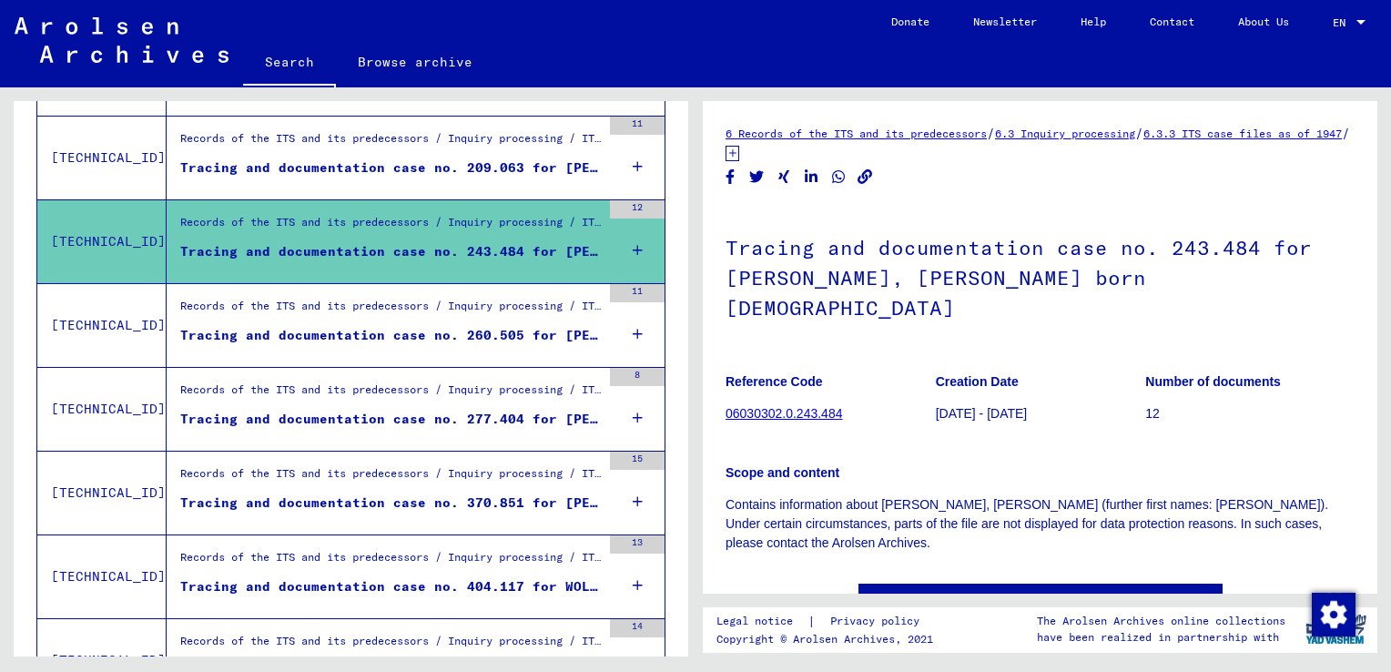
click at [430, 338] on div "Tracing and documentation case no. 260.505 for [PERSON_NAME] born [DEMOGRAPHIC_…" at bounding box center [390, 335] width 421 height 19
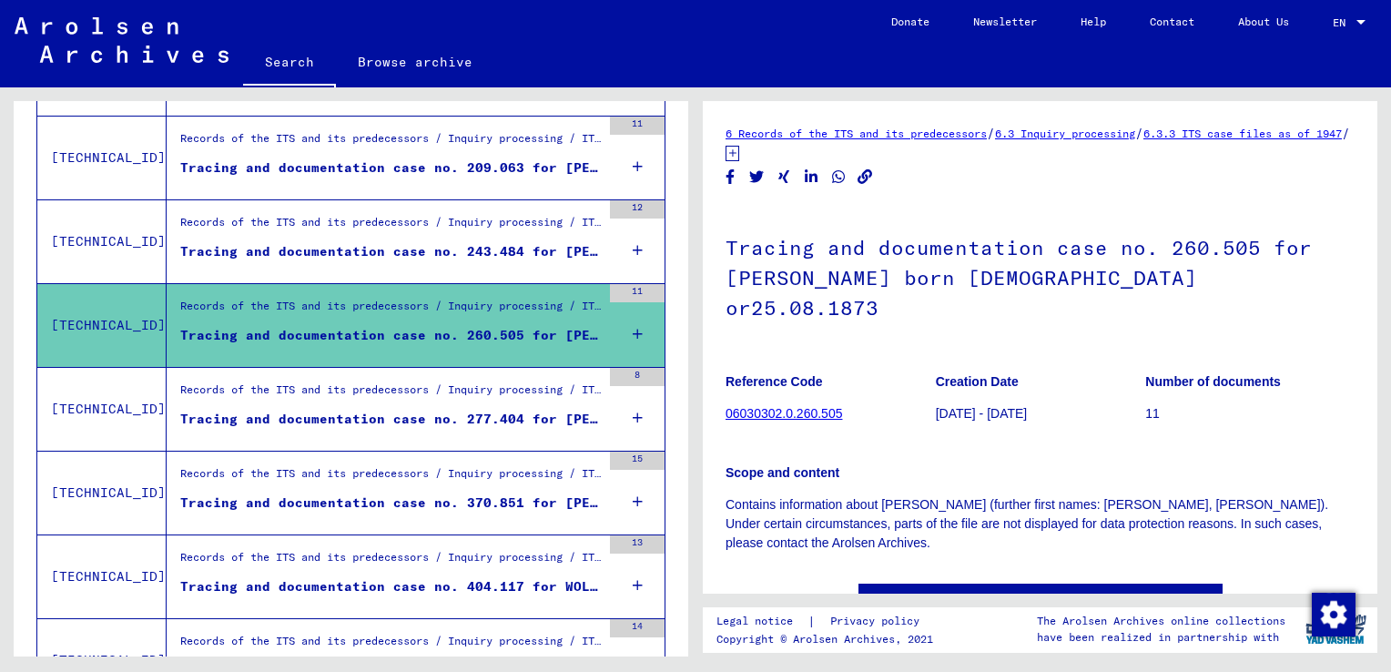
click at [399, 421] on div "Tracing and documentation case no. 277.404 for [PERSON_NAME] born [DEMOGRAPHIC_…" at bounding box center [390, 419] width 421 height 19
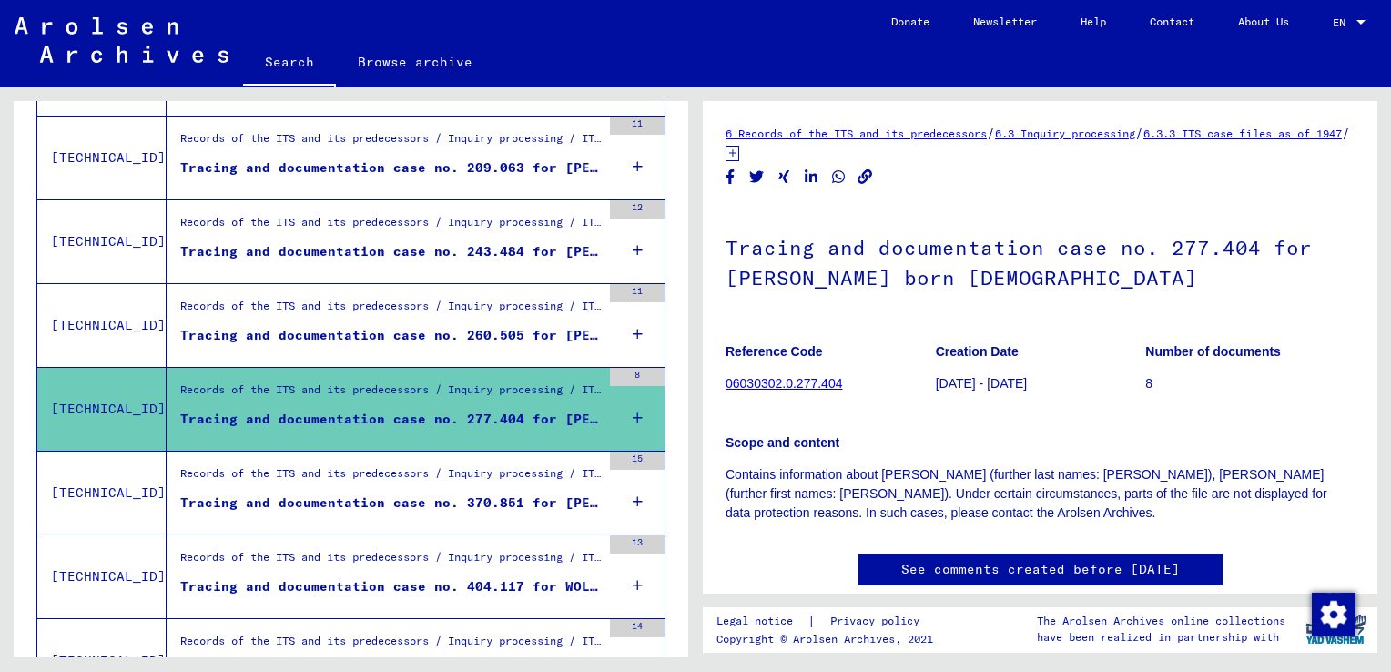
click at [372, 496] on div "Tracing and documentation case no. 370.851 for [PERSON_NAME], [PERSON_NAME] bor…" at bounding box center [390, 502] width 421 height 19
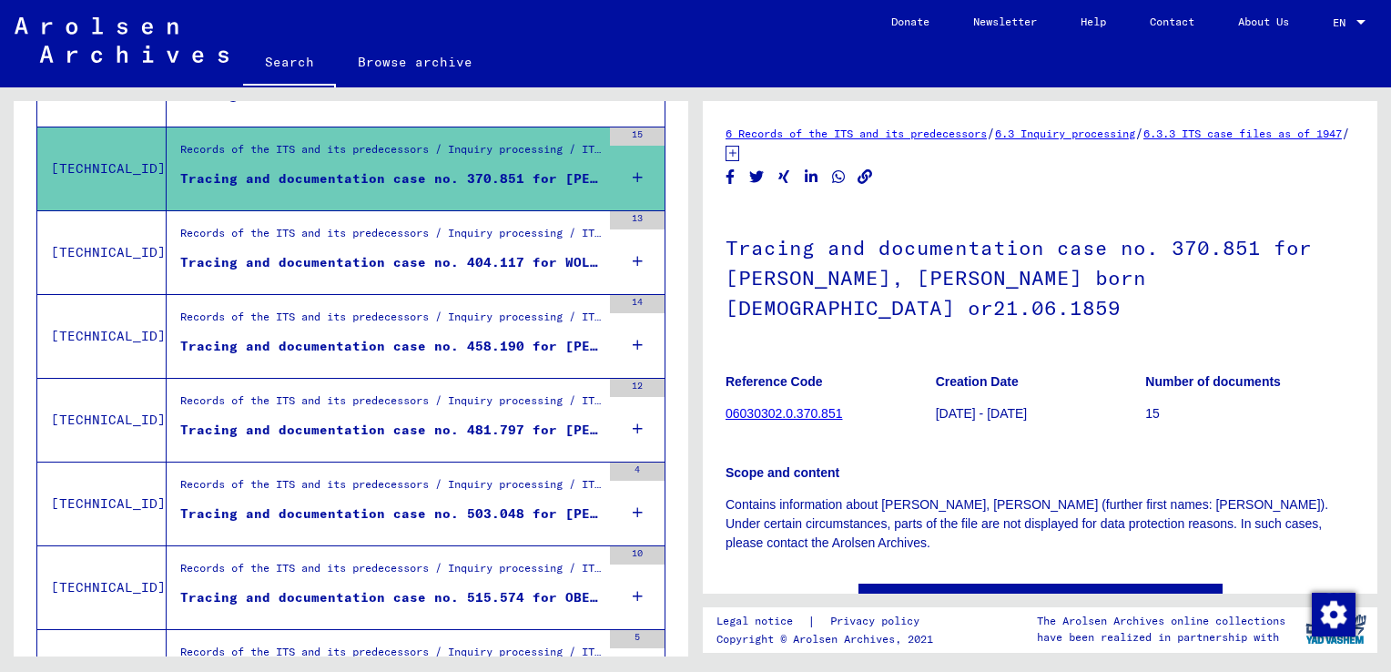
scroll to position [1848, 0]
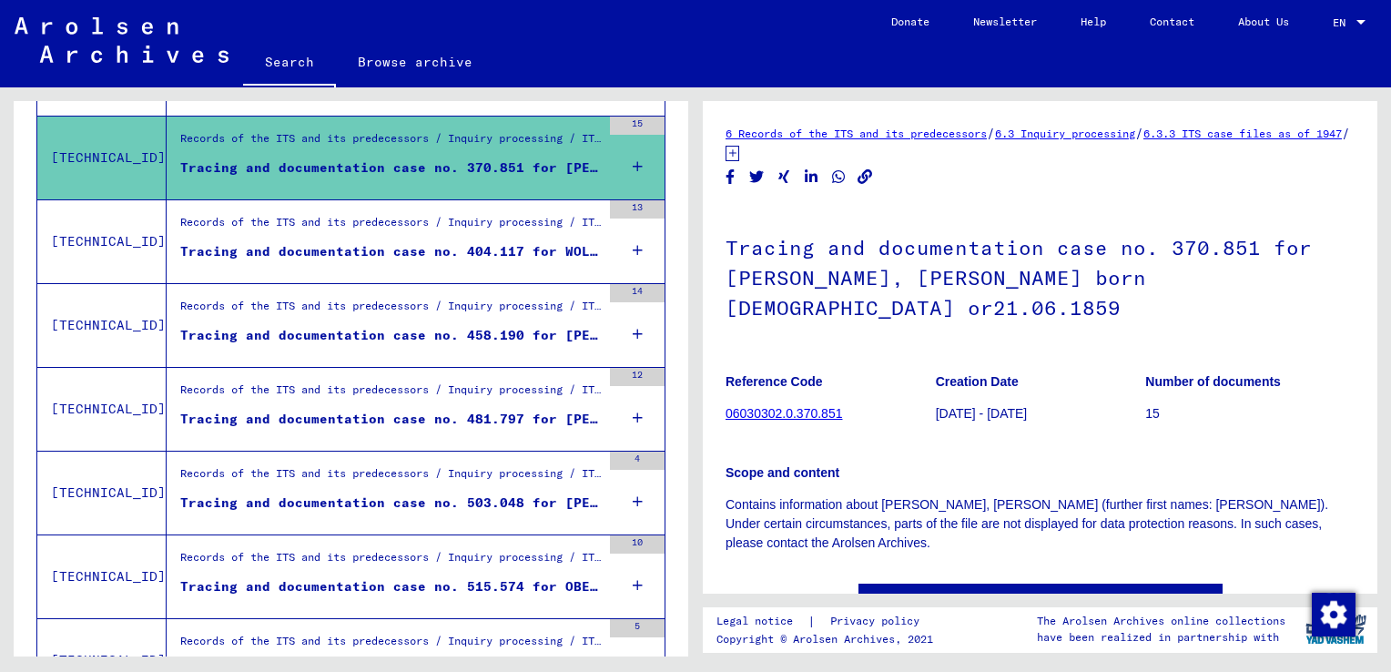
click at [433, 250] on div "Tracing and documentation case no. 404.117 for WOLF, LEVY born [DEMOGRAPHIC_DAT…" at bounding box center [390, 251] width 421 height 19
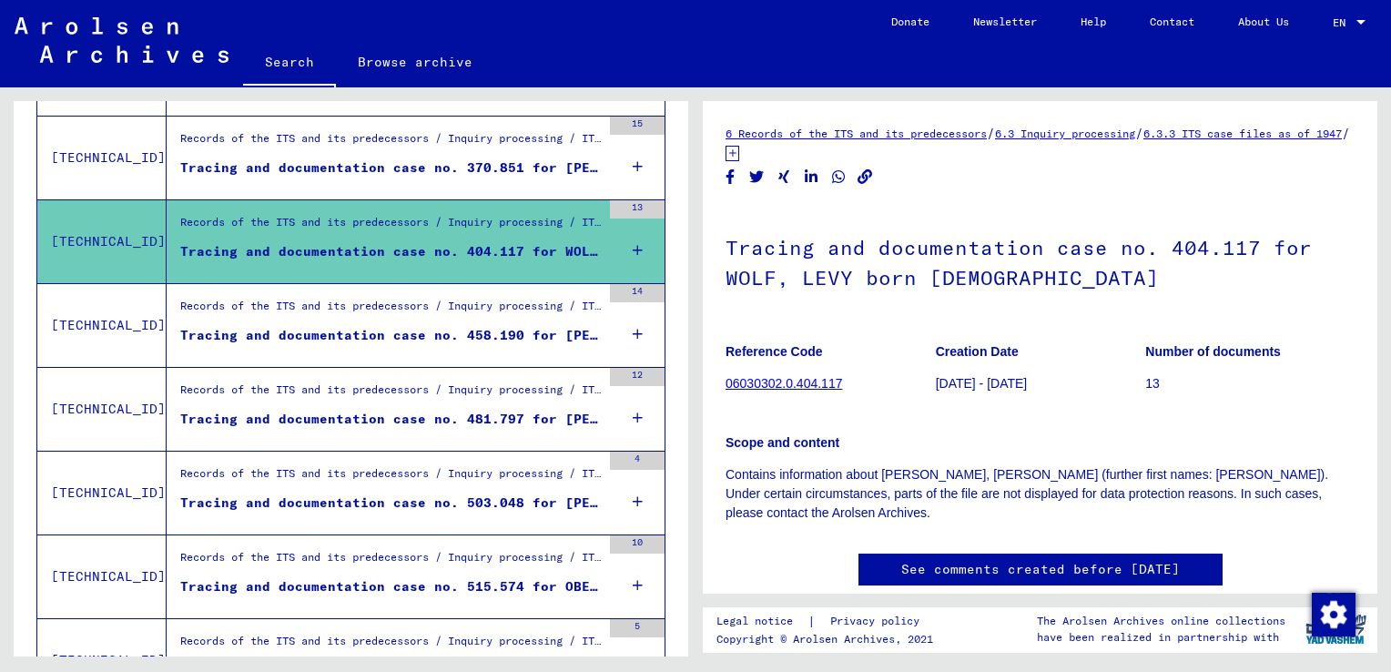
click at [398, 340] on div "Tracing and documentation case no. 458.190 for [PERSON_NAME] born [DEMOGRAPHIC_…" at bounding box center [390, 335] width 421 height 19
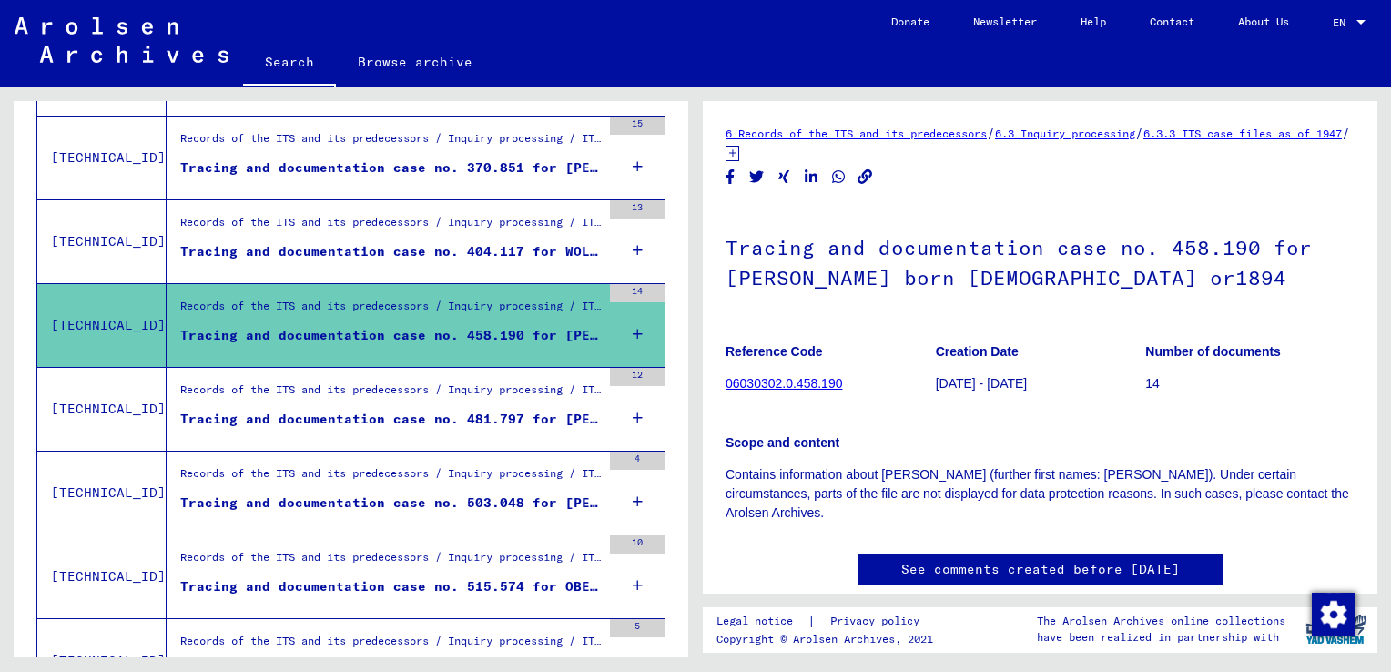
click at [375, 423] on div "Tracing and documentation case no. 481.797 for [PERSON_NAME] born [DEMOGRAPHIC_…" at bounding box center [390, 419] width 421 height 19
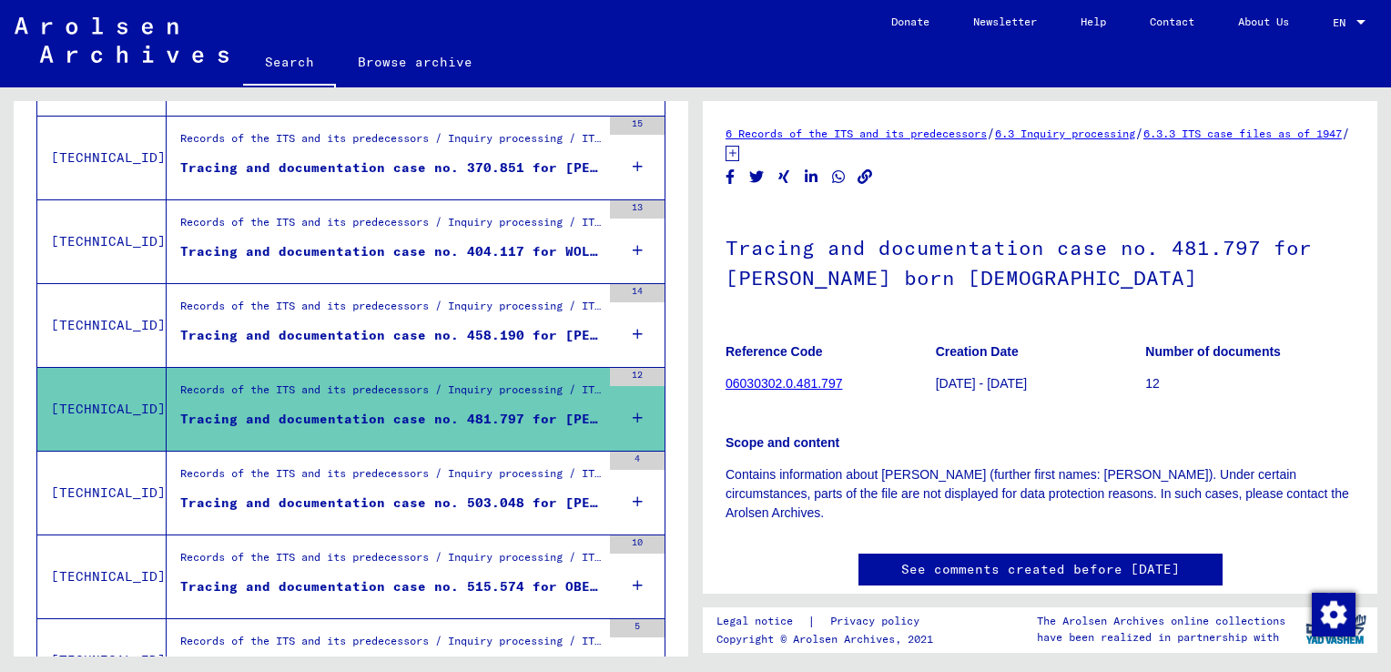
click at [358, 503] on div "Tracing and documentation case no. 503.048 for [PERSON_NAME] born [DEMOGRAPHIC_…" at bounding box center [390, 502] width 421 height 19
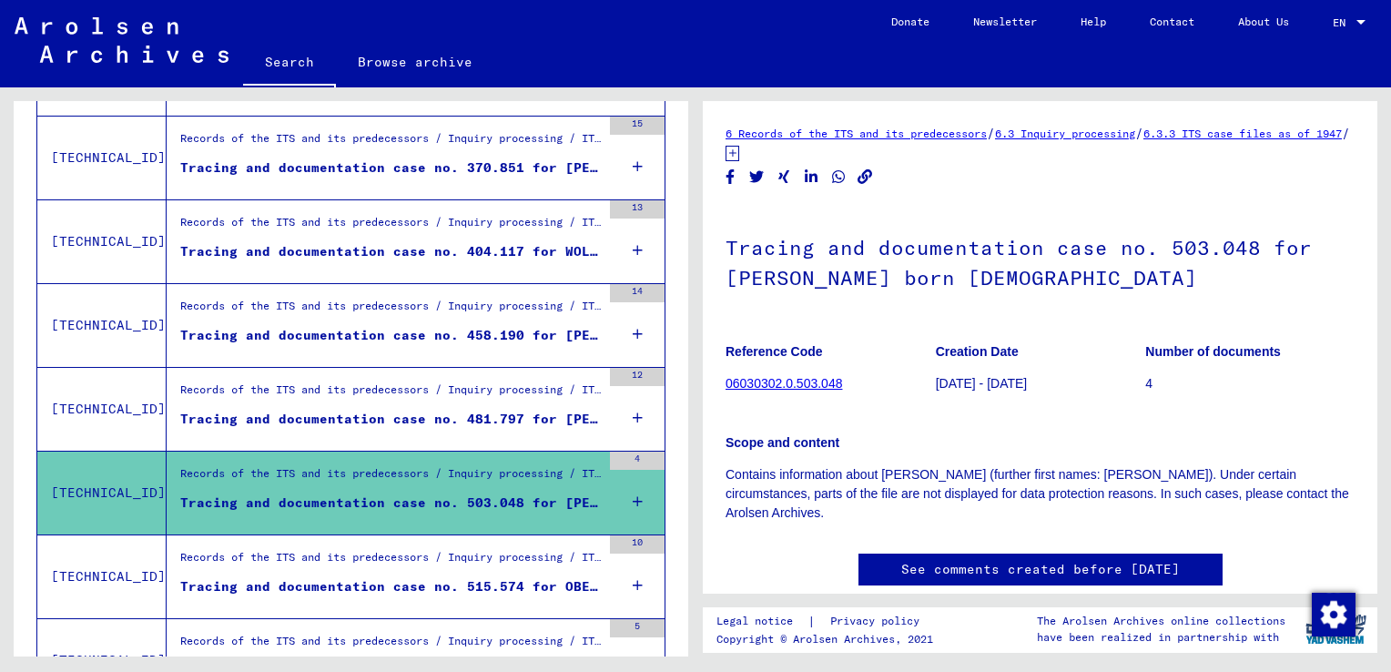
click at [345, 580] on div "Tracing and documentation case no. 515.574 for OBERSCHITZKY, LEVY born [DEMOGRA…" at bounding box center [390, 586] width 421 height 19
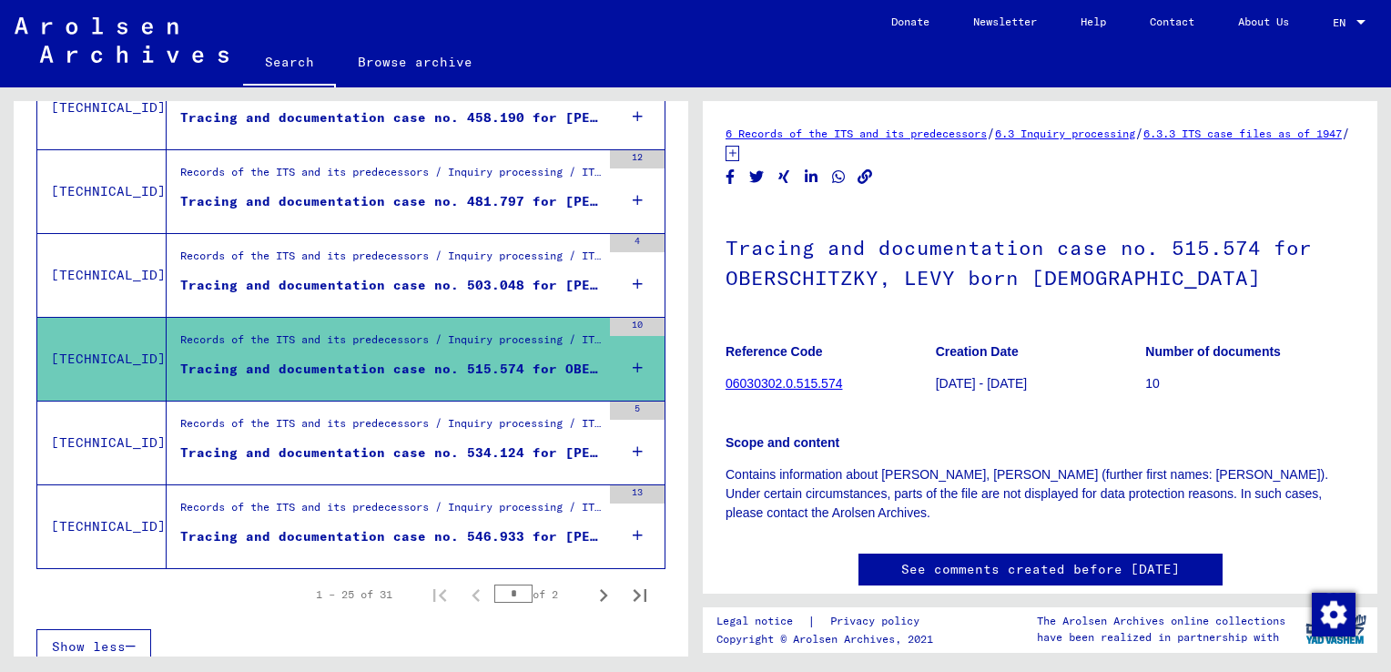
scroll to position [2080, 0]
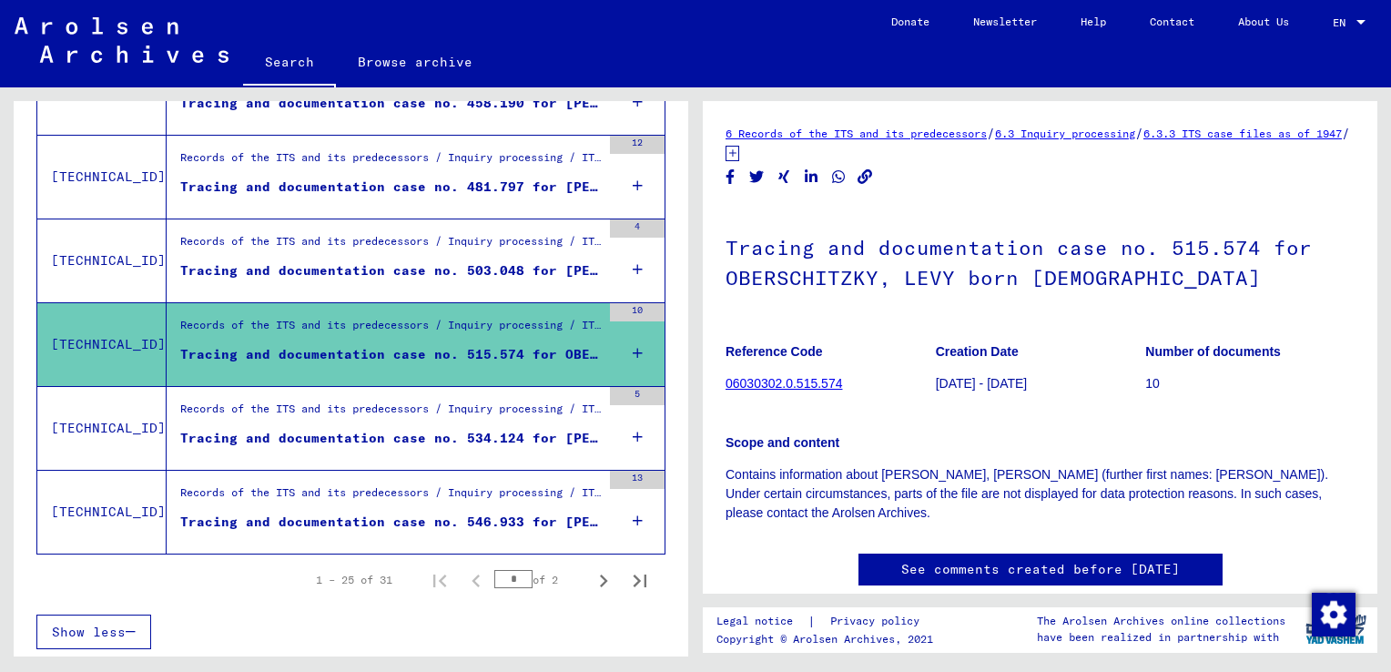
click at [471, 439] on div "Tracing and documentation case no. 534.124 for [PERSON_NAME] born [DEMOGRAPHIC_…" at bounding box center [390, 438] width 421 height 19
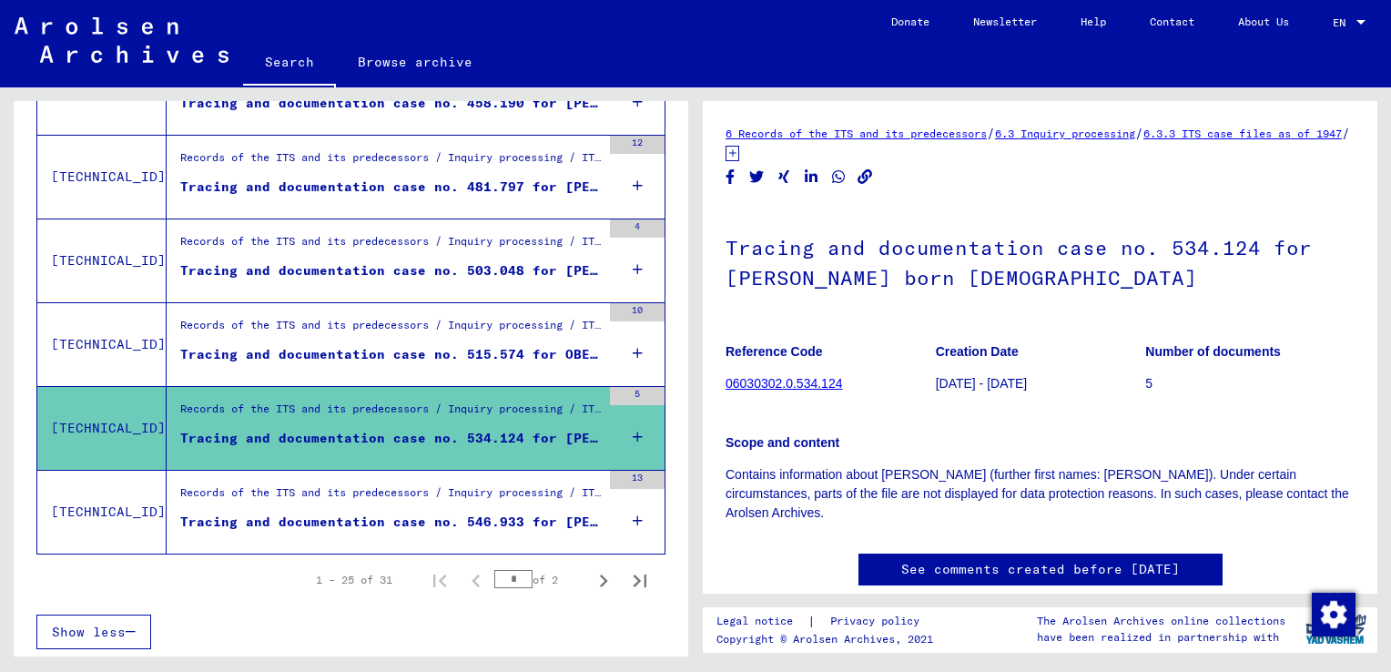
click at [442, 522] on div "Tracing and documentation case no. 546.933 for [PERSON_NAME] born [DEMOGRAPHIC_…" at bounding box center [390, 522] width 421 height 19
